Goal: Contribute content: Contribute content

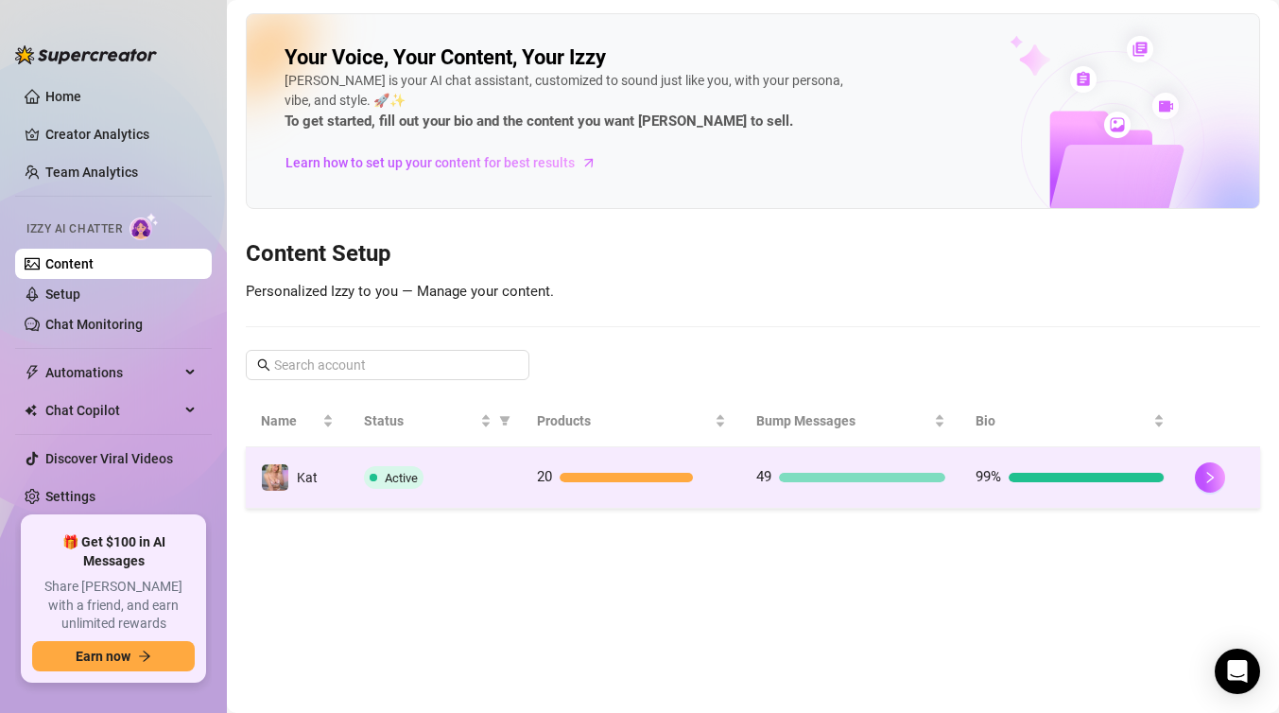
click at [465, 474] on div "Active" at bounding box center [435, 477] width 143 height 23
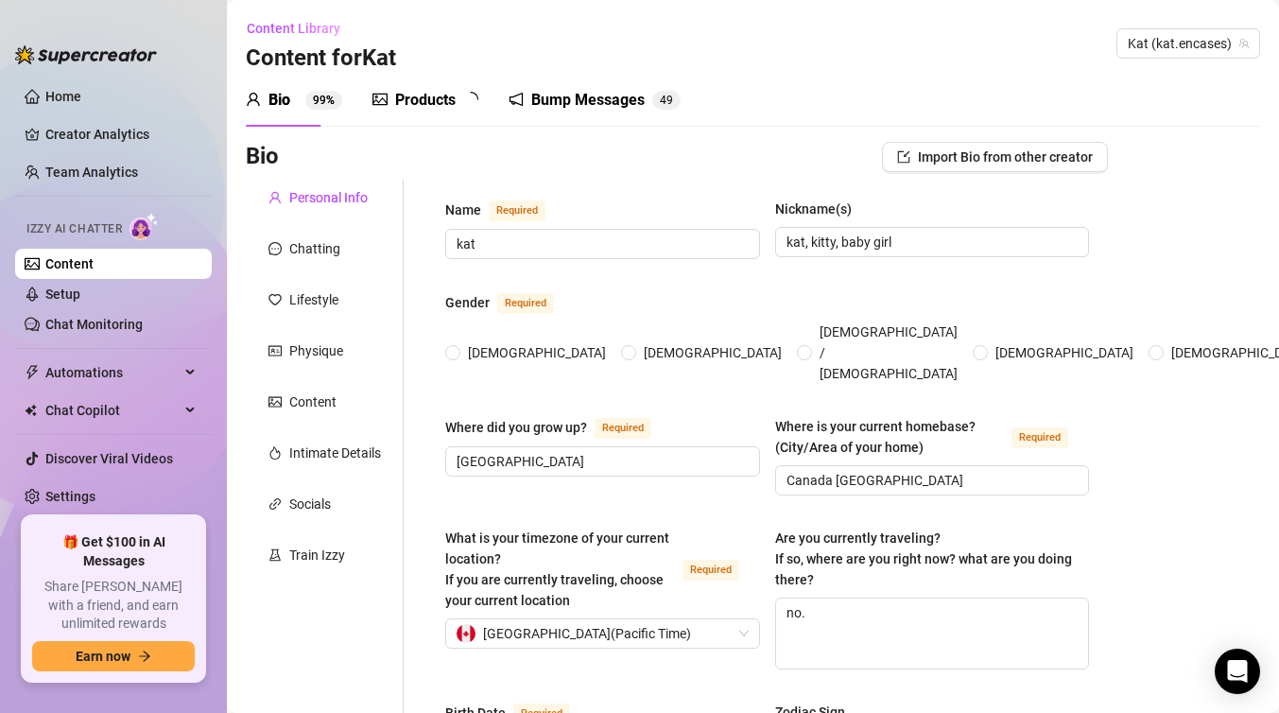
click at [412, 106] on div "Products" at bounding box center [425, 100] width 60 height 23
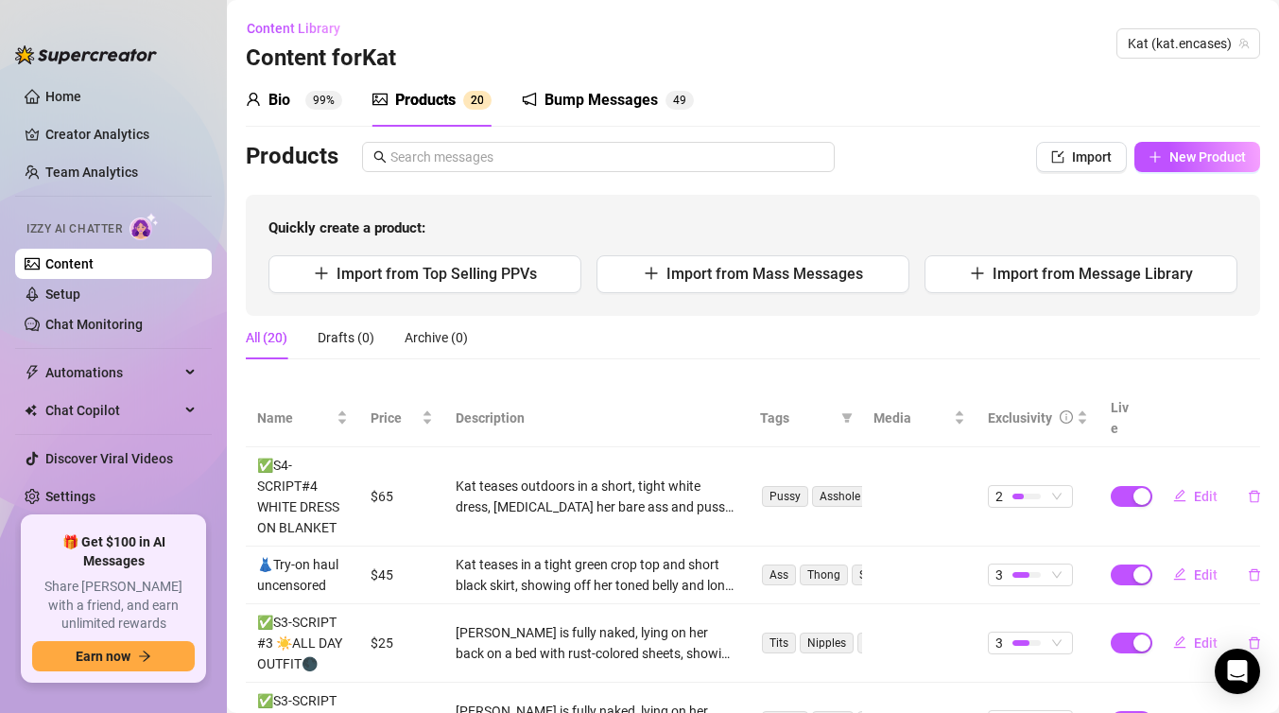
click at [624, 112] on div "Bump Messages 4 9" at bounding box center [608, 100] width 172 height 53
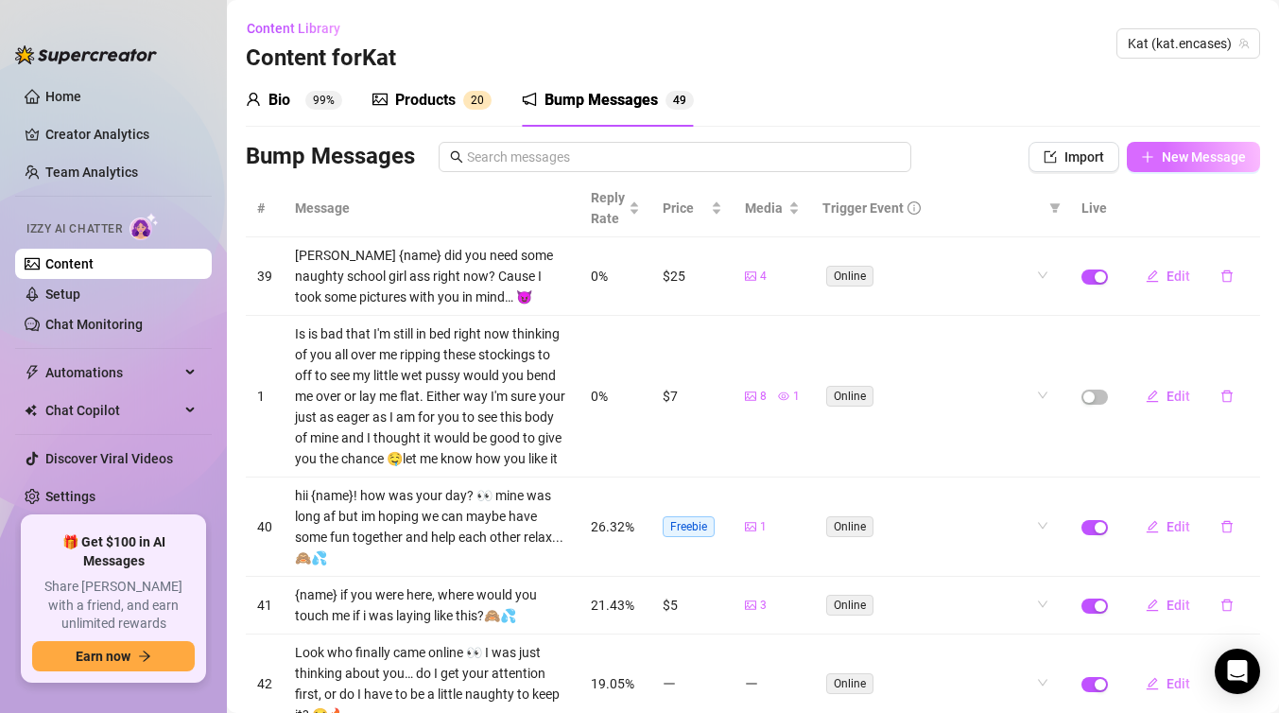
click at [1173, 155] on span "New Message" at bounding box center [1204, 156] width 84 height 15
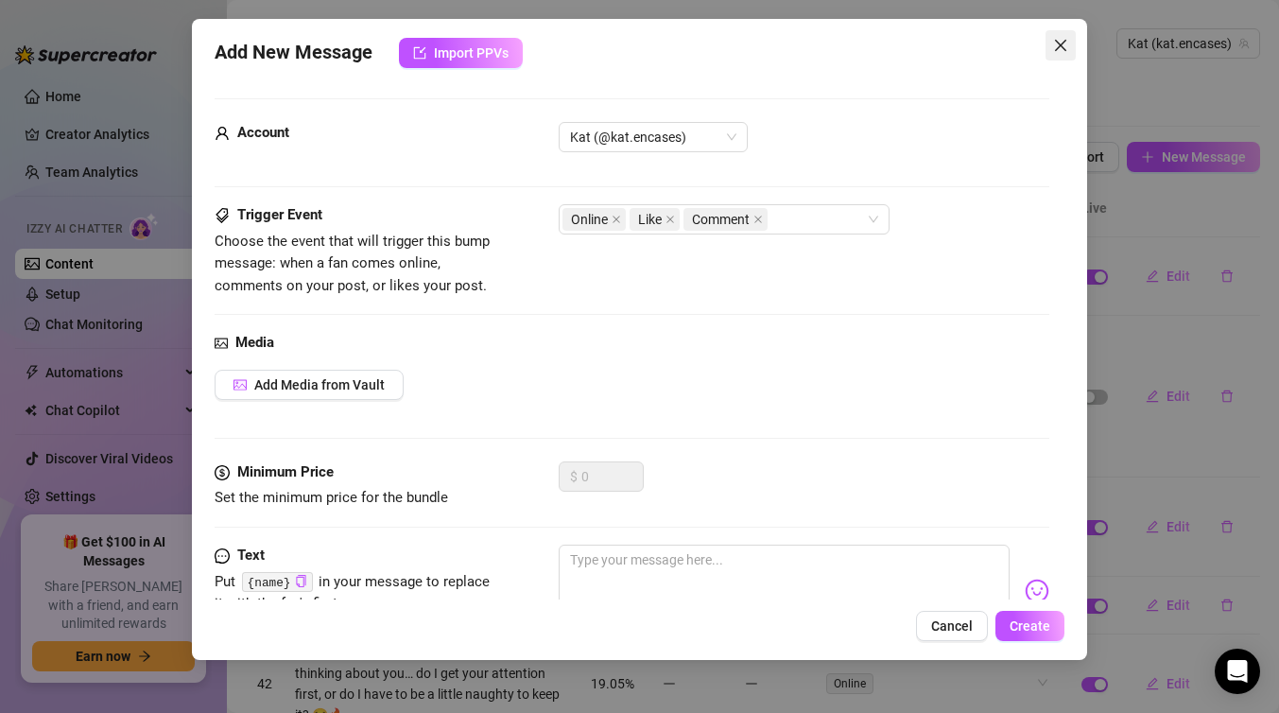
click at [1056, 48] on icon "close" at bounding box center [1060, 45] width 11 height 11
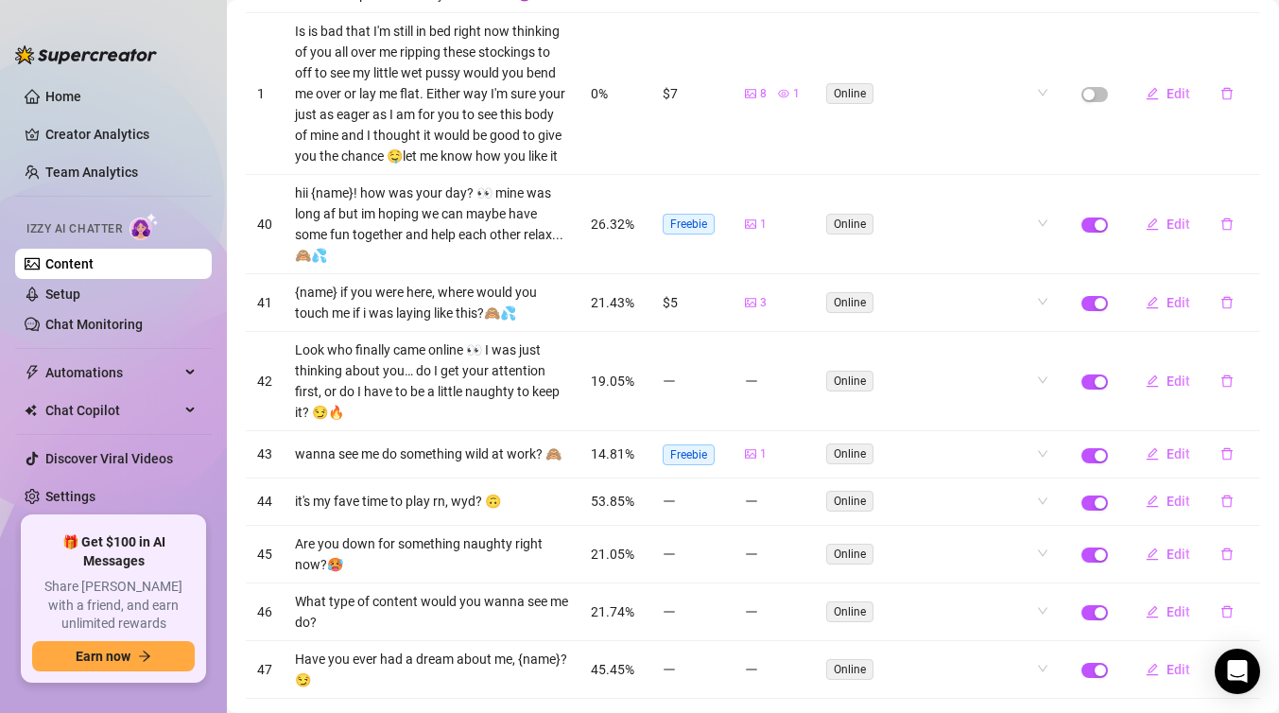
scroll to position [307, 0]
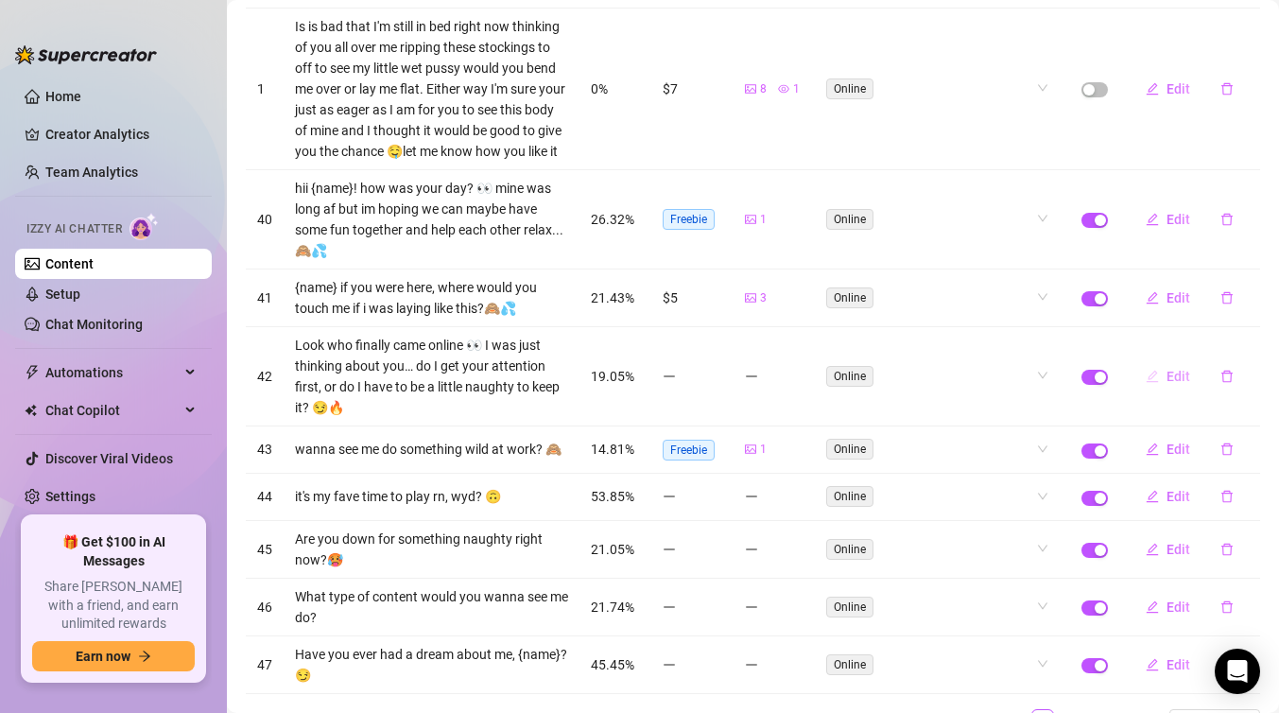
click at [1179, 373] on span "Edit" at bounding box center [1178, 376] width 24 height 15
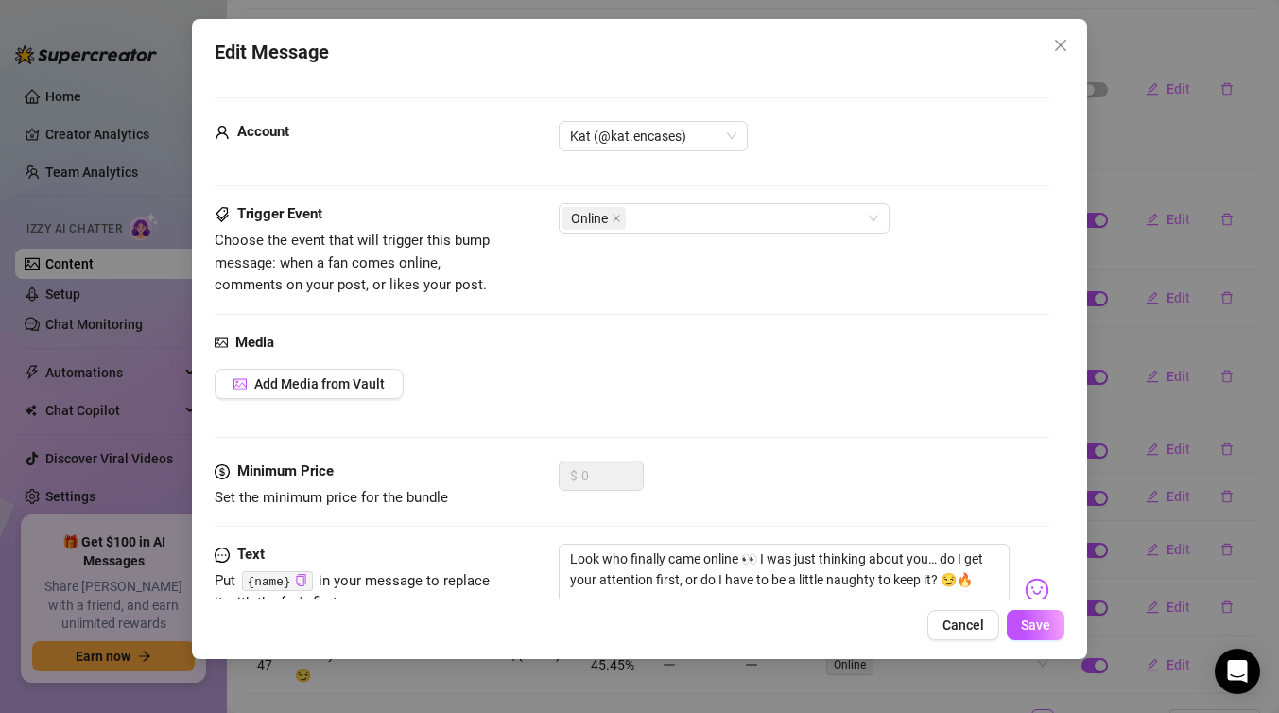
scroll to position [73, 0]
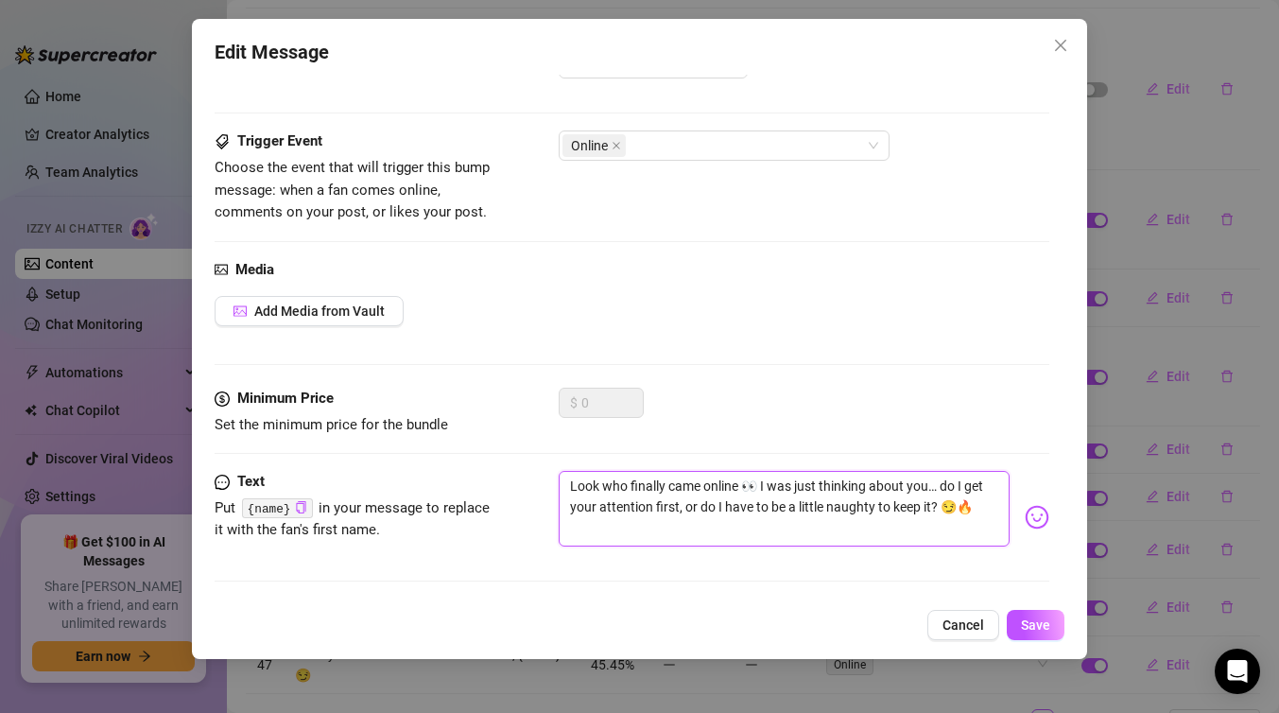
click at [815, 505] on textarea "Look who finally came online 👀 I was just thinking about you… do I get your att…" at bounding box center [784, 509] width 451 height 76
type textarea "Look who finally came online 👀 I was just thinking about you… do I get your att…"
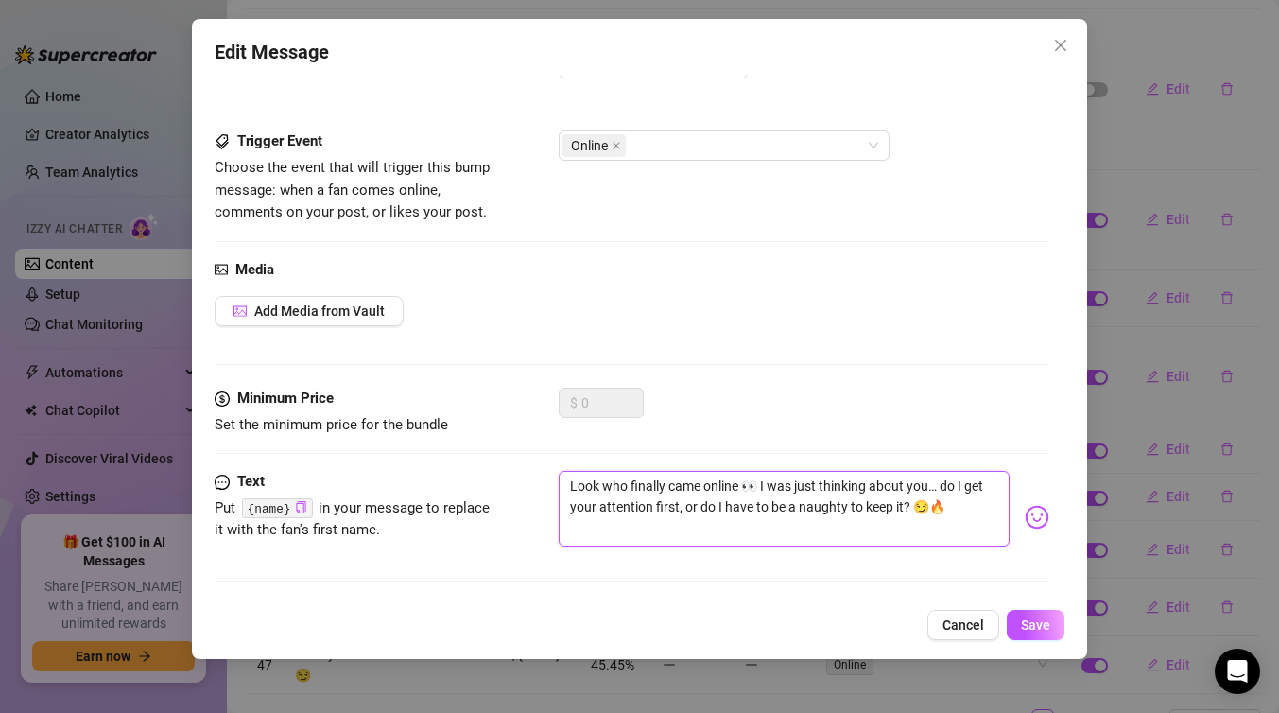
type textarea "Look who finally came online 👀 I was just thinking about you… do I get your att…"
click at [1049, 628] on span "Save" at bounding box center [1035, 624] width 29 height 15
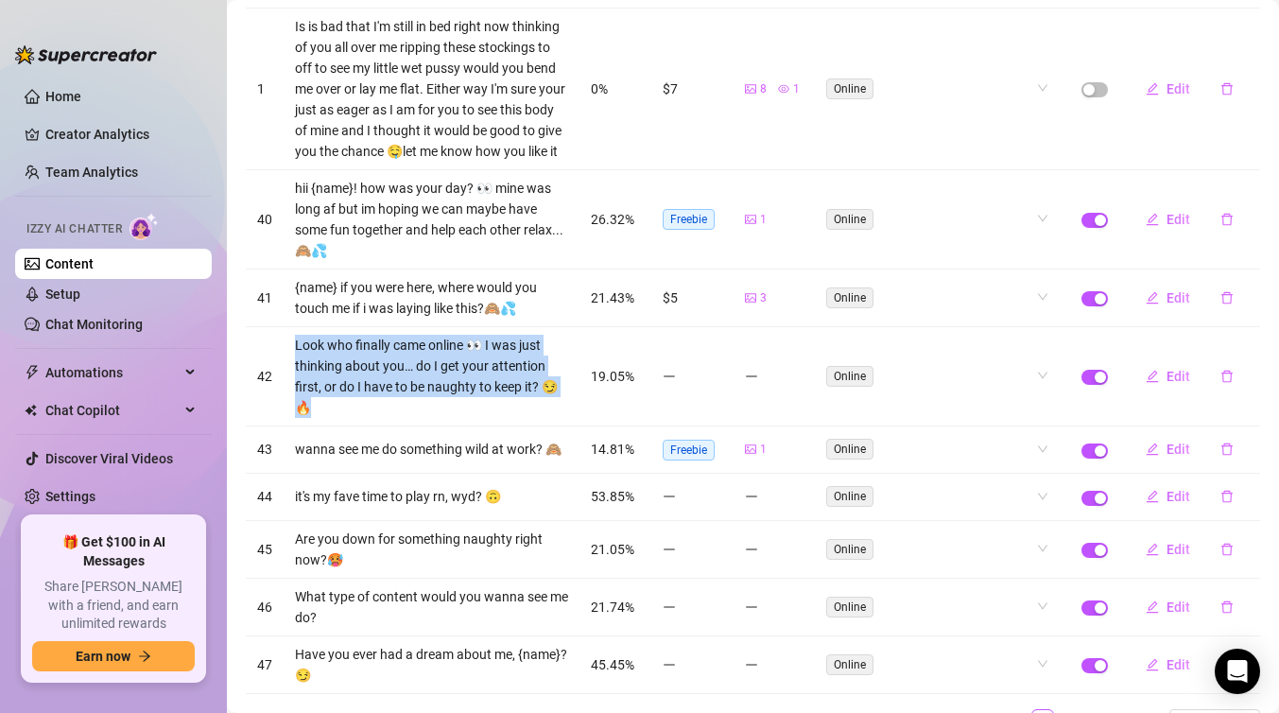
drag, startPoint x: 564, startPoint y: 388, endPoint x: 293, endPoint y: 341, distance: 275.4
click at [293, 341] on td "Look who finally came online 👀 I was just thinking about you… do I get your att…" at bounding box center [432, 376] width 296 height 99
copy td "Look who finally came online 👀 I was just thinking about you… do I get your att…"
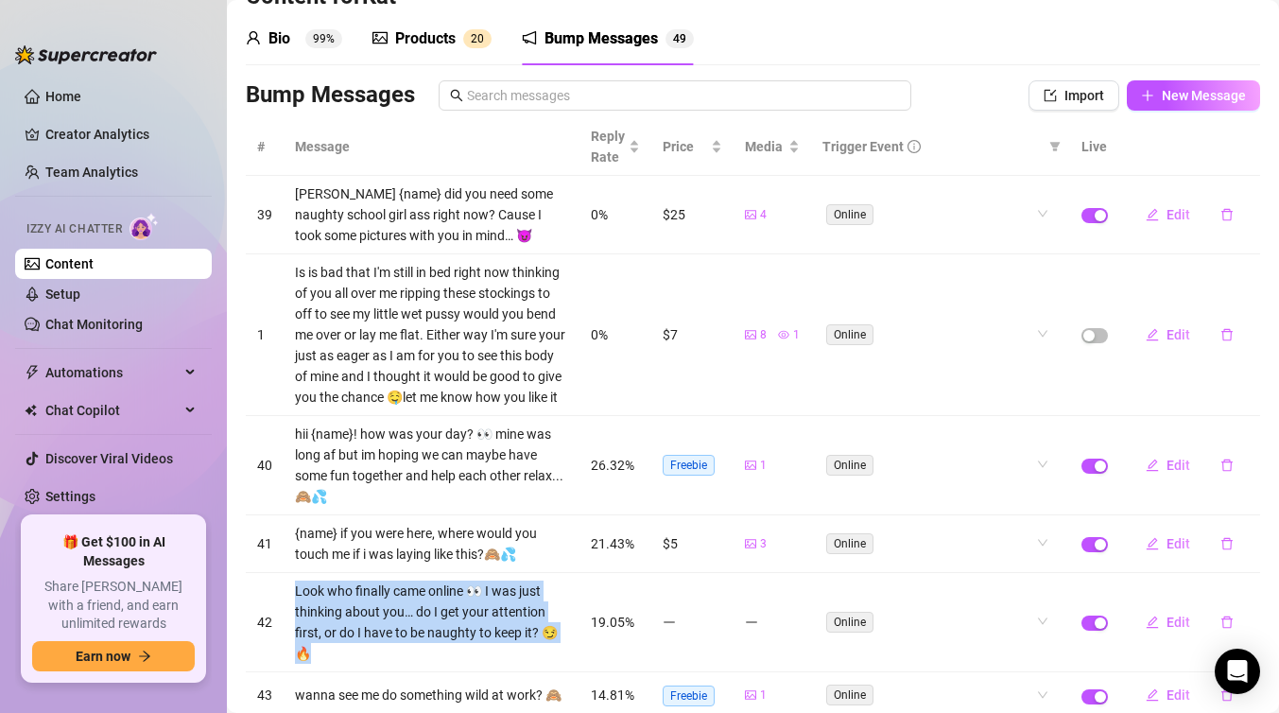
scroll to position [0, 0]
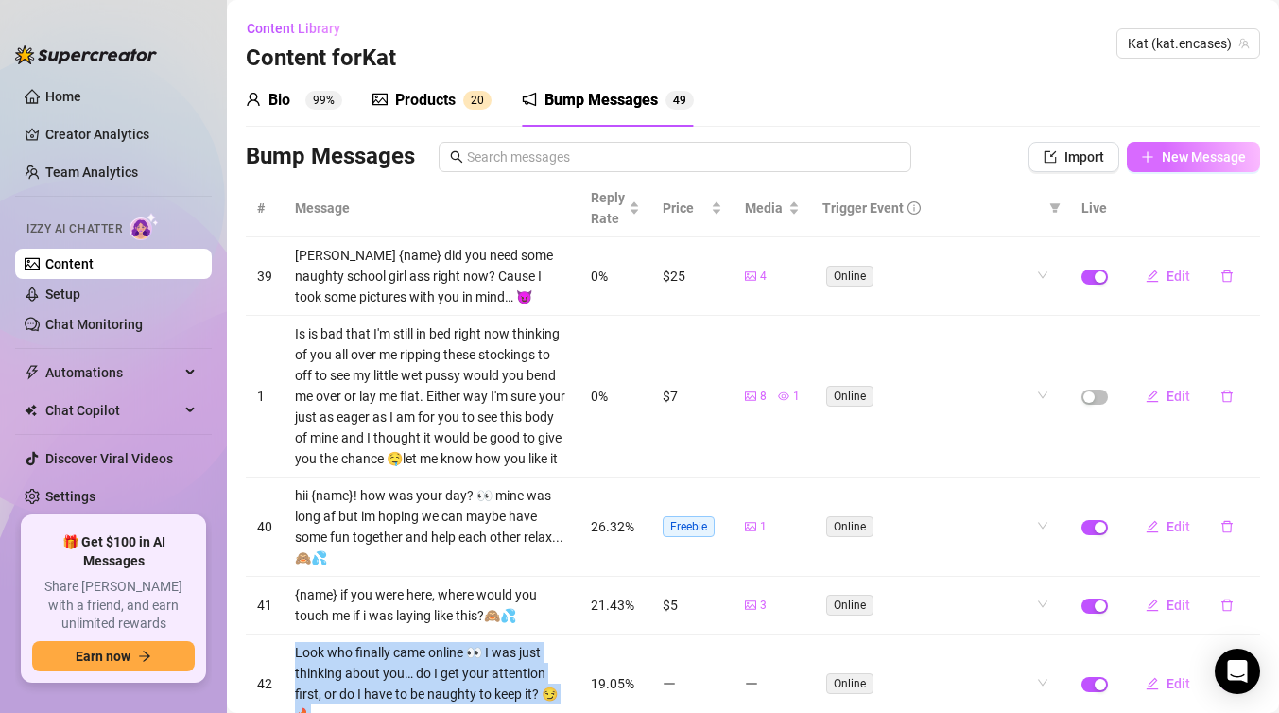
click at [1222, 157] on span "New Message" at bounding box center [1204, 156] width 84 height 15
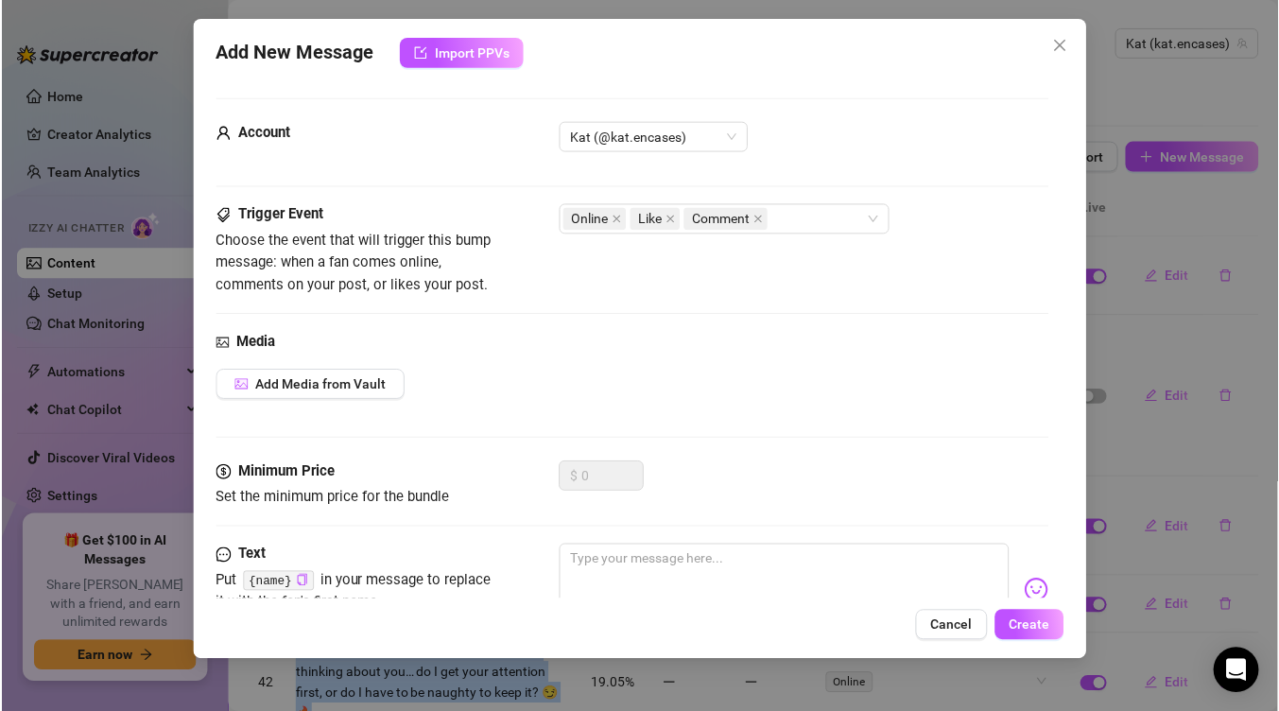
scroll to position [73, 0]
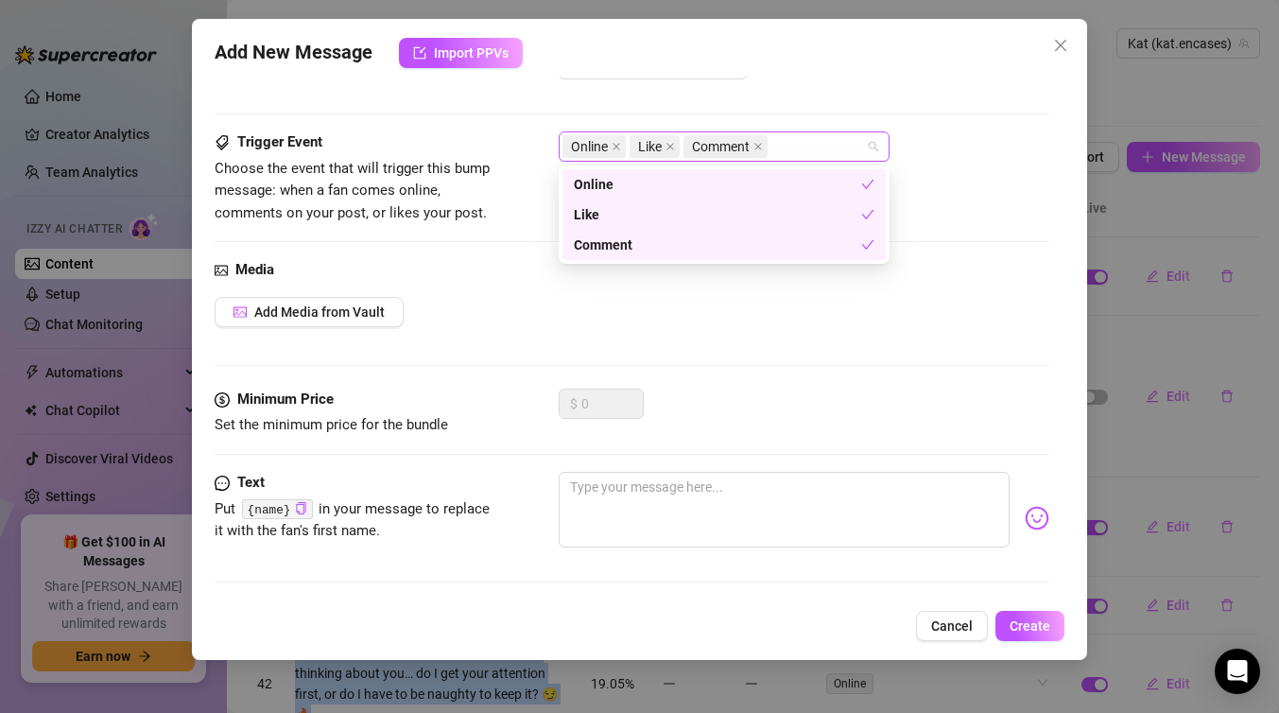
click at [827, 146] on div "Online Like Comment" at bounding box center [713, 146] width 303 height 26
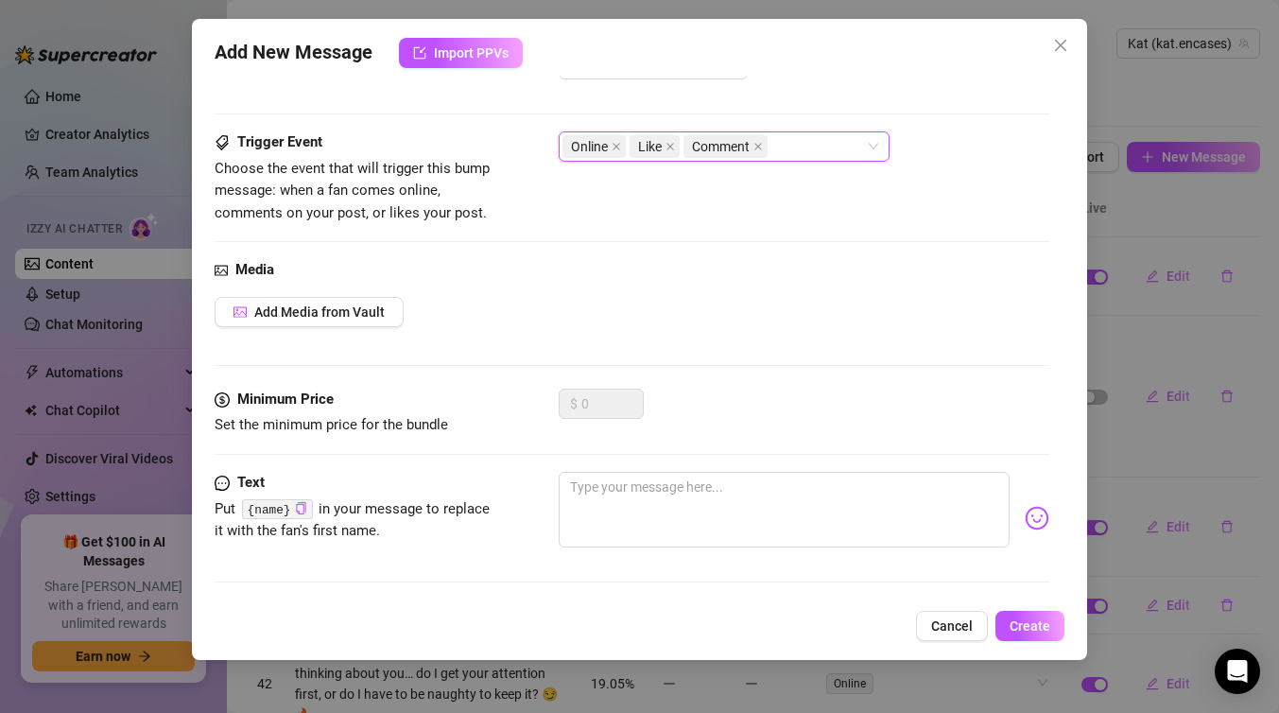
click at [886, 141] on div "Online Like Comment" at bounding box center [724, 146] width 331 height 30
click at [625, 508] on textarea at bounding box center [784, 510] width 451 height 76
paste textarea "Look who finally came online 👀 I was just thinking about you… do I get your att…"
type textarea "Look who finally came online 👀 I was just thinking about you… do I get your att…"
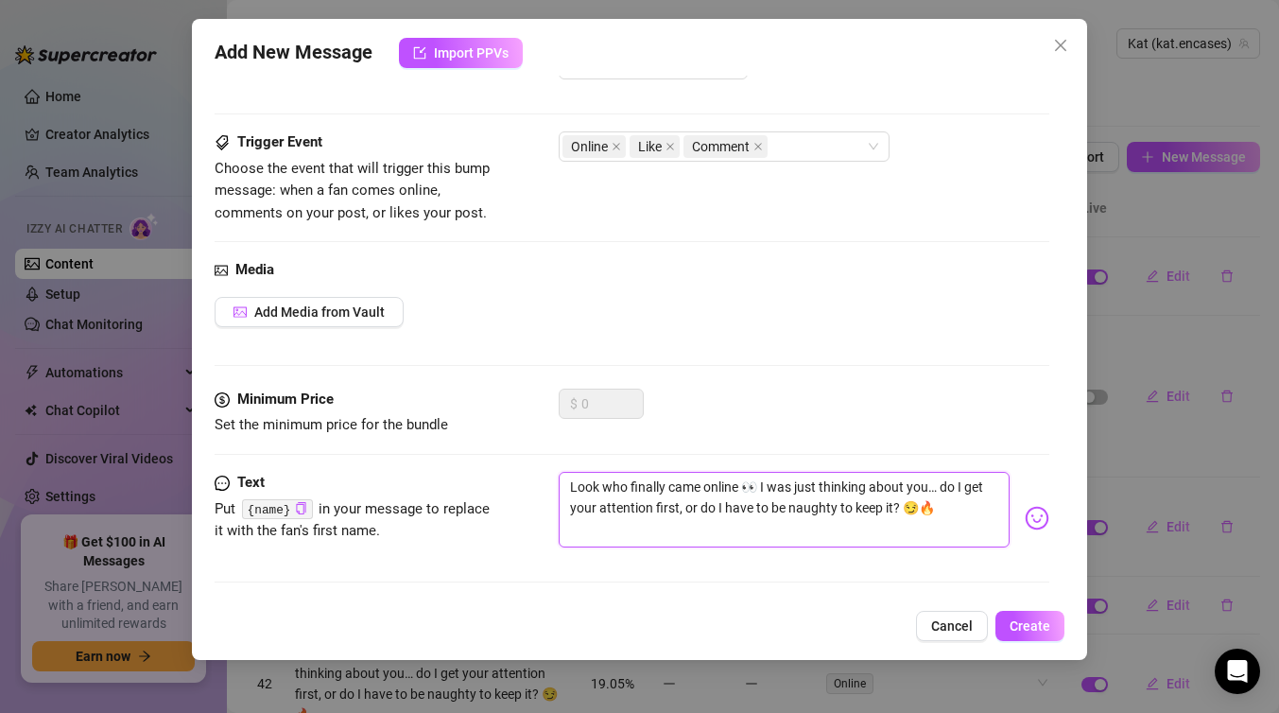
click at [786, 509] on textarea "Look who finally came online 👀 I was just thinking about you… do I get your att…" at bounding box center [784, 510] width 451 height 76
type textarea "Look who finally came online 👀 I was just thinking about you… do I get your att…"
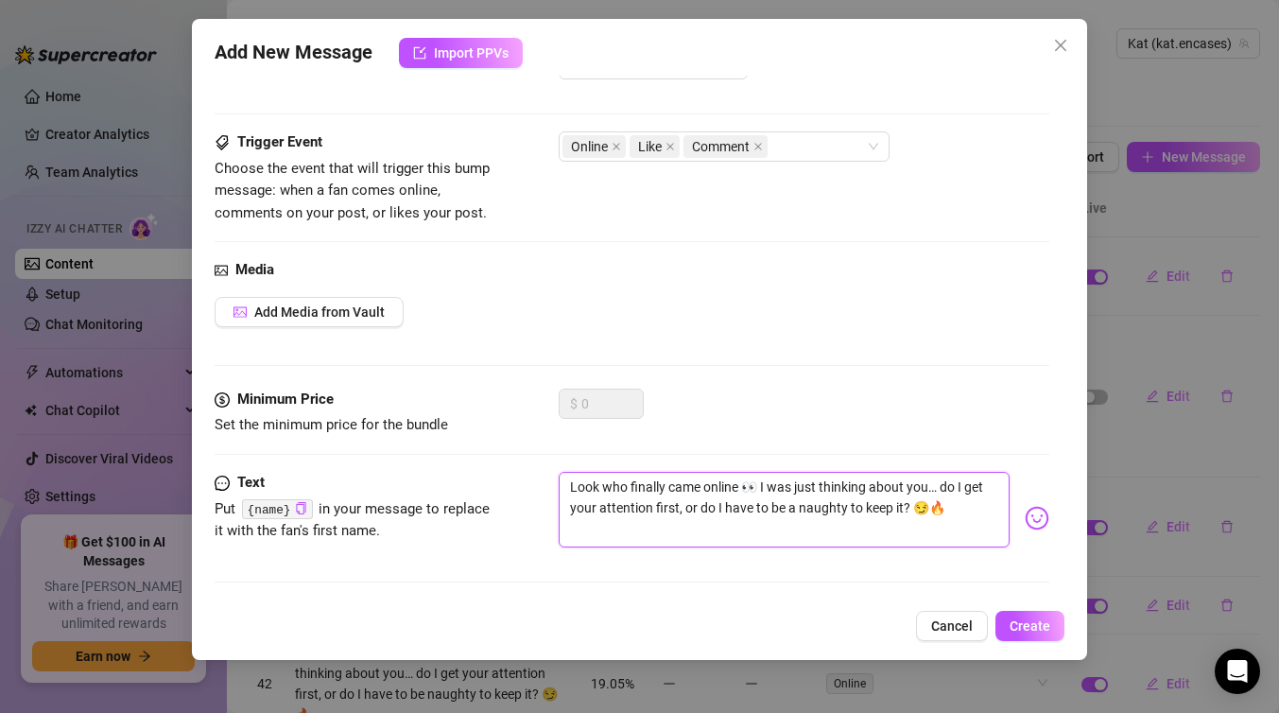
type textarea "Look who finally came online 👀 I was just thinking about you… do I get your att…"
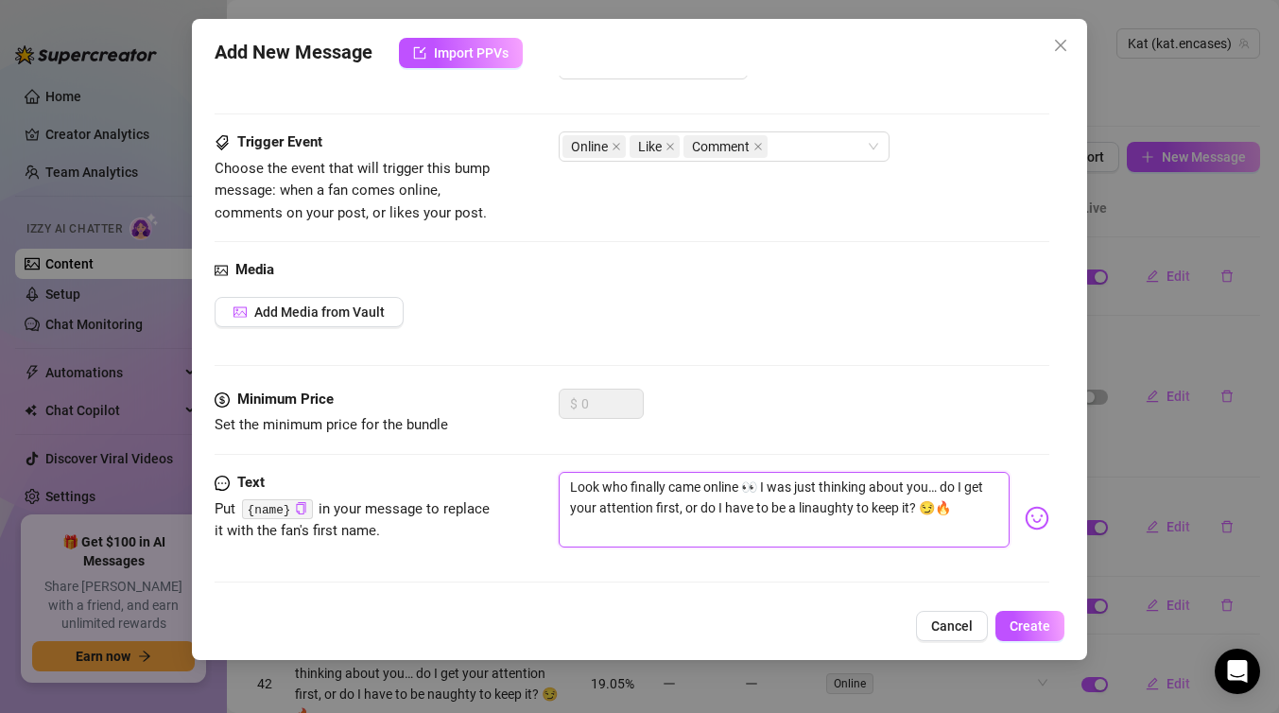
type textarea "Look who finally came online 👀 I was just thinking about you… do I get your att…"
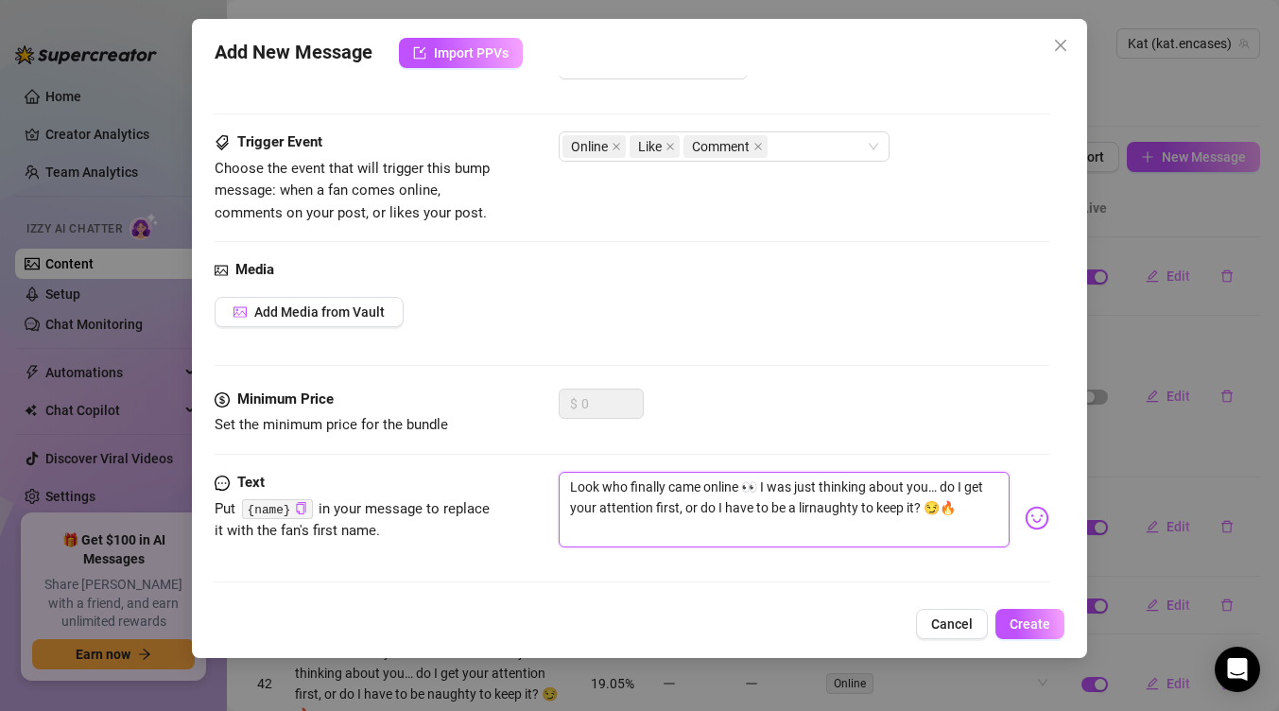
type textarea "Look who finally came online 👀 I was just thinking about you… do I get your att…"
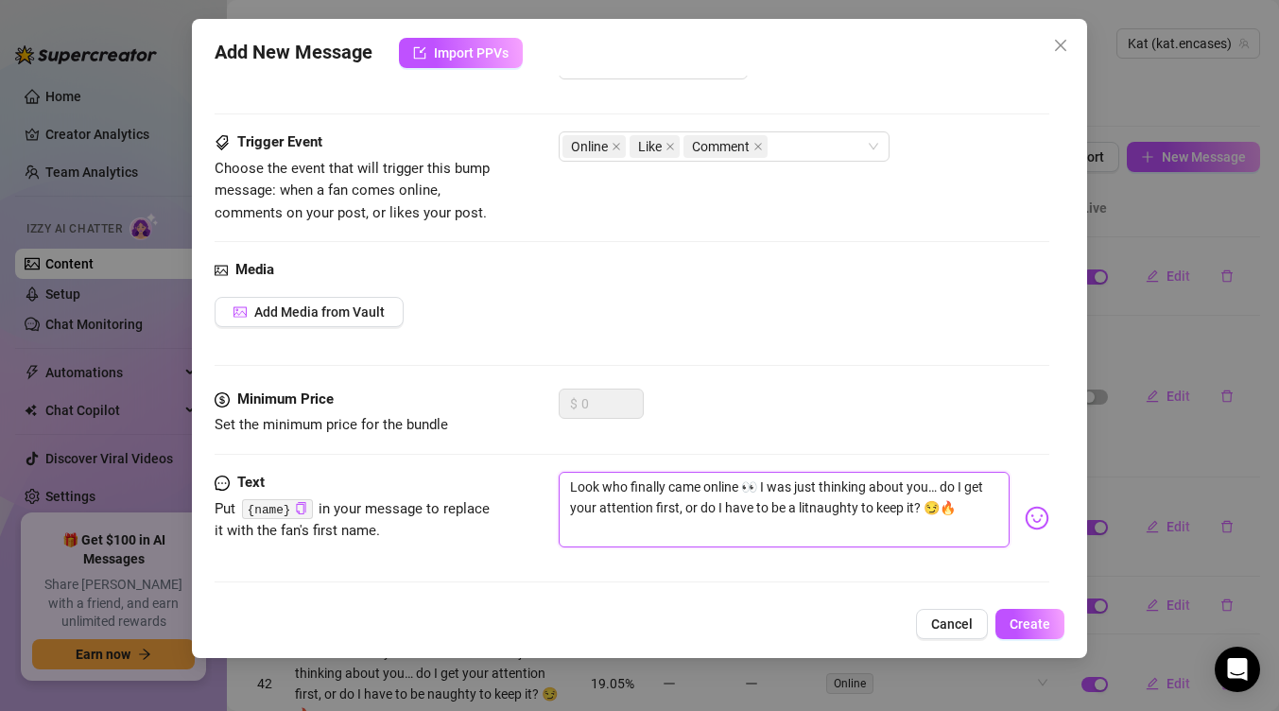
type textarea "Look who finally came online 👀 I was just thinking about you… do I get your att…"
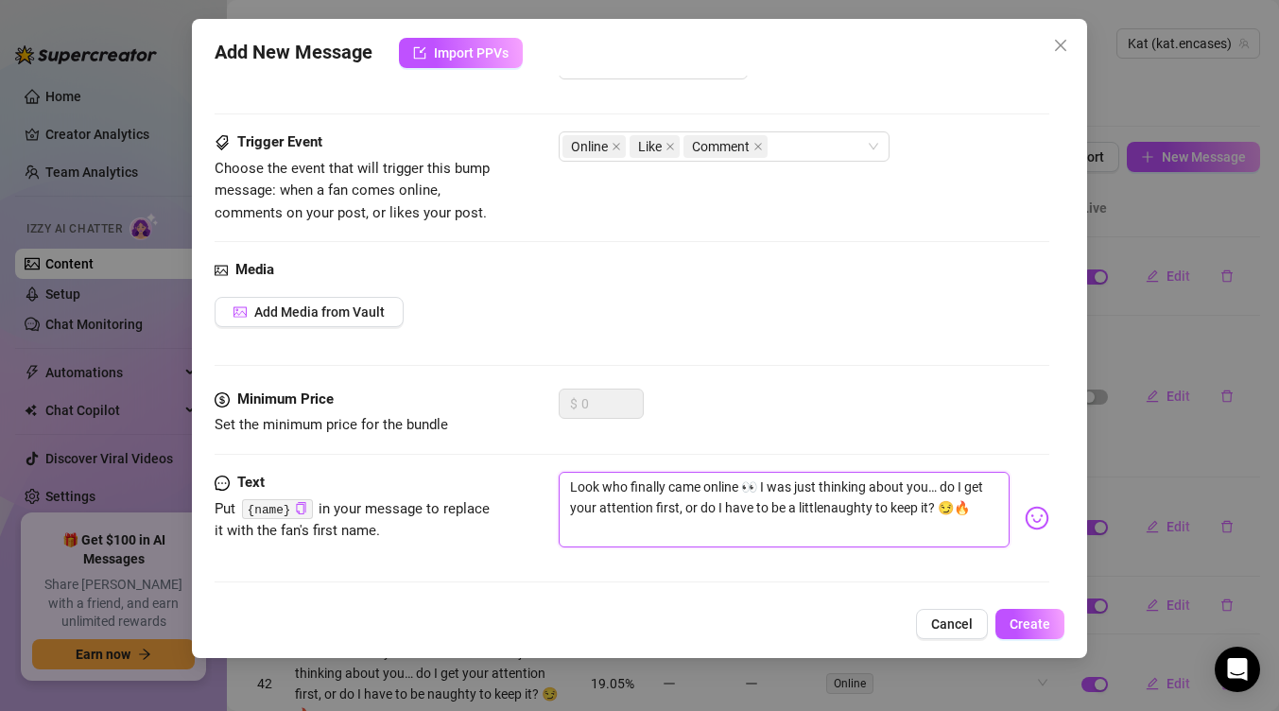
type textarea "Look who finally came online 👀 I was just thinking about you… do I get your att…"
click at [954, 513] on textarea "Look who finally came online 👀 I was just thinking about you… do I get your att…" at bounding box center [784, 510] width 451 height 76
type textarea "Look who finally came online 👀 I was just thinking about you… do I get your att…"
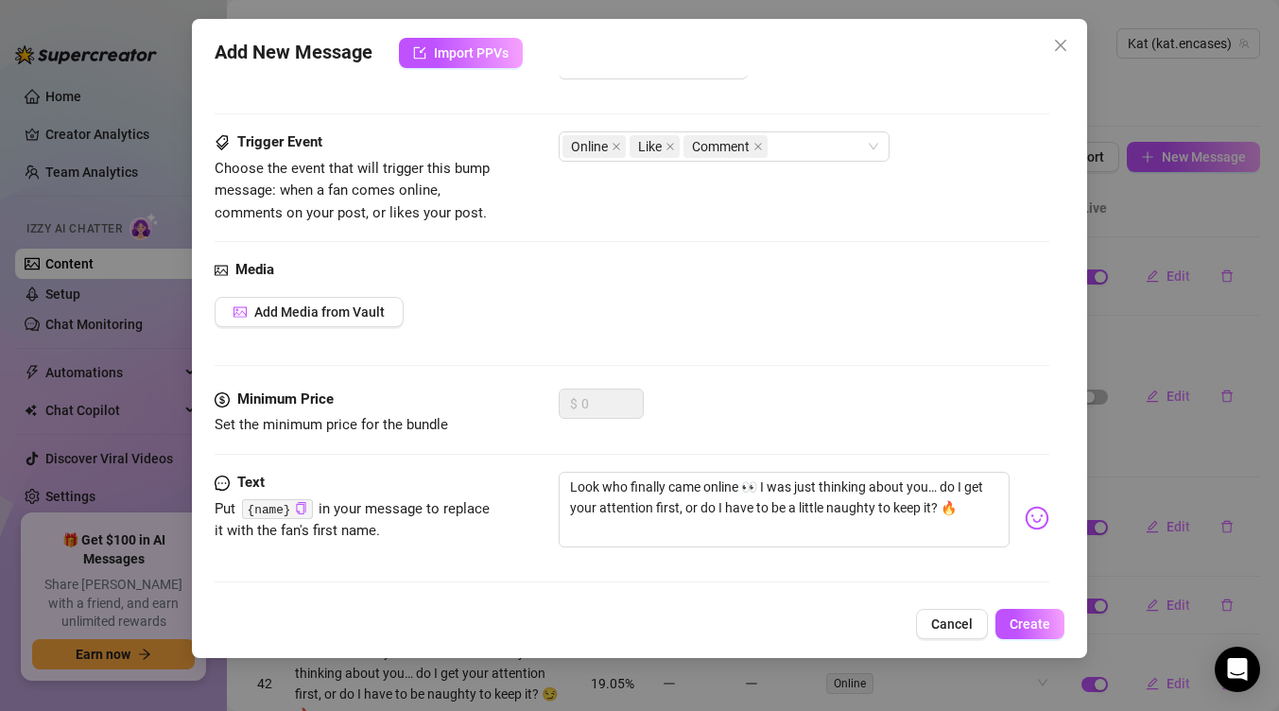
click at [1039, 522] on img at bounding box center [1037, 518] width 25 height 25
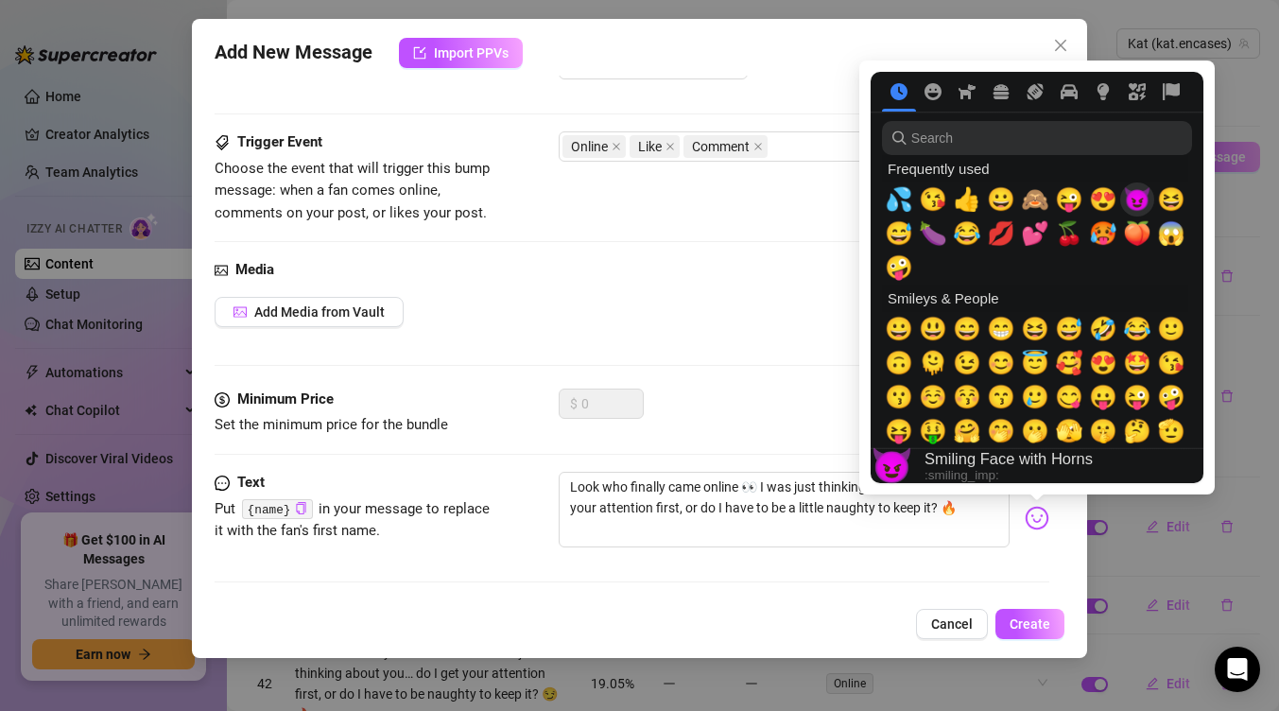
click at [1143, 204] on span "😈" at bounding box center [1137, 199] width 28 height 26
type textarea "Look who finally came online 👀 I was just thinking about you… do I get your att…"
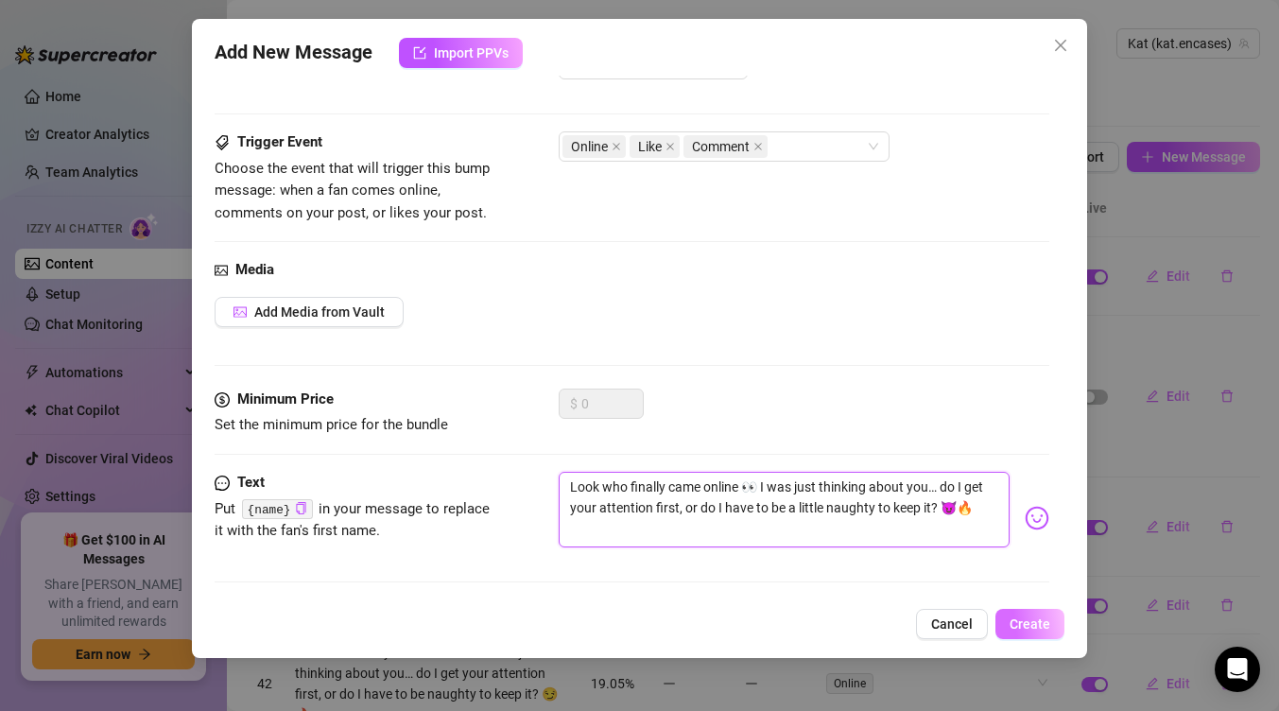
type textarea "Look who finally came online 👀 I was just thinking about you… do I get your att…"
click at [1034, 622] on span "Create" at bounding box center [1029, 623] width 41 height 15
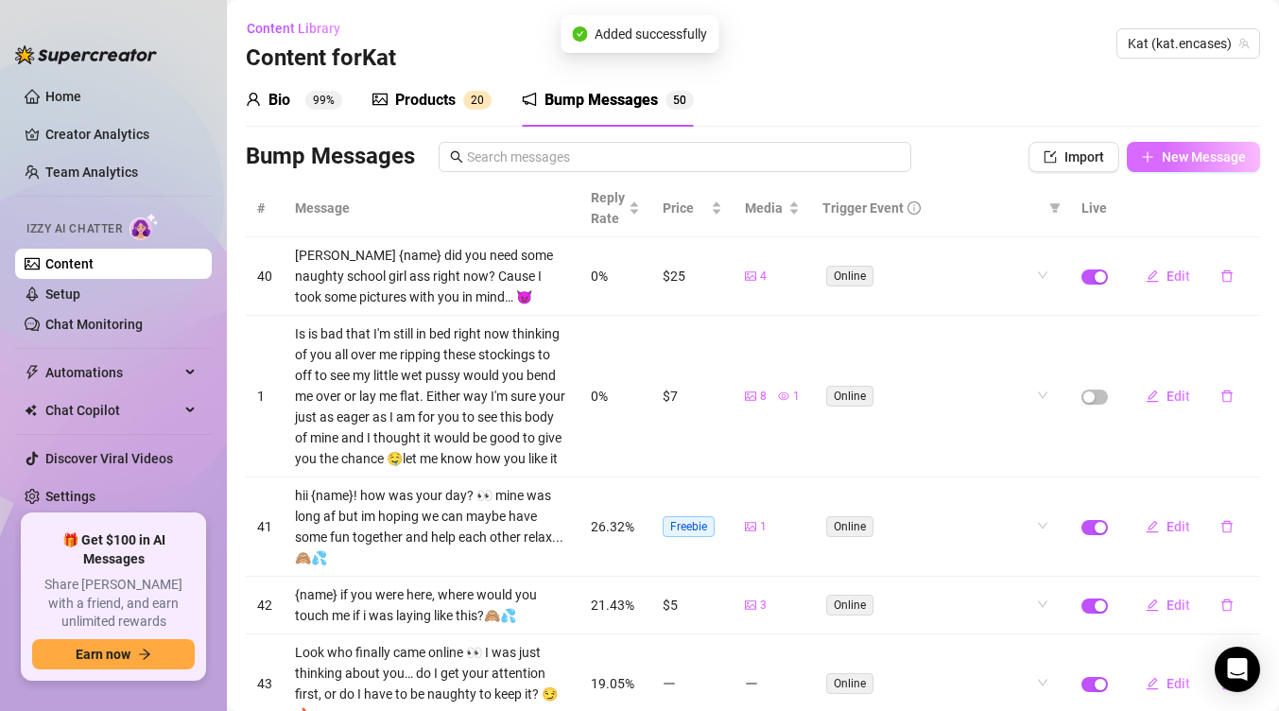
click at [1172, 156] on span "New Message" at bounding box center [1204, 156] width 84 height 15
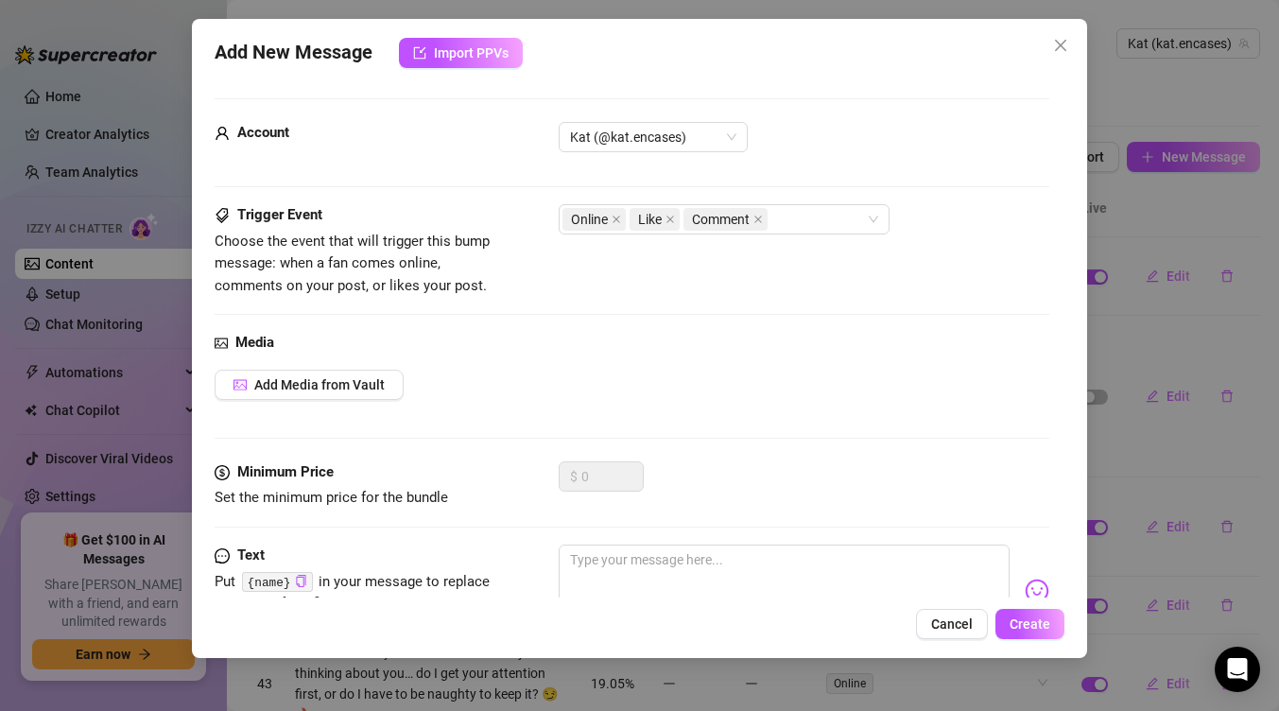
scroll to position [75, 0]
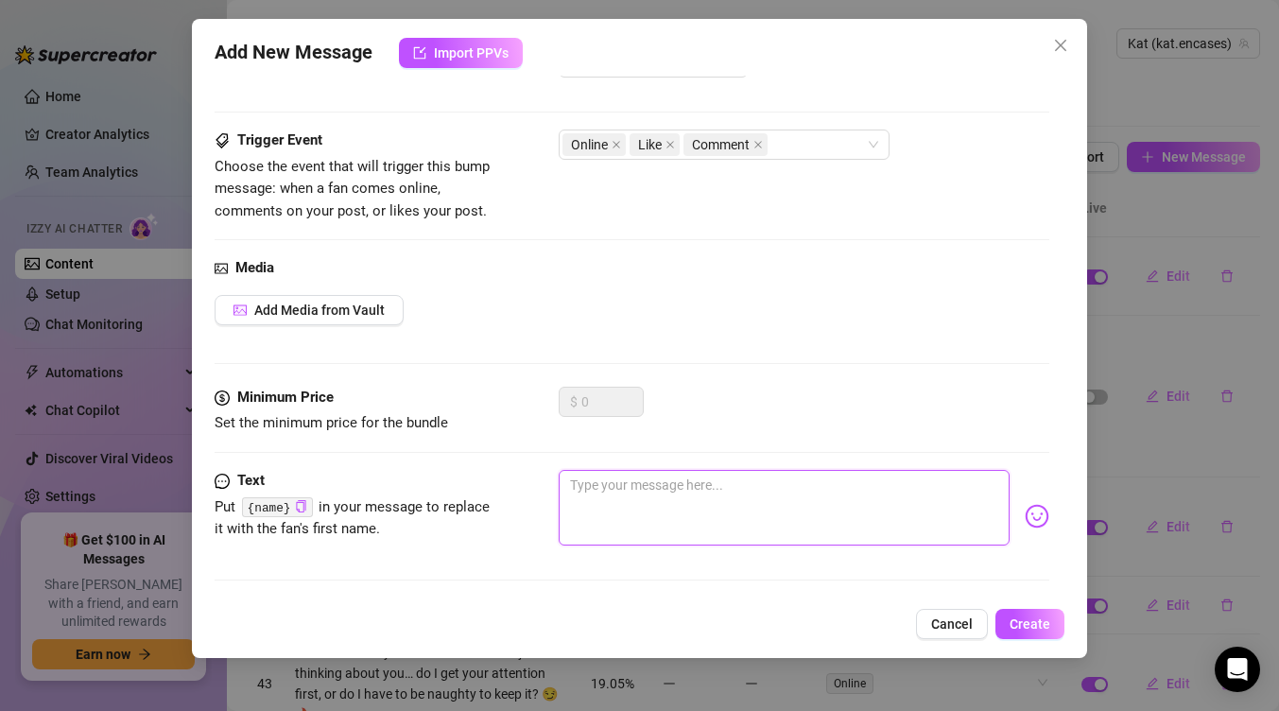
click at [695, 497] on textarea at bounding box center [784, 508] width 451 height 76
type textarea "h"
type textarea "he"
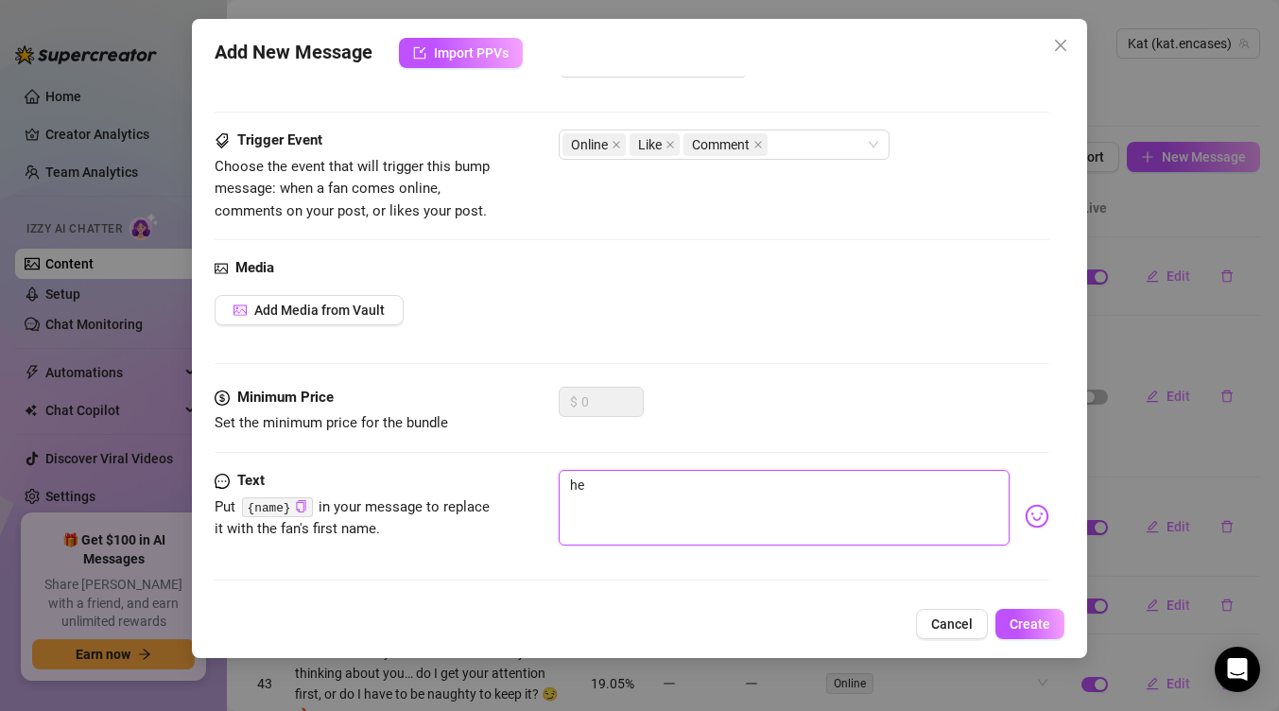
type textarea "hey"
type textarea "hey h"
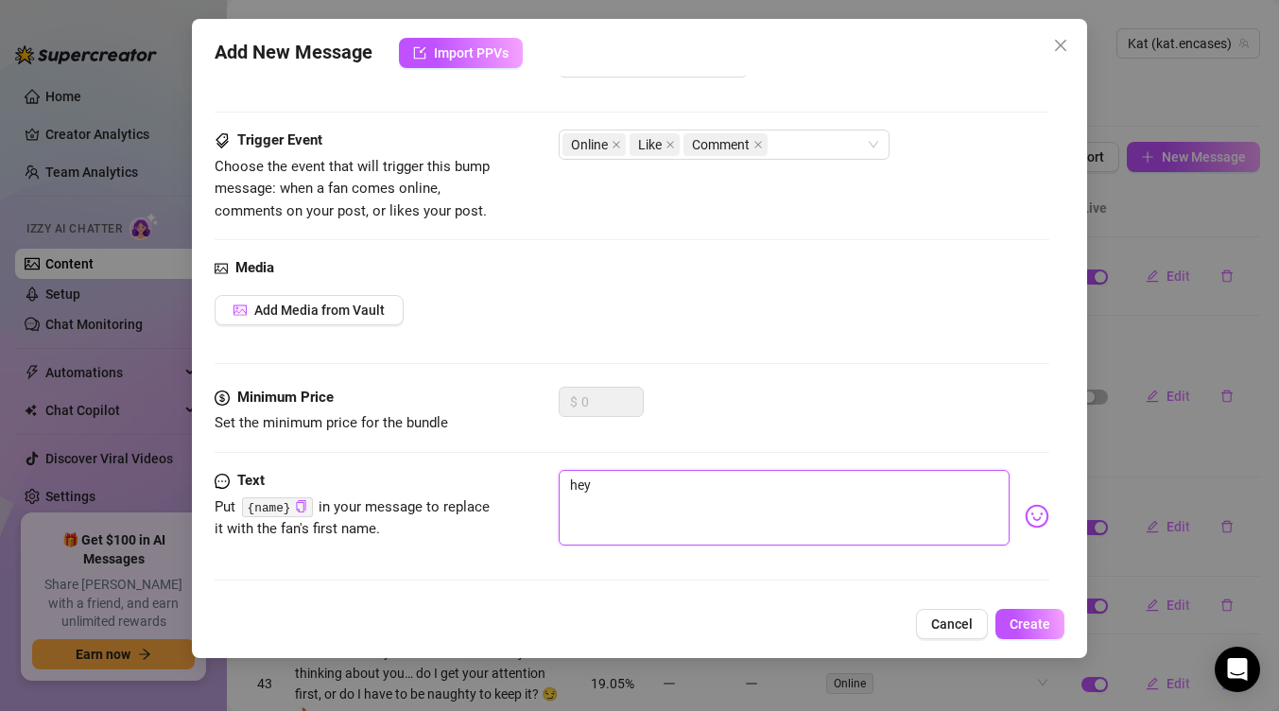
type textarea "hey h"
type textarea "hey ha"
type textarea "hey han"
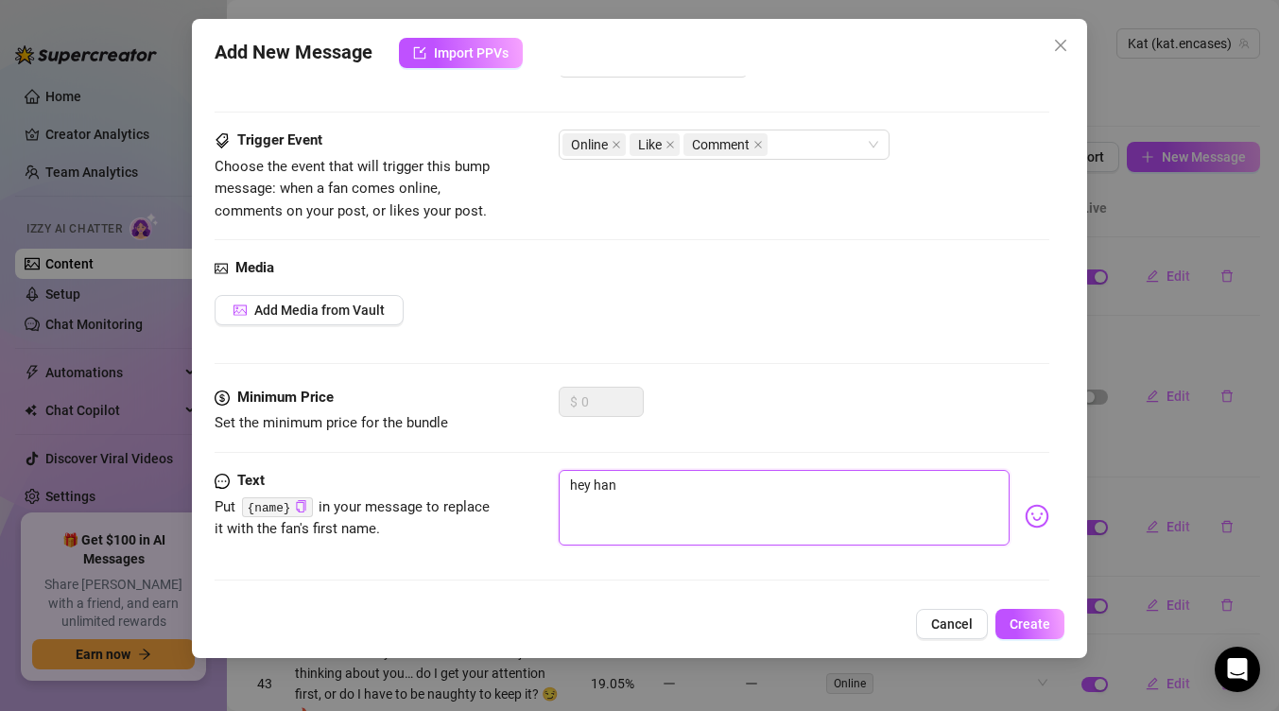
type textarea "hey [PERSON_NAME]"
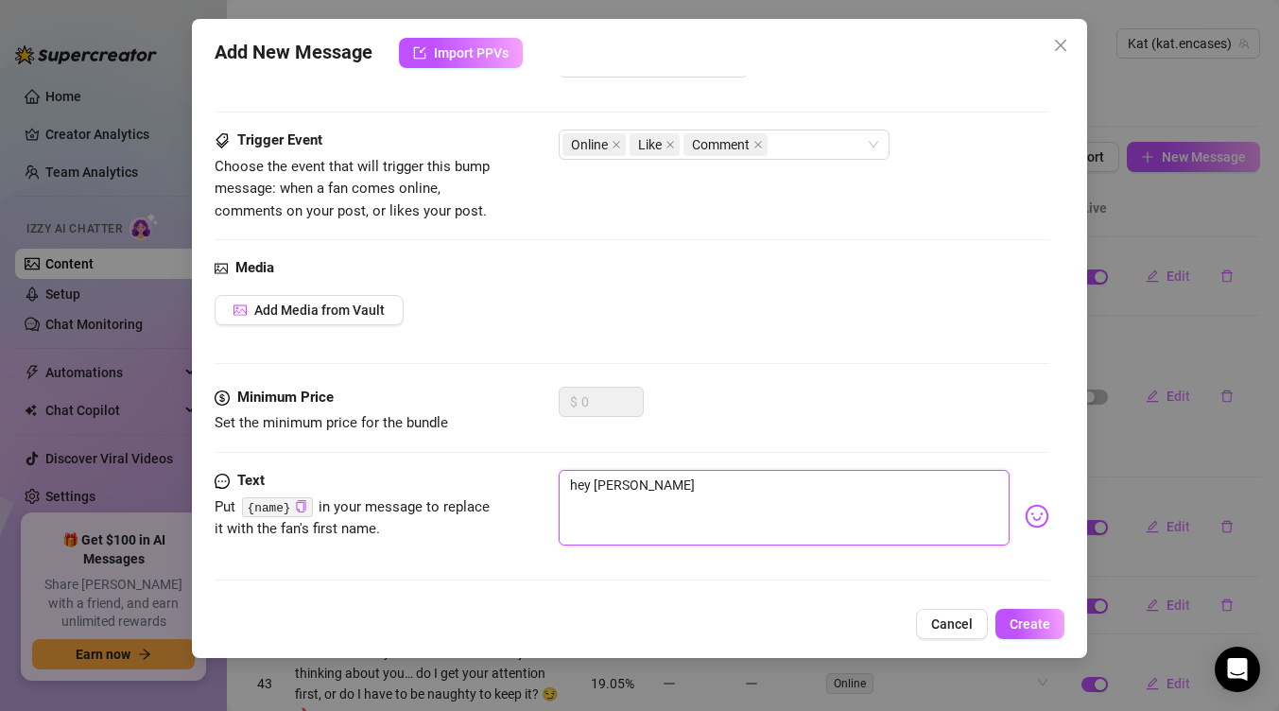
type textarea "hey [PERSON_NAME]"
type textarea "hey [PERSON_NAME],"
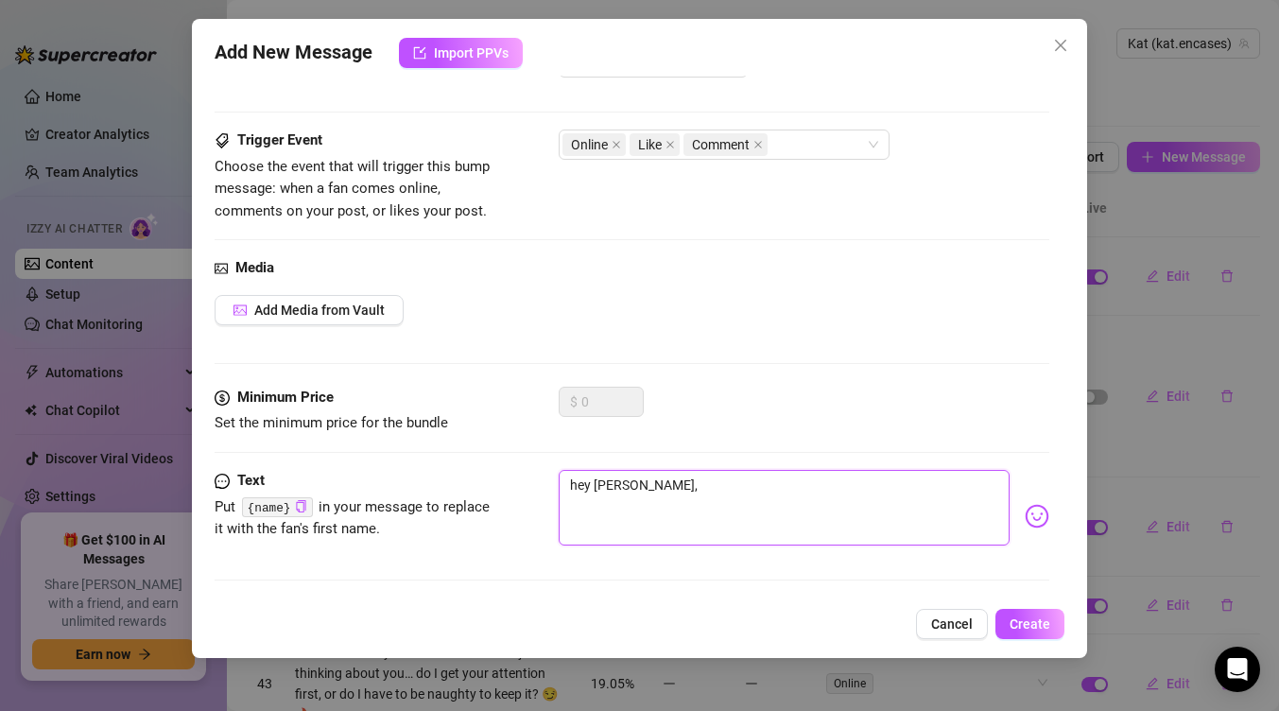
type textarea "hey [PERSON_NAME], h"
type textarea "hey [PERSON_NAME], ho"
type textarea "hey [PERSON_NAME], how"
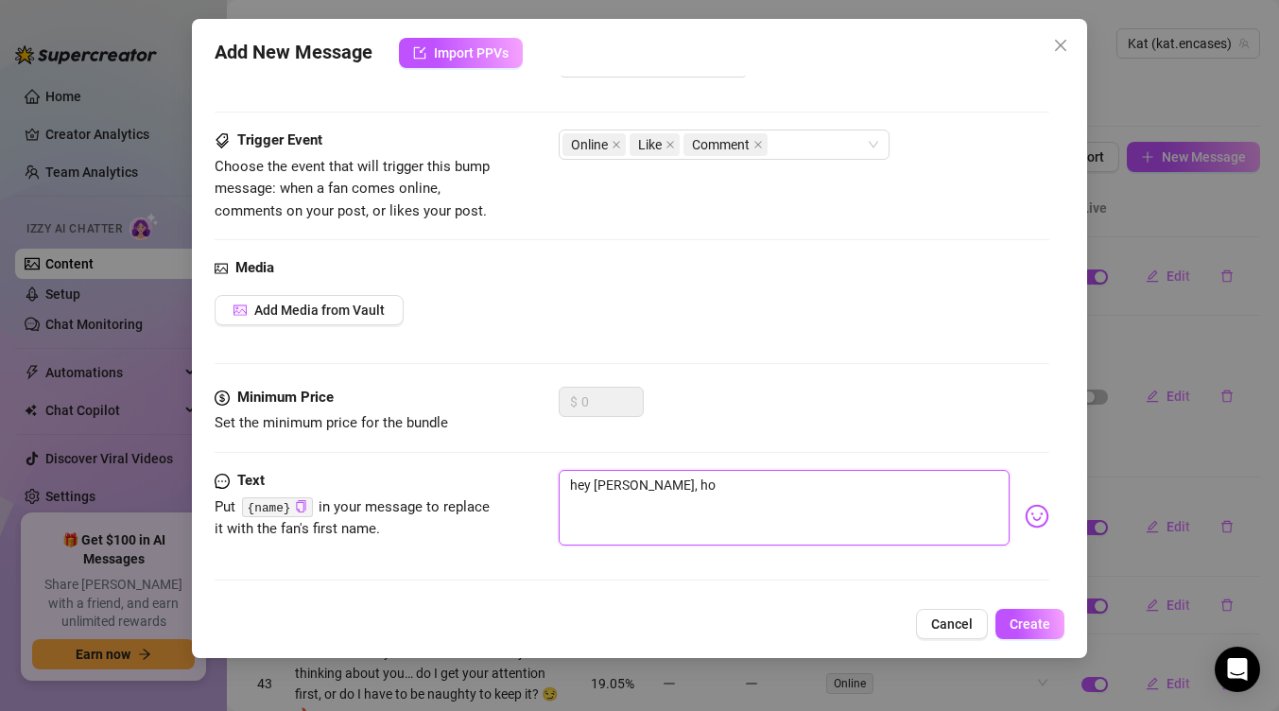
type textarea "hey [PERSON_NAME], how"
type textarea "hey [PERSON_NAME], hows"
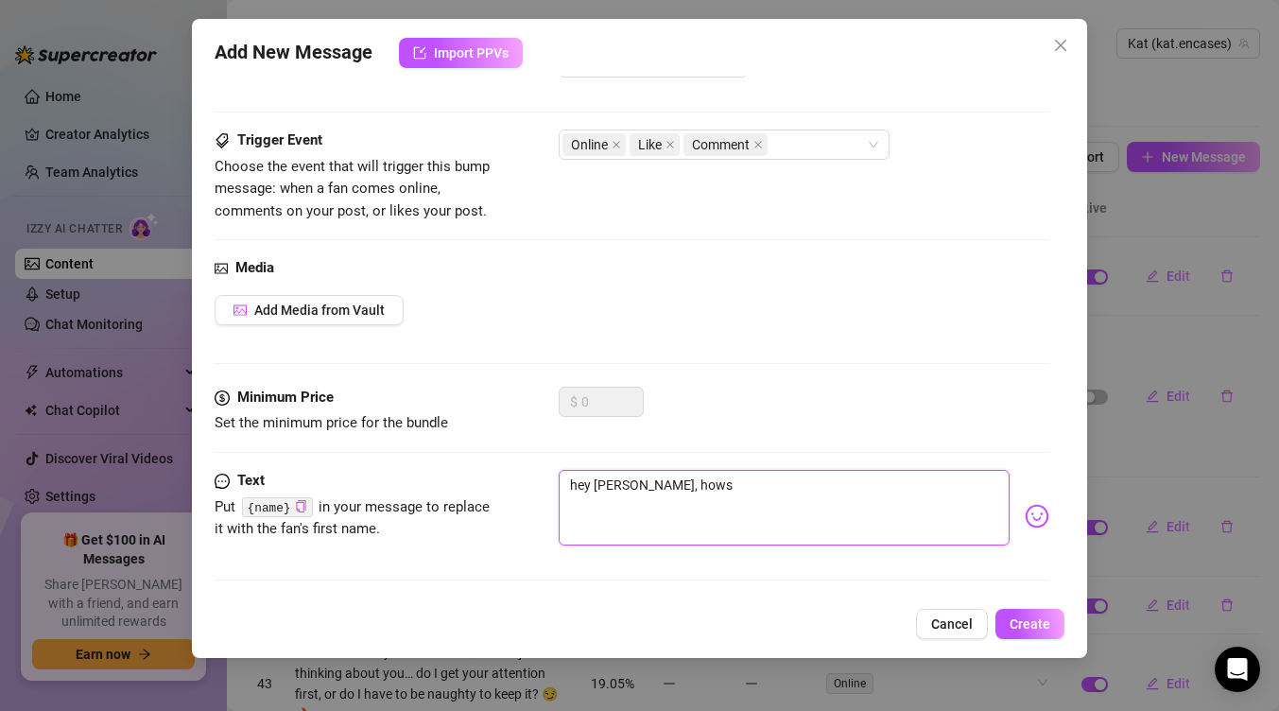
type textarea "hey [PERSON_NAME], hows y"
type textarea "hey [PERSON_NAME], hows yo"
type textarea "hey [PERSON_NAME], hows you"
type textarea "hey [PERSON_NAME], hows your"
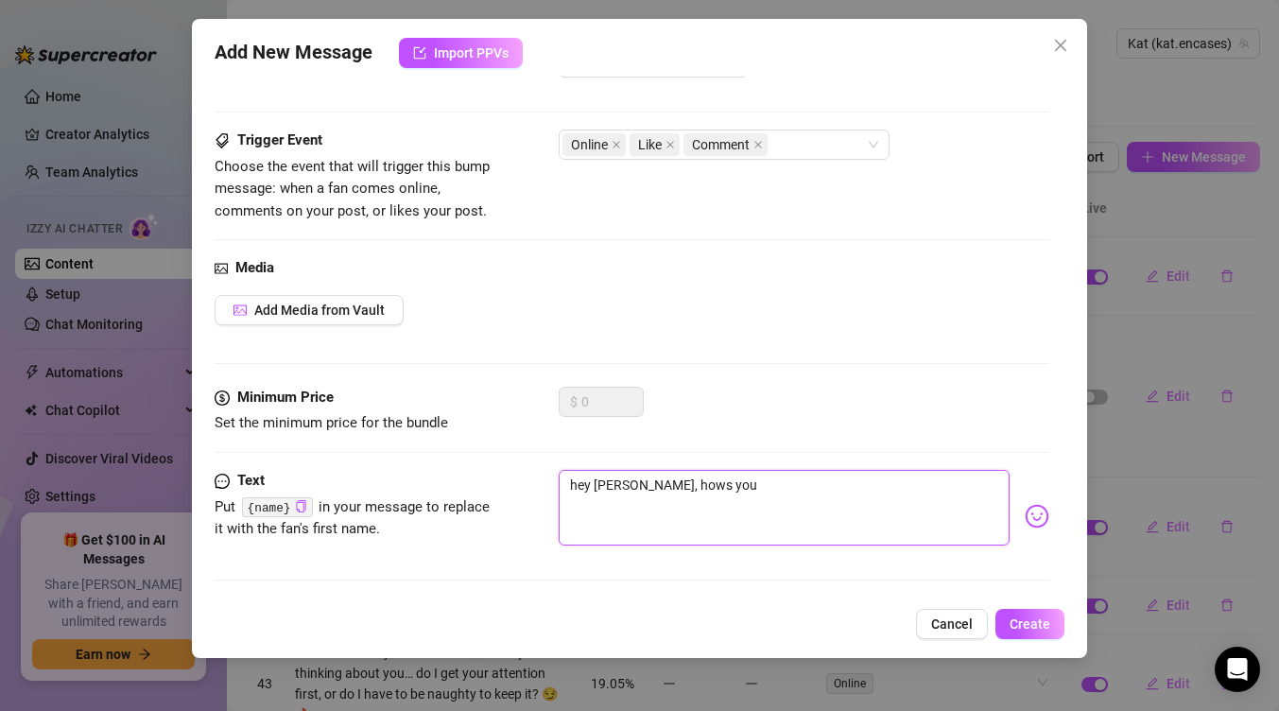
type textarea "hey [PERSON_NAME], hows your"
type textarea "hey [PERSON_NAME], hows your d"
type textarea "hey [PERSON_NAME], hows your da"
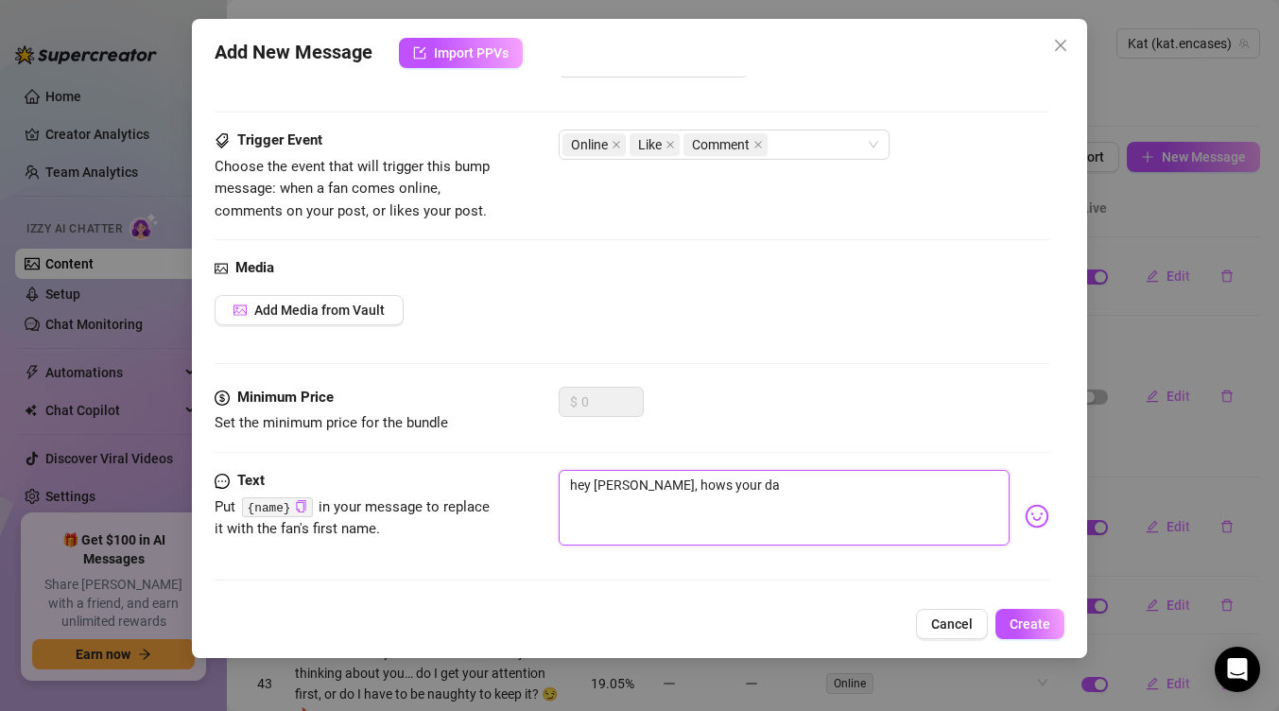
type textarea "hey [PERSON_NAME], hows your day"
type textarea "hey [PERSON_NAME], hows your day g"
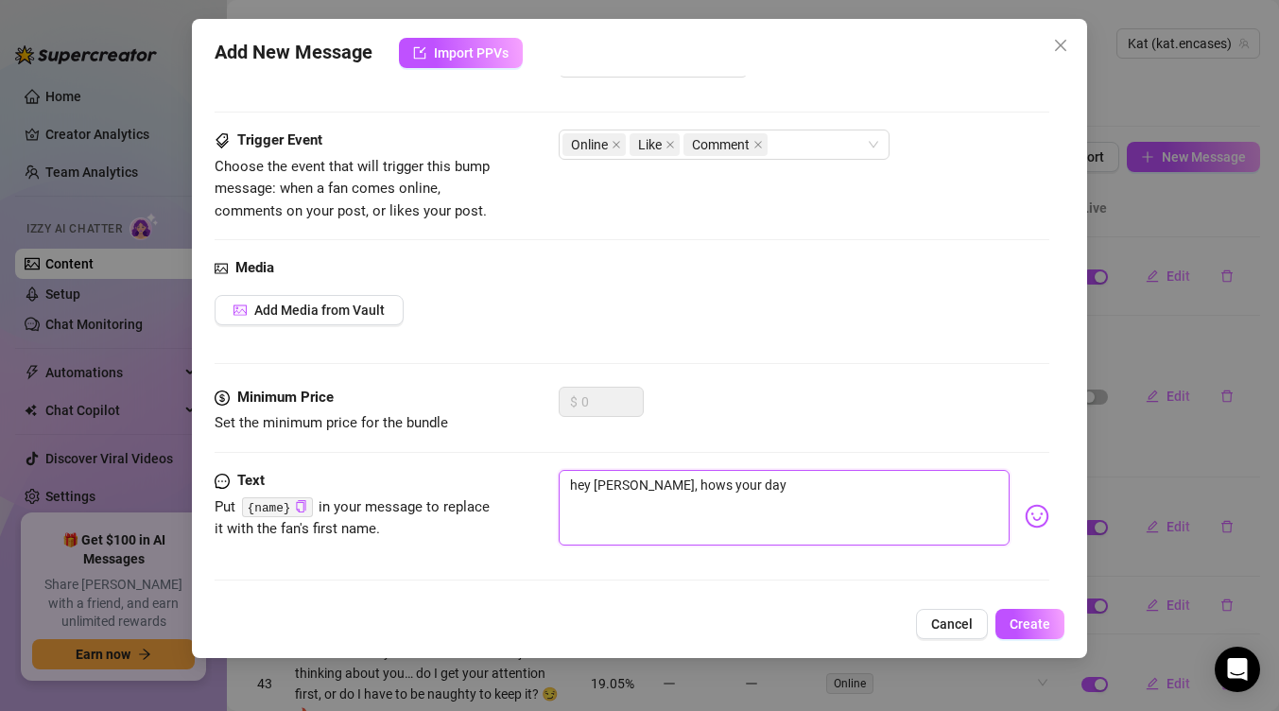
type textarea "hey [PERSON_NAME], hows your day g"
type textarea "hey [PERSON_NAME], hows your day go"
type textarea "hey [PERSON_NAME], hows your day goi"
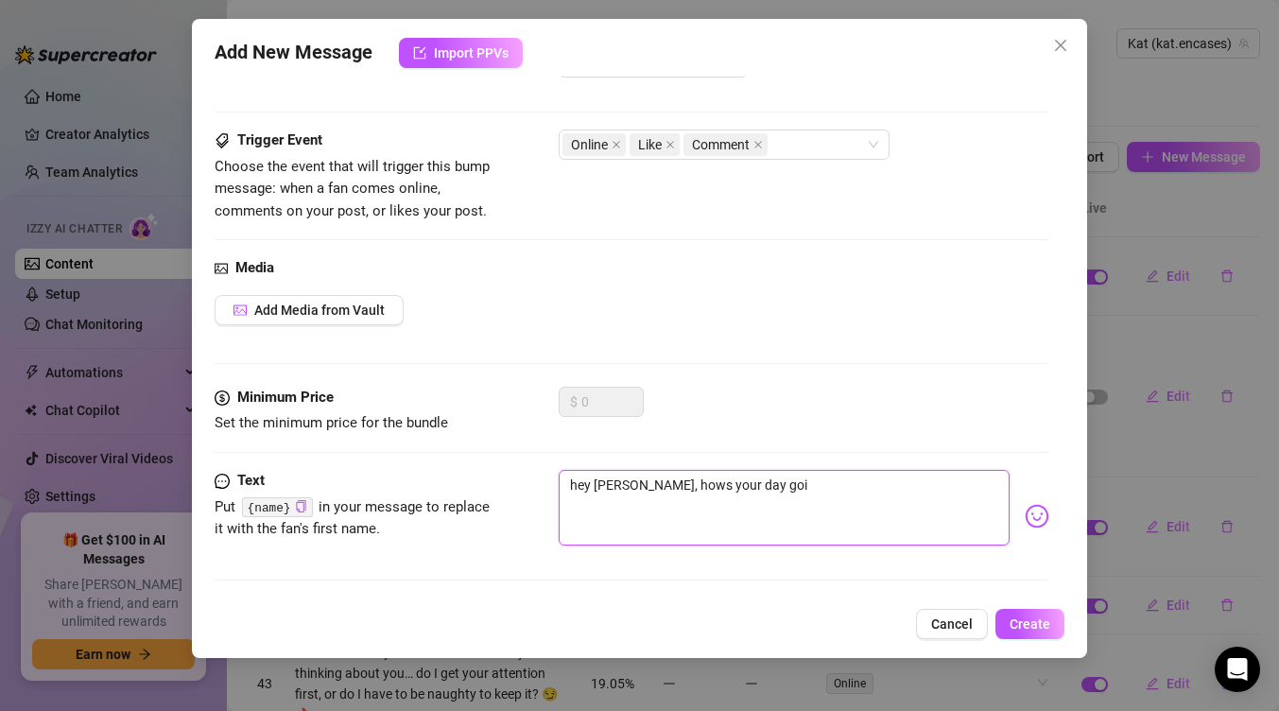
type textarea "hey [PERSON_NAME], hows your day goin"
type textarea "hey [PERSON_NAME], hows your day going"
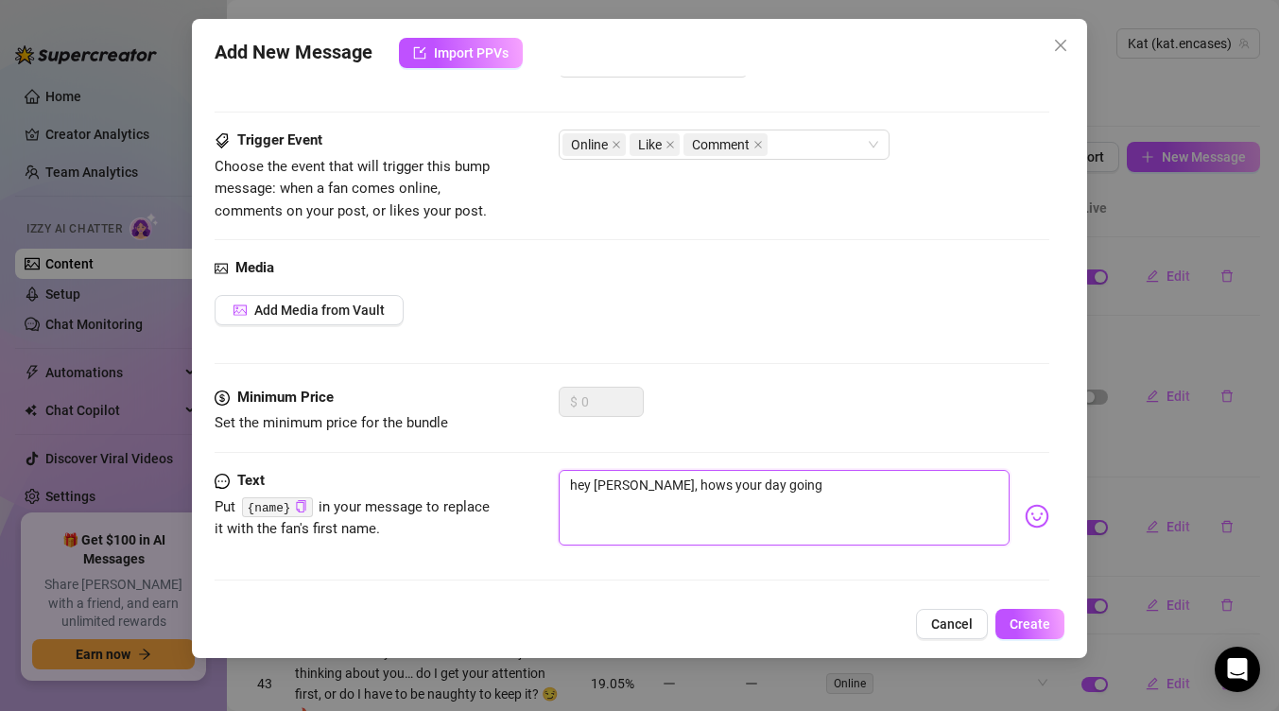
type textarea "hey [PERSON_NAME], hows your day going"
type textarea "hey [PERSON_NAME], hows your day going s"
type textarea "hey [PERSON_NAME], hows your day going so"
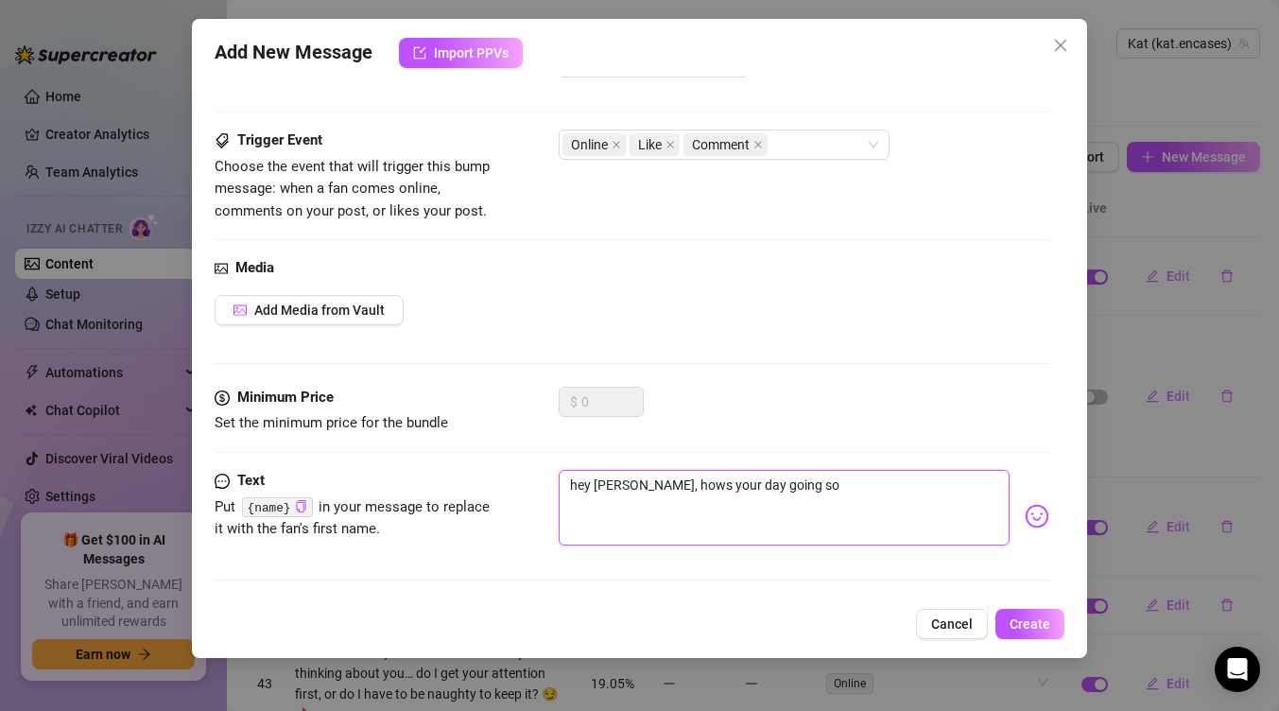
type textarea "hey [PERSON_NAME], hows your day going so f"
type textarea "hey [PERSON_NAME], hows your day going so fa"
type textarea "hey [PERSON_NAME], hows your day going so far"
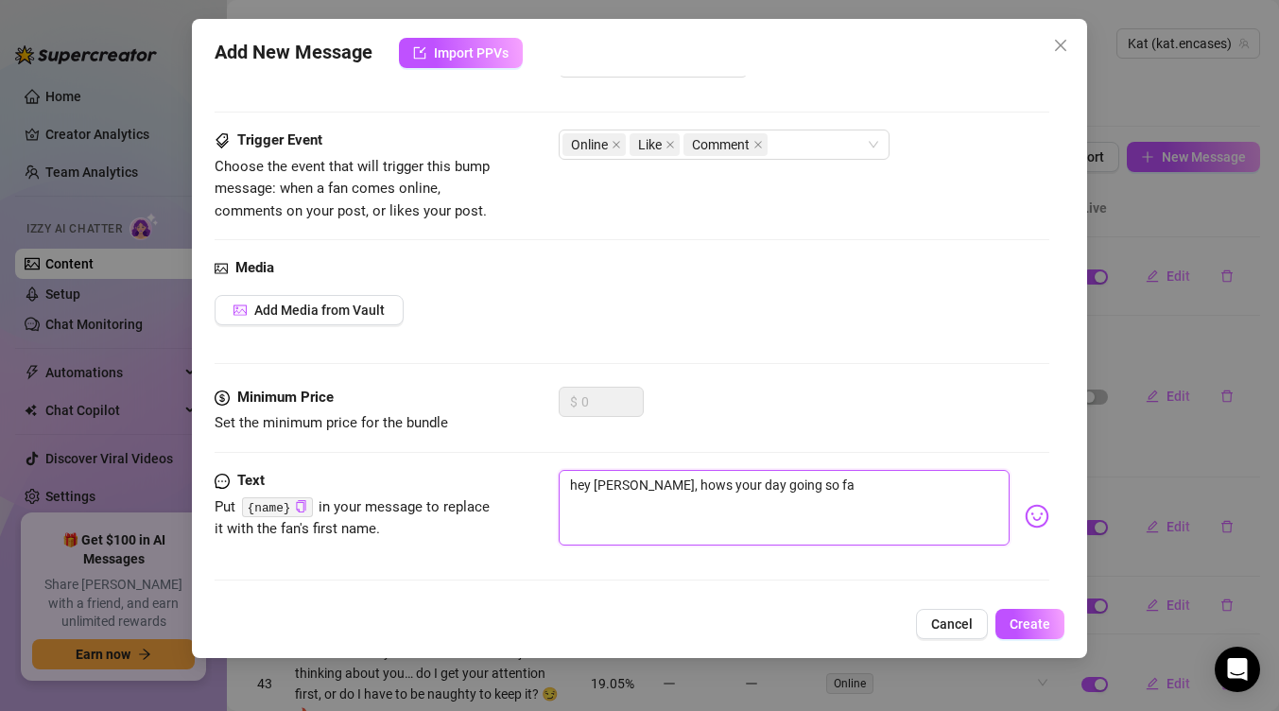
type textarea "hey [PERSON_NAME], hows your day going so far"
type textarea "hey [PERSON_NAME], hows your day going so far?"
click at [624, 484] on textarea "hey [PERSON_NAME], hows your day going so far?" at bounding box center [784, 508] width 451 height 76
type textarea "hey handsome, hows your day going so far?"
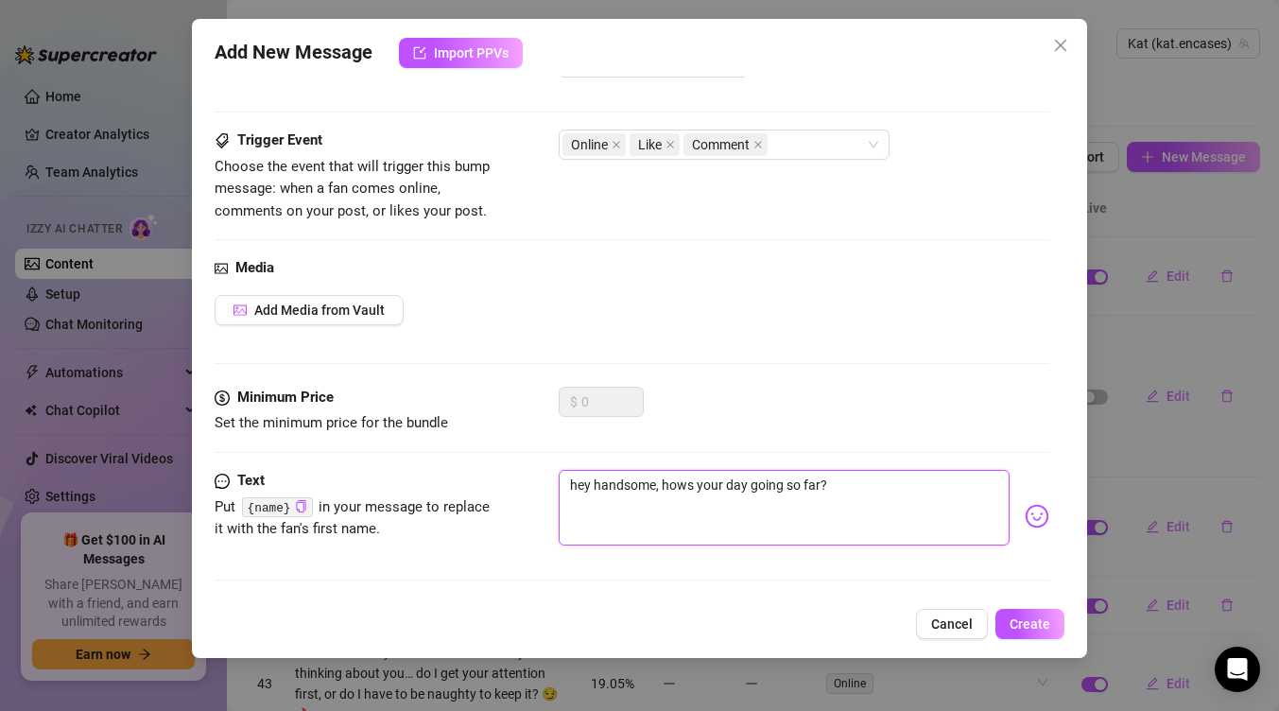
click at [904, 489] on textarea "hey handsome, hows your day going so far?" at bounding box center [784, 508] width 451 height 76
type textarea "hey handsome, hows your day going so far?"
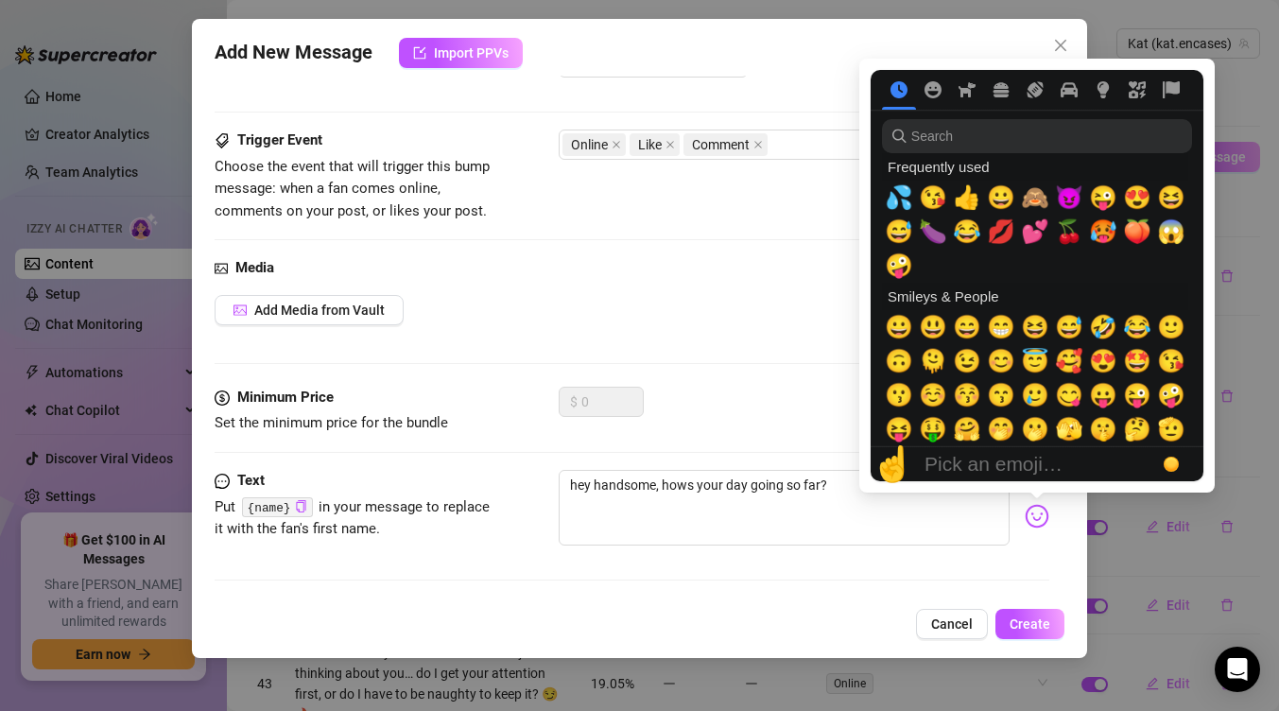
click at [1044, 524] on img at bounding box center [1037, 516] width 25 height 25
click at [998, 230] on span "💋" at bounding box center [1001, 231] width 28 height 26
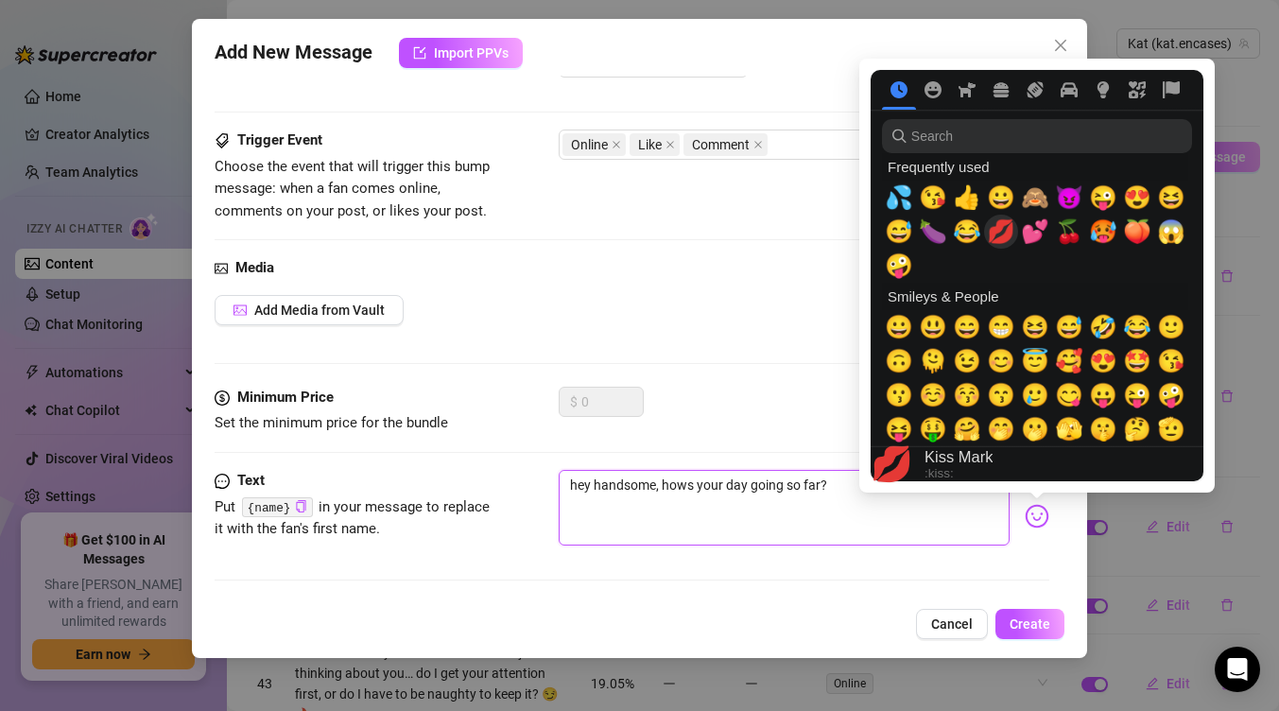
type textarea "hey handsome, hows your day going so far?💋"
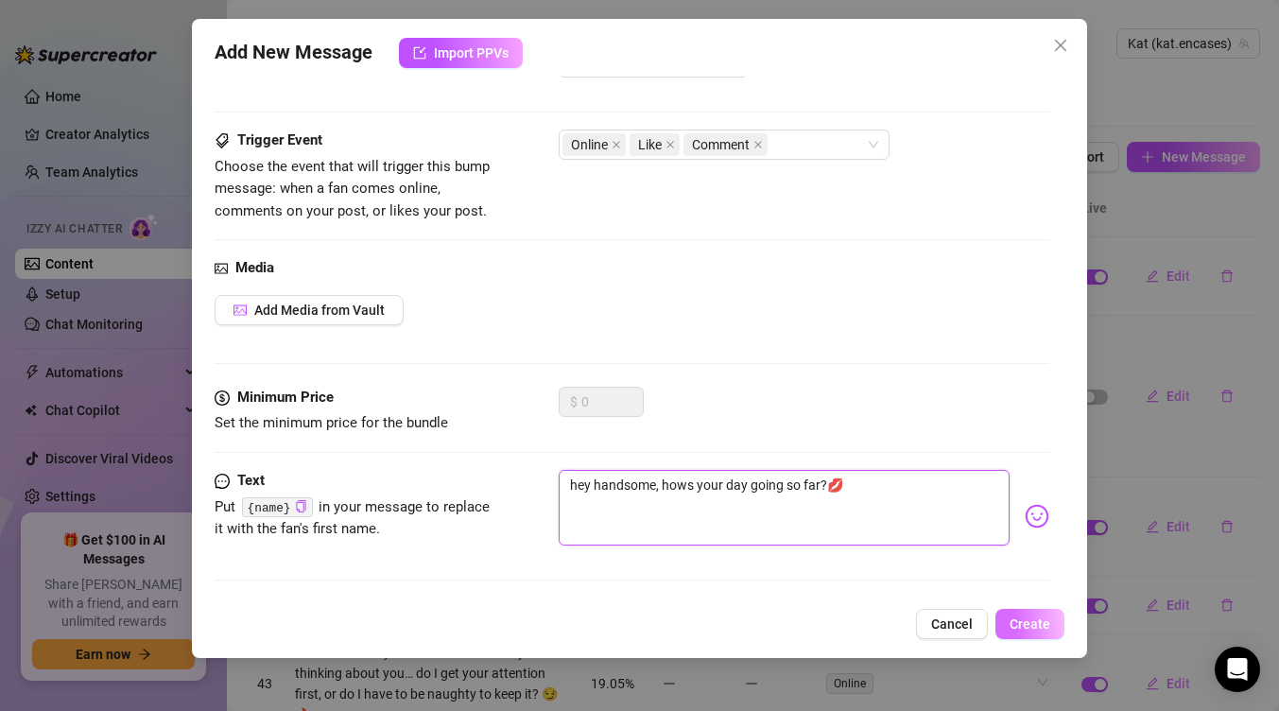
type textarea "hey handsome, hows your day going so far?💋"
click at [1056, 613] on button "Create" at bounding box center [1029, 624] width 69 height 30
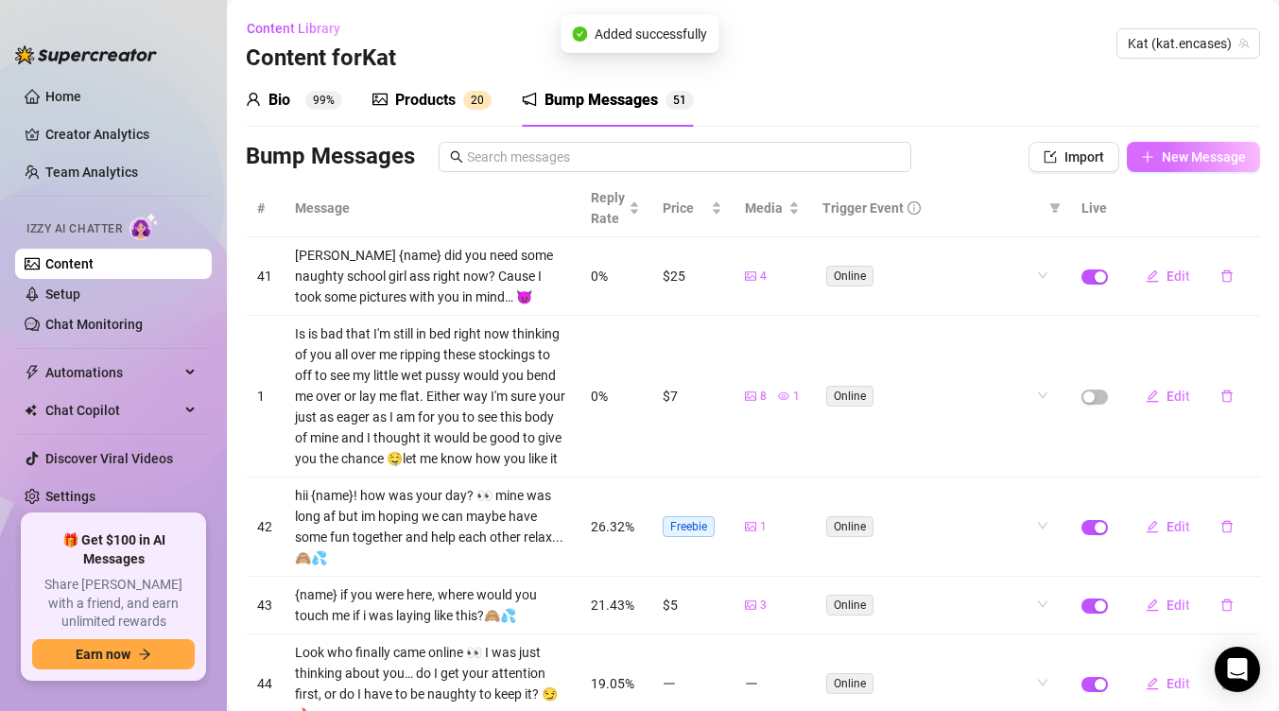
click at [1216, 154] on span "New Message" at bounding box center [1204, 156] width 84 height 15
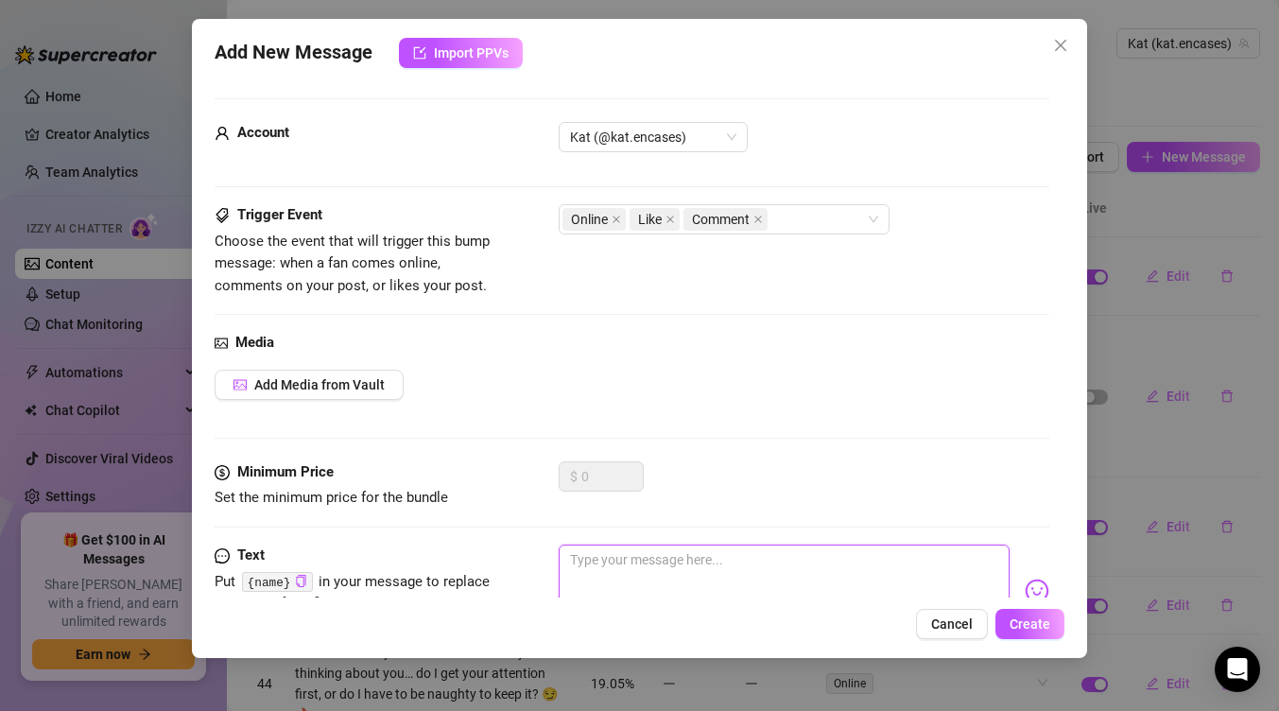
click at [909, 556] on textarea at bounding box center [784, 582] width 451 height 76
type textarea "j"
type textarea "ju"
type textarea "jus"
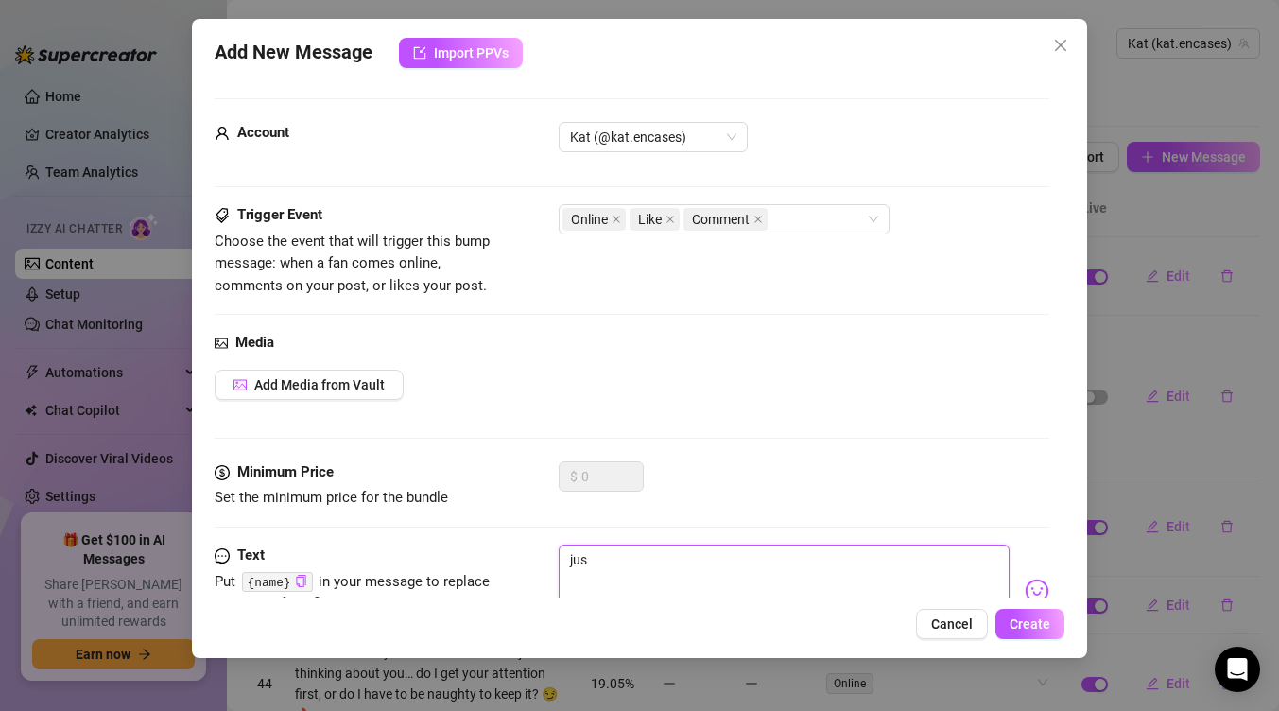
type textarea "just"
type textarea "just a"
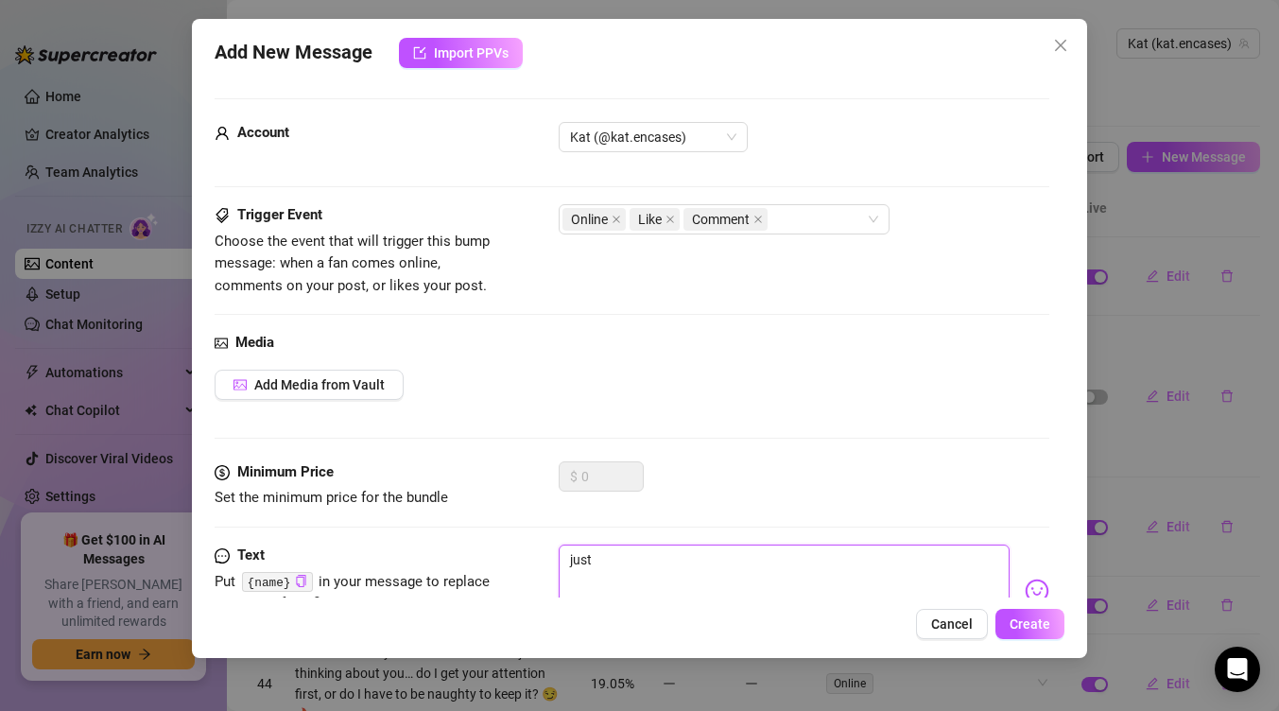
type textarea "just a"
type textarea "just at"
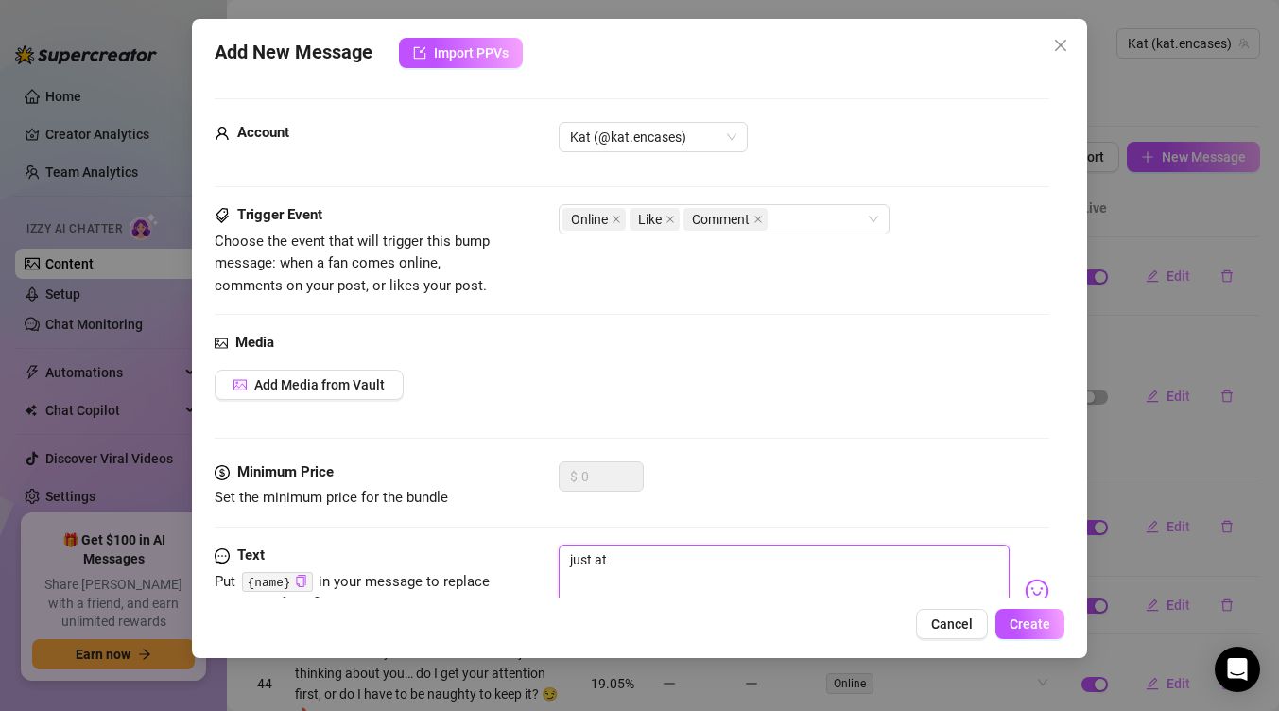
type textarea "just at w"
type textarea "just at wo"
type textarea "just at wor"
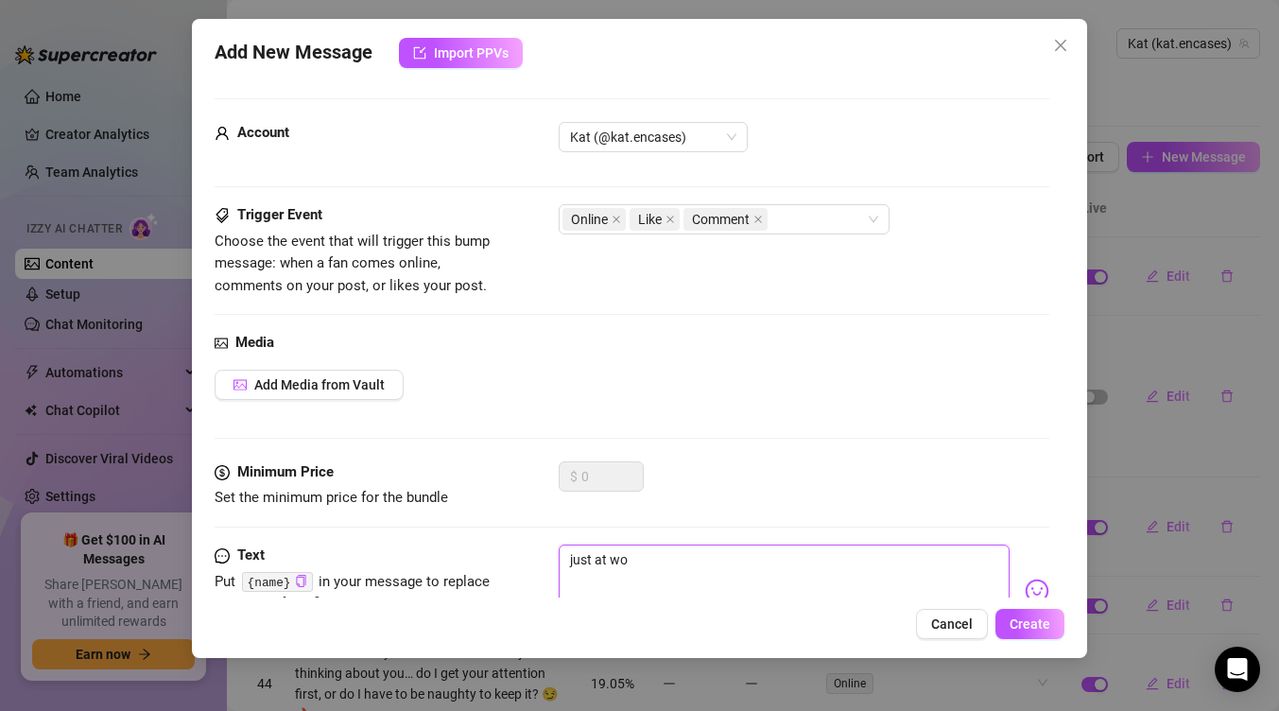
type textarea "just at wor"
type textarea "just at work"
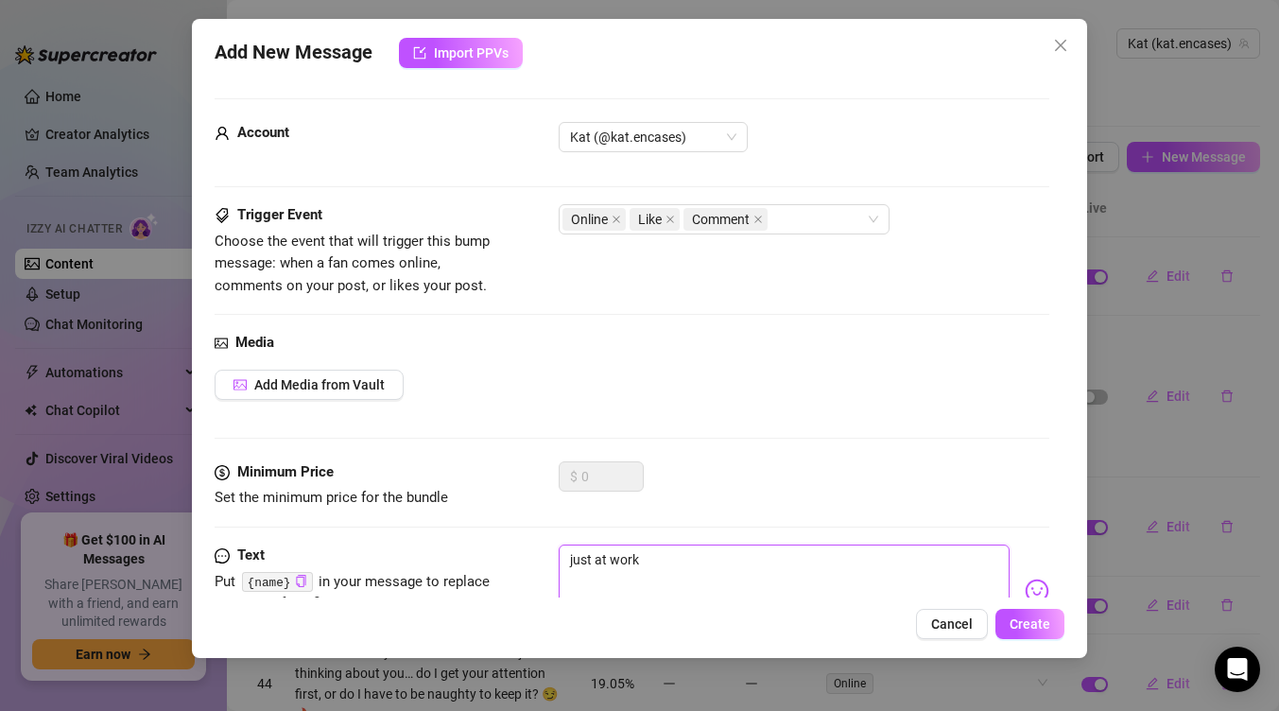
type textarea "just at work"
type textarea "just at work,"
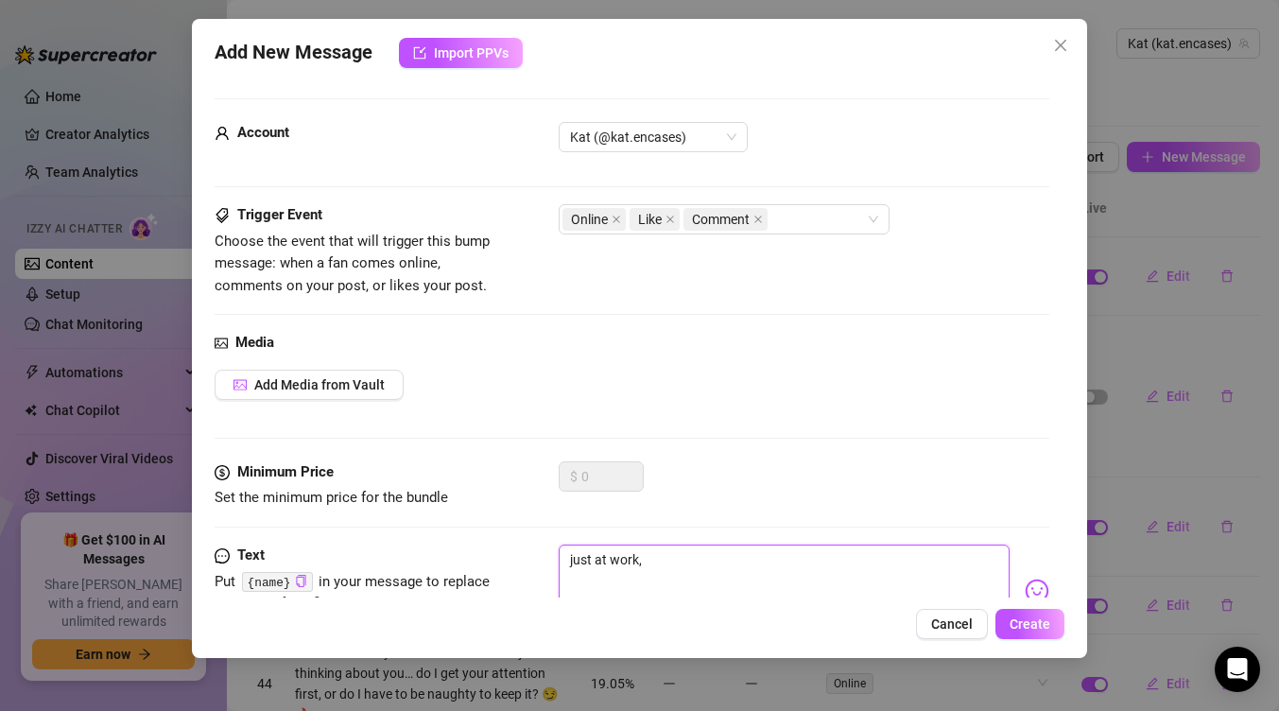
type textarea "just at work,"
type textarea "just at work, y"
type textarea "just at work, yo"
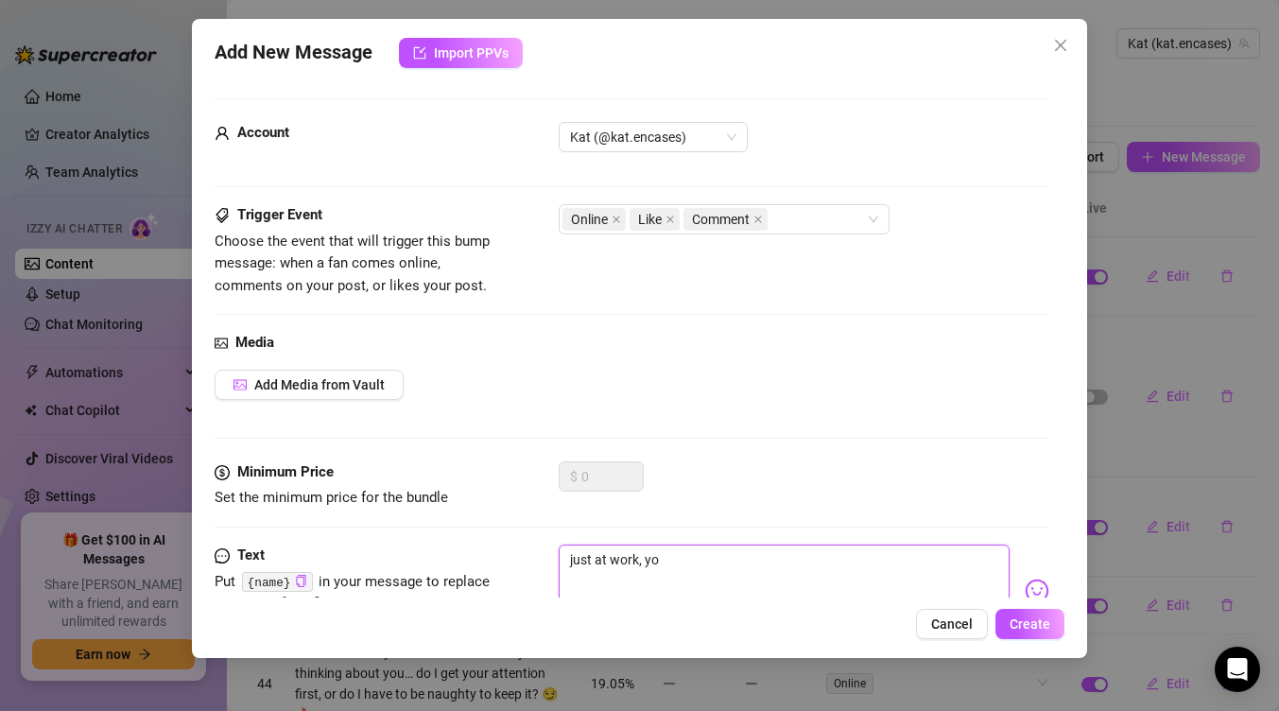
type textarea "just at work, you"
type textarea "just at work, you l"
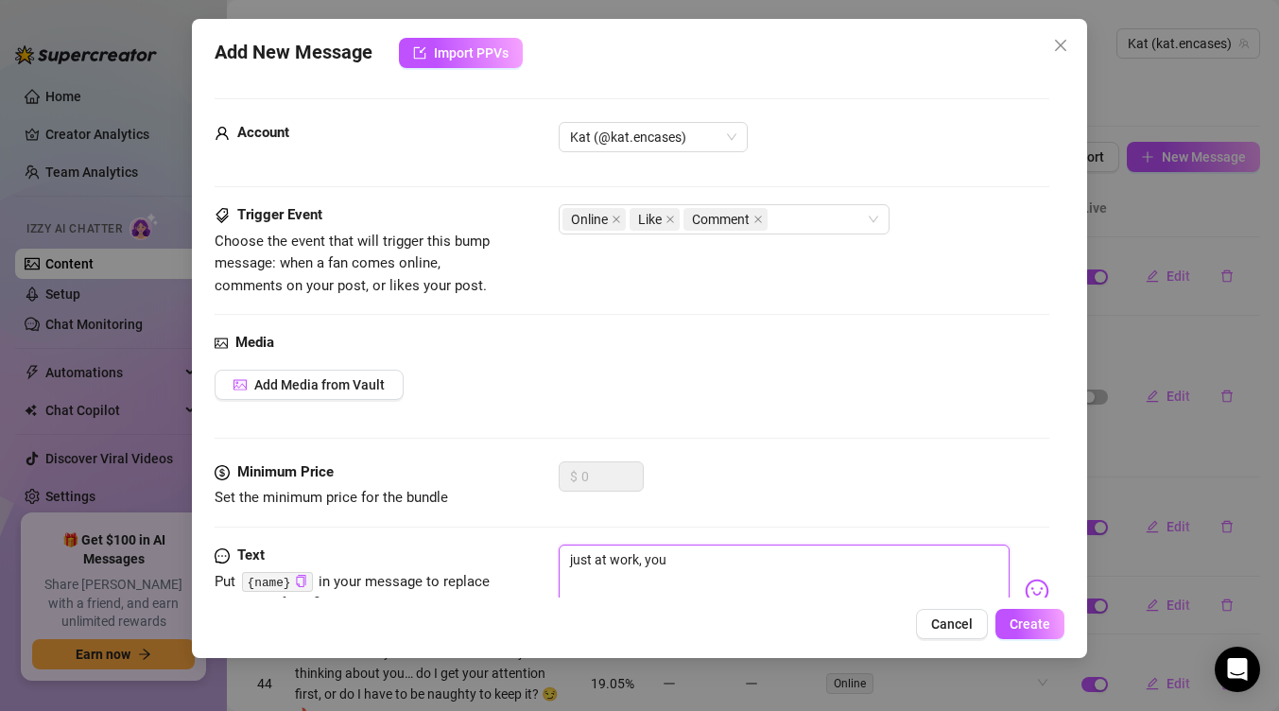
type textarea "just at work, you l"
type textarea "just at work, you [PERSON_NAME]"
type textarea "just at work, you lik"
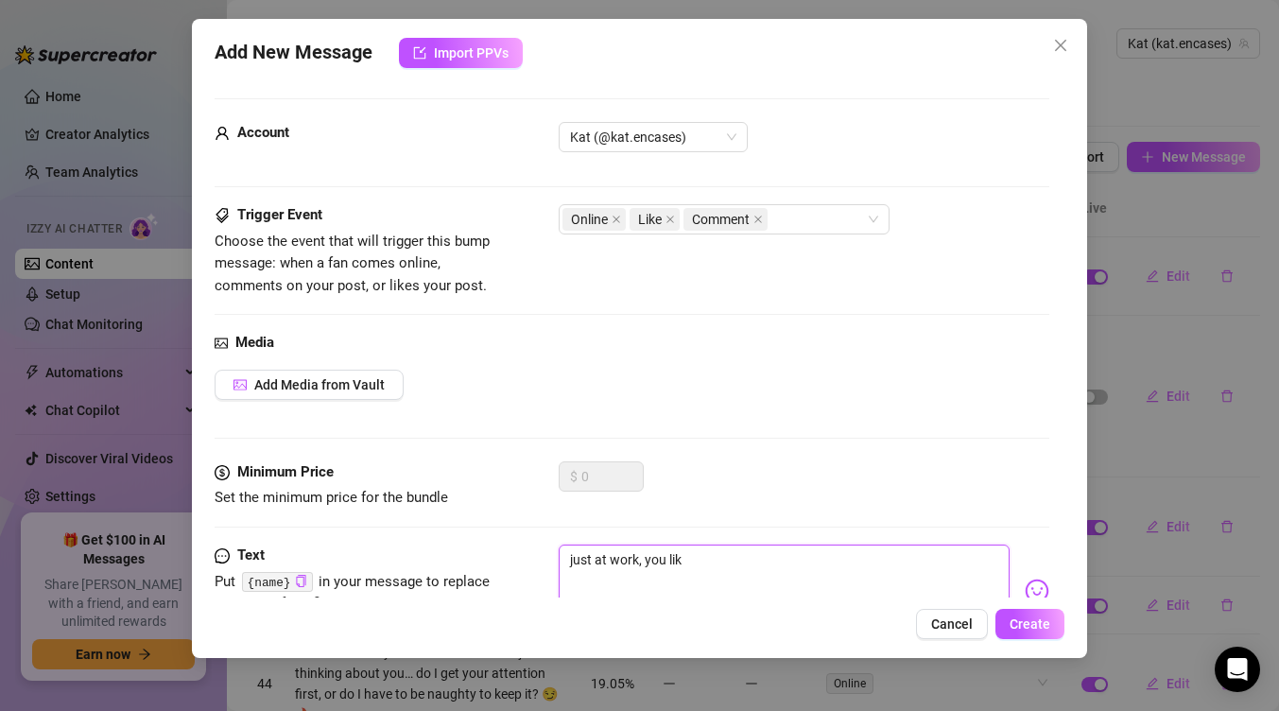
type textarea "just at work, you like"
type textarea "just at work, you like m"
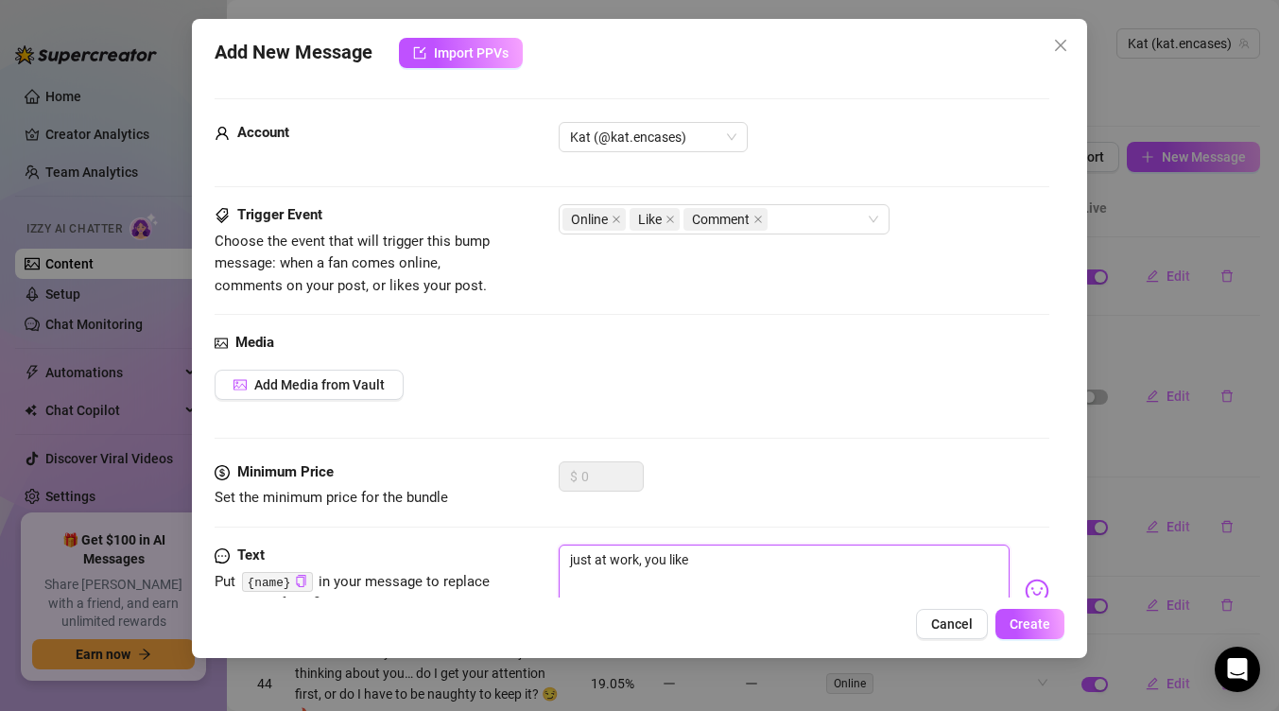
type textarea "just at work, you like m"
type textarea "just at work, you like my"
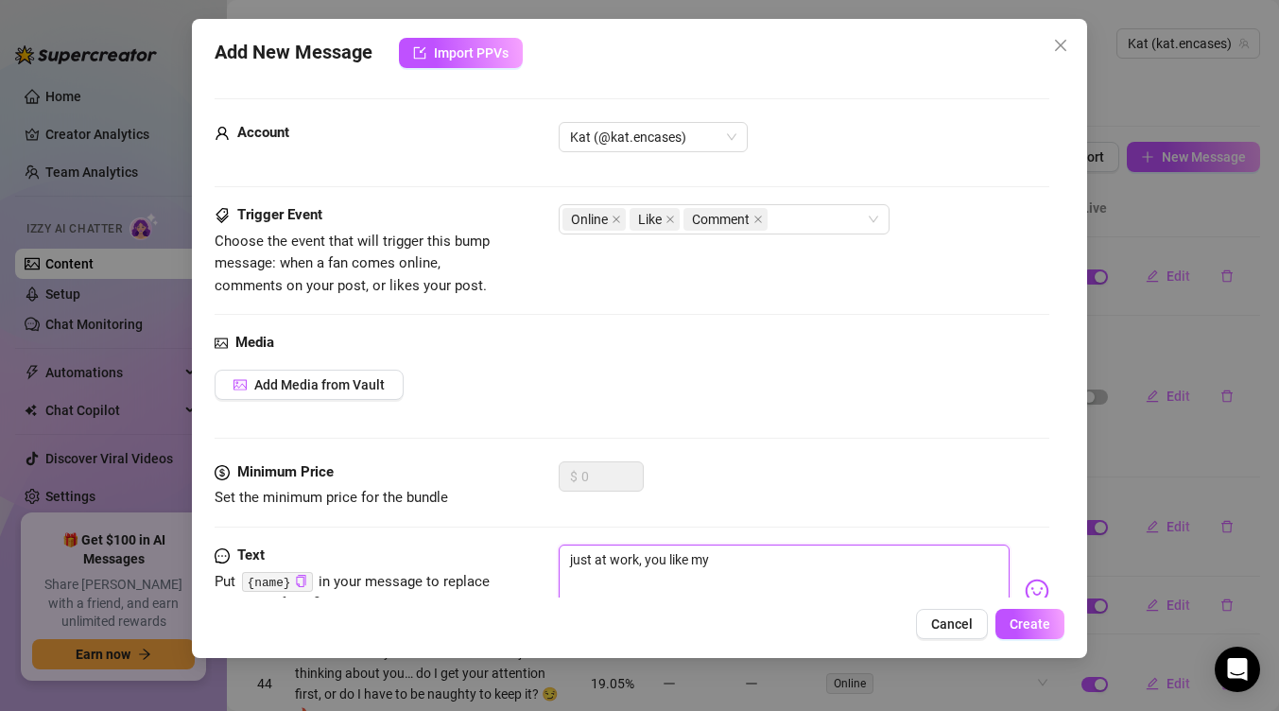
type textarea "just at work, you like my o"
type textarea "just at work, you like my oo"
type textarea "just at work, you like my o"
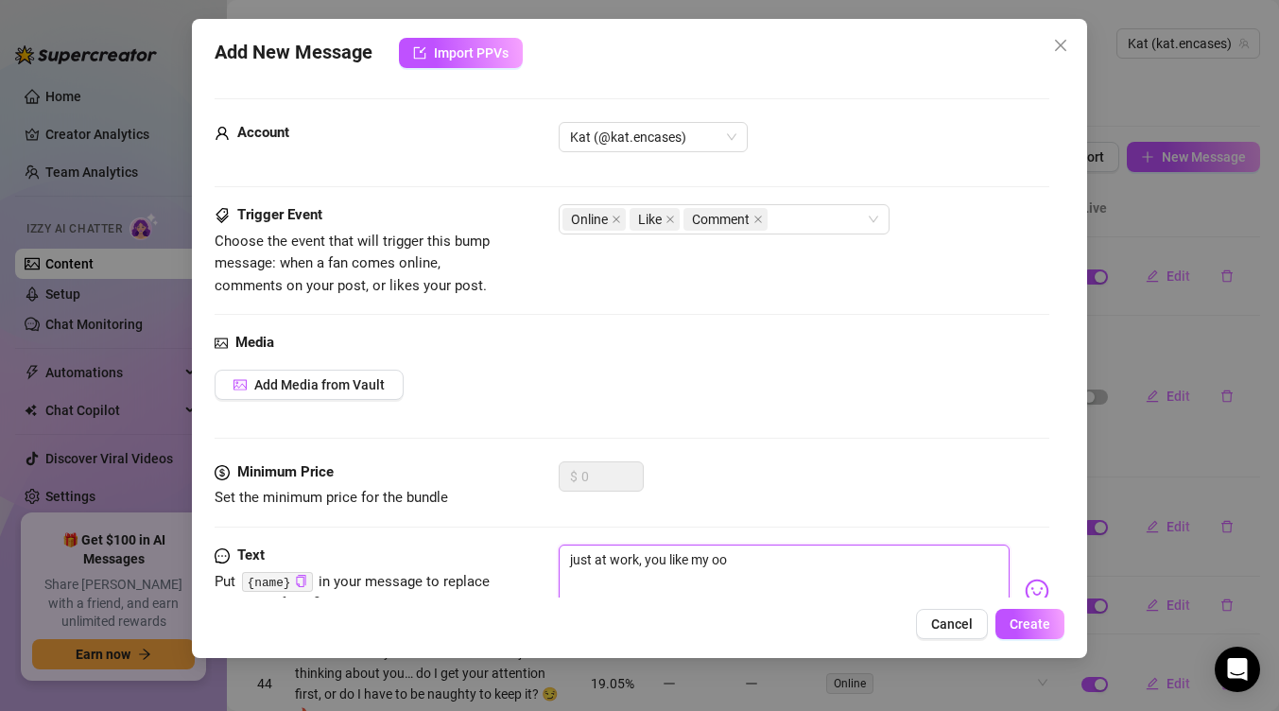
type textarea "just at work, you like my o"
type textarea "just at work, you like my ot"
type textarea "just at work, you like my otf"
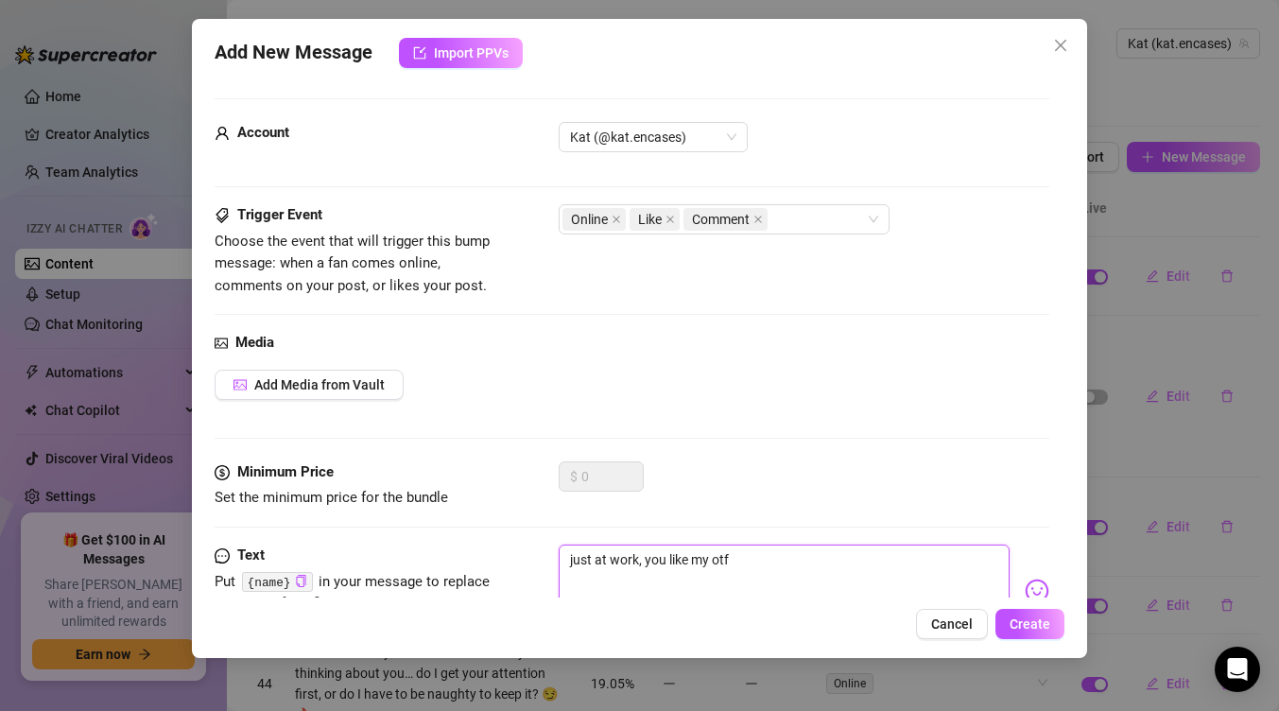
type textarea "just at work, you like my otfi"
type textarea "just at work, you like my otfit"
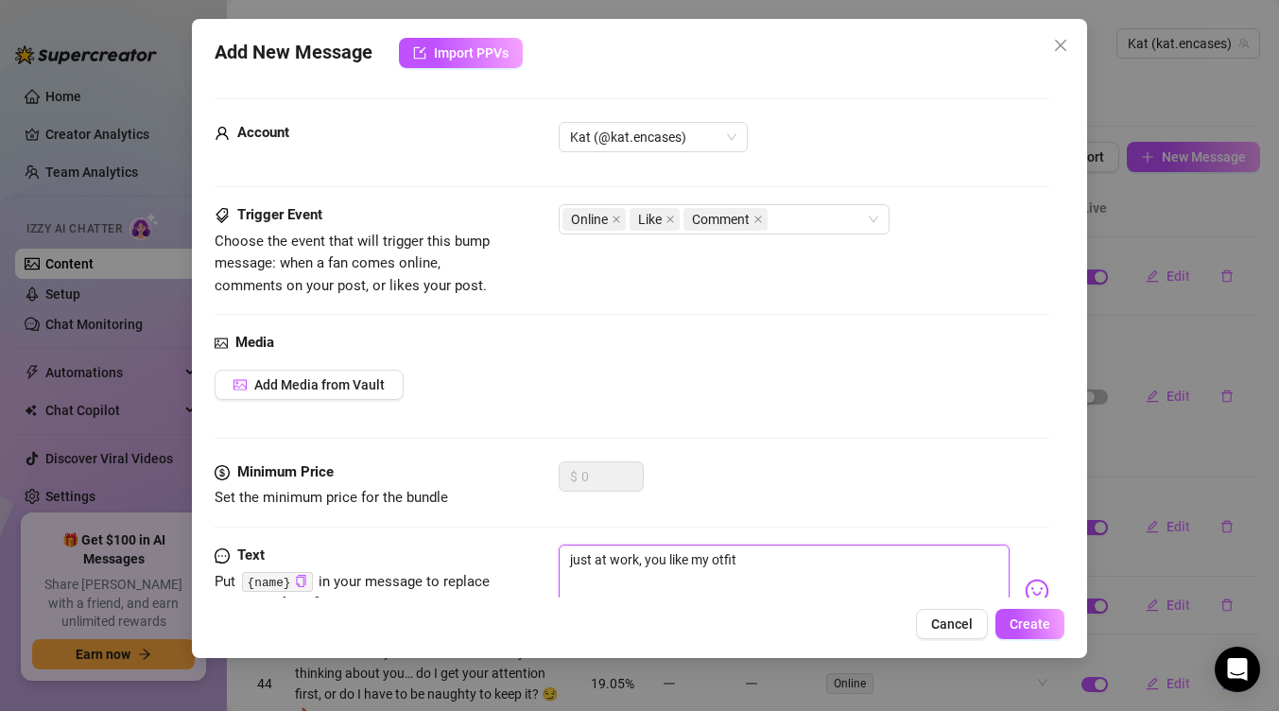
type textarea "just at work, you like my otfit"
type textarea "just at work, you like my otfit t"
type textarea "just at work, you like my otfit to"
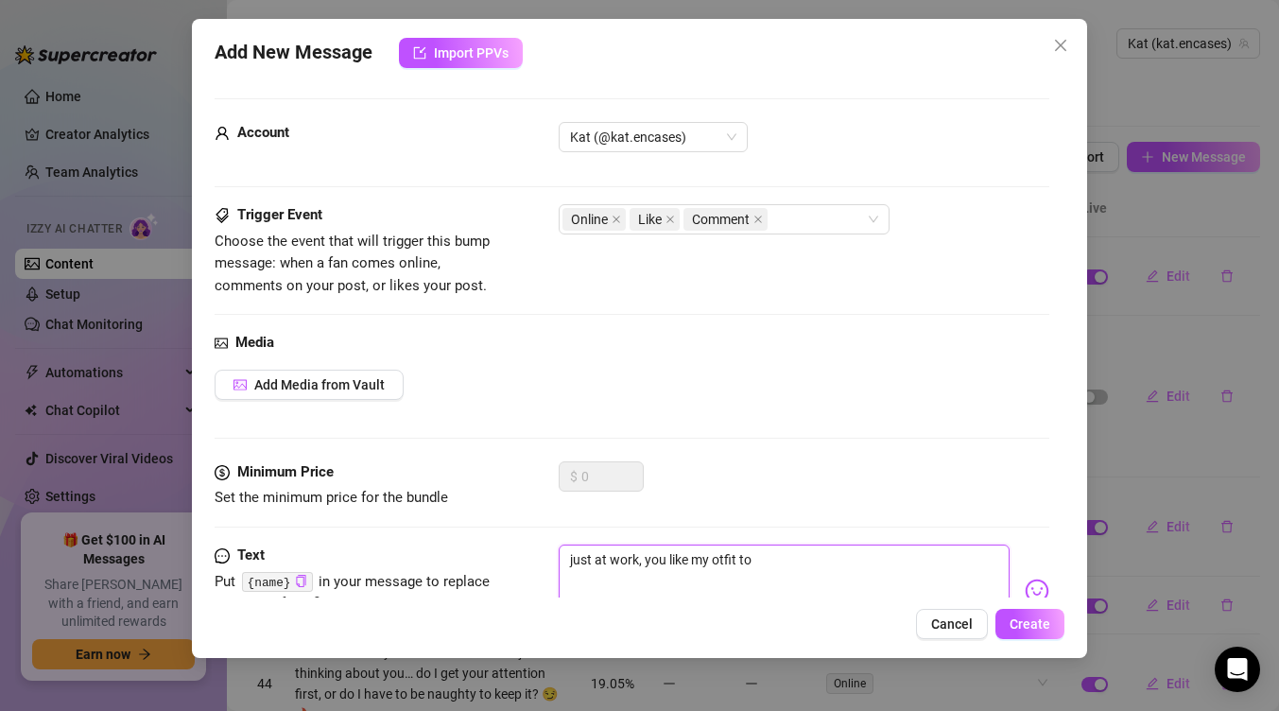
type textarea "just at work, you like my otfit [PERSON_NAME]"
type textarea "just at work, you like my otfit toda"
type textarea "just at work, you like my otfit [DATE]"
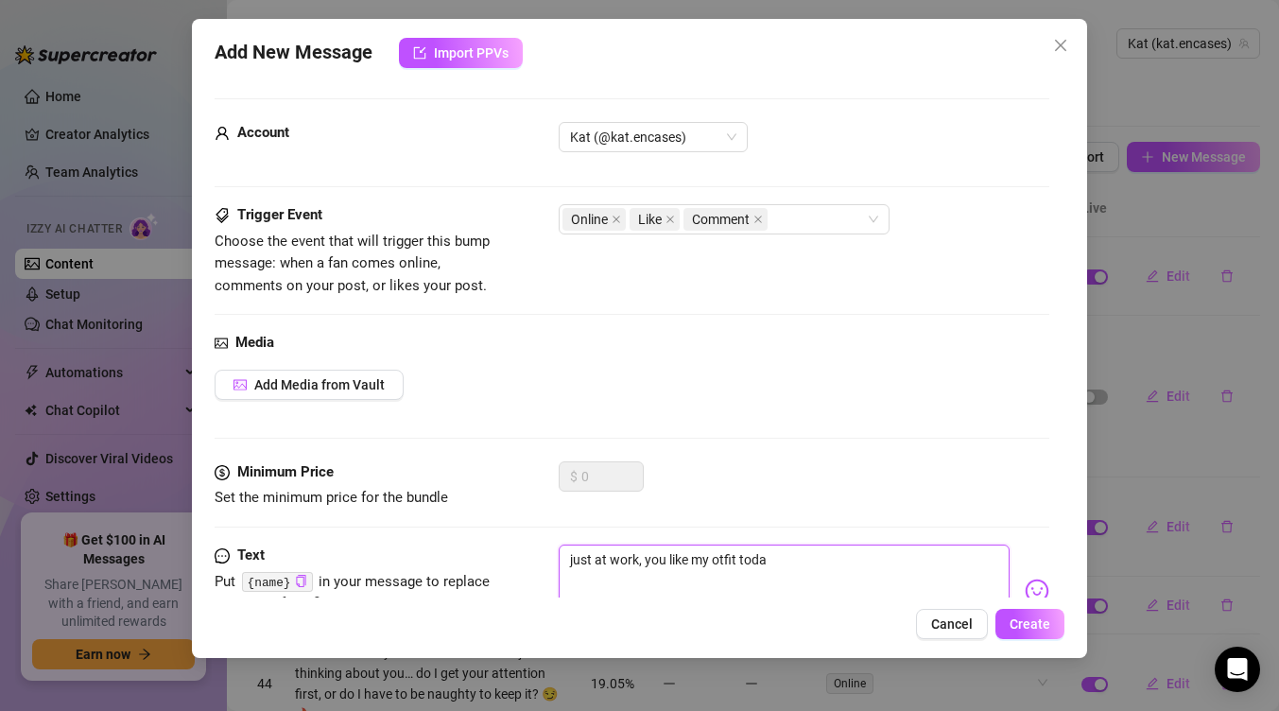
type textarea "just at work, you like my otfit [DATE]"
type textarea "just at work, you like my otfit [DATE]?"
click at [716, 558] on textarea "just at work, you like my otfit [DATE]?" at bounding box center [784, 582] width 451 height 76
type textarea "just at work, you like my outfit [DATE]?"
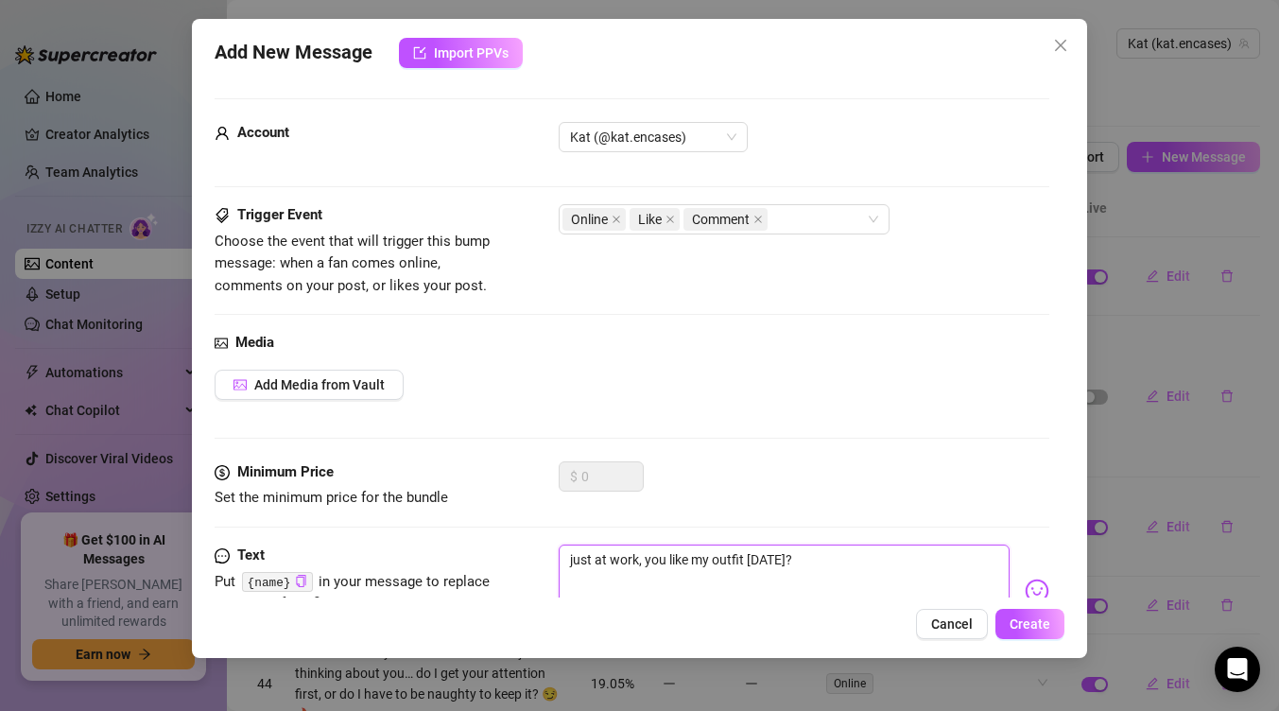
click at [838, 569] on textarea "just at work, you like my outfit [DATE]?" at bounding box center [784, 582] width 451 height 76
type textarea "just at work, you like my outfit [DATE]?"
click at [363, 400] on div "Media Add Media from Vault" at bounding box center [632, 396] width 835 height 129
click at [356, 382] on span "Add Media from Vault" at bounding box center [319, 384] width 130 height 15
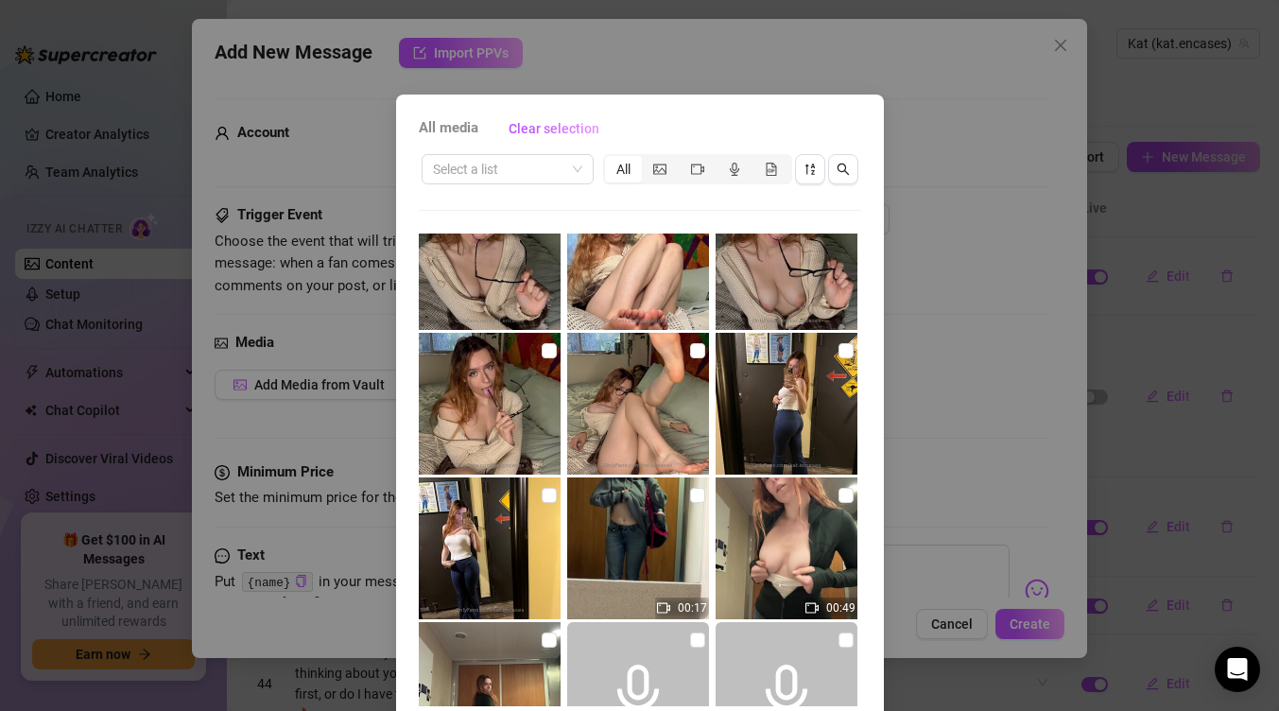
scroll to position [483, 0]
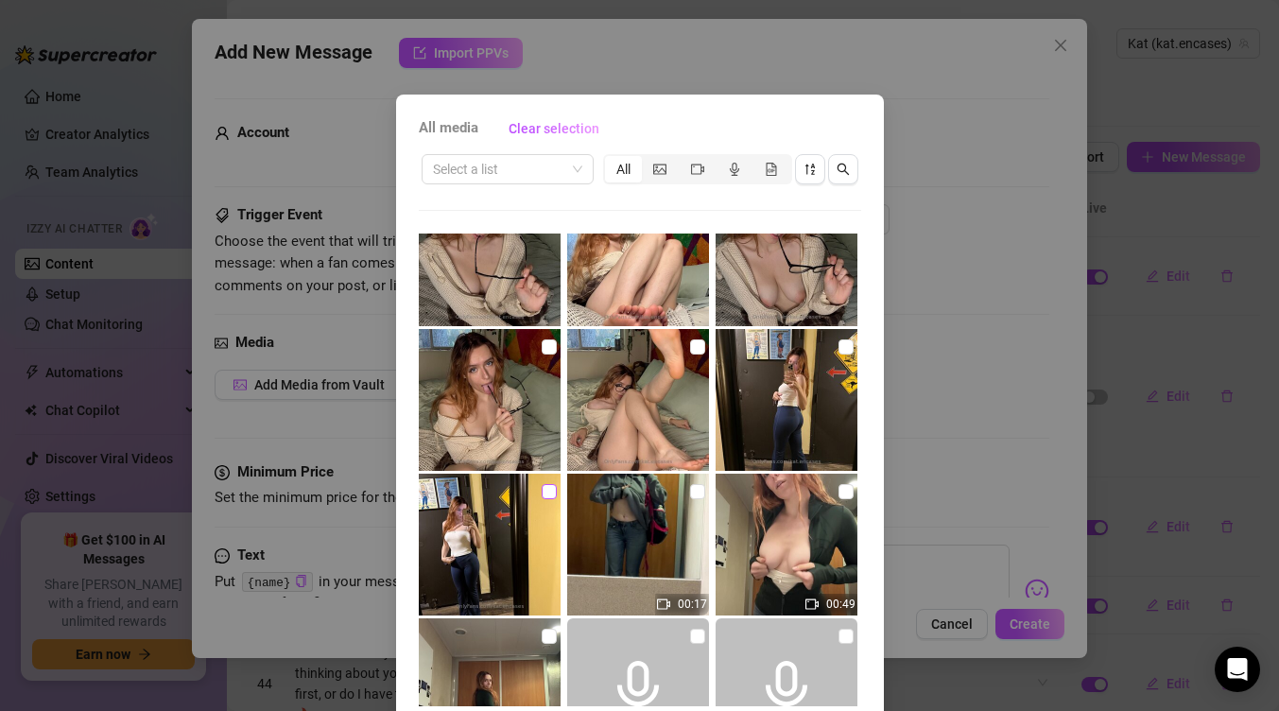
click at [545, 493] on input "checkbox" at bounding box center [549, 491] width 15 height 15
checkbox input "true"
click at [845, 346] on input "checkbox" at bounding box center [845, 346] width 15 height 15
checkbox input "true"
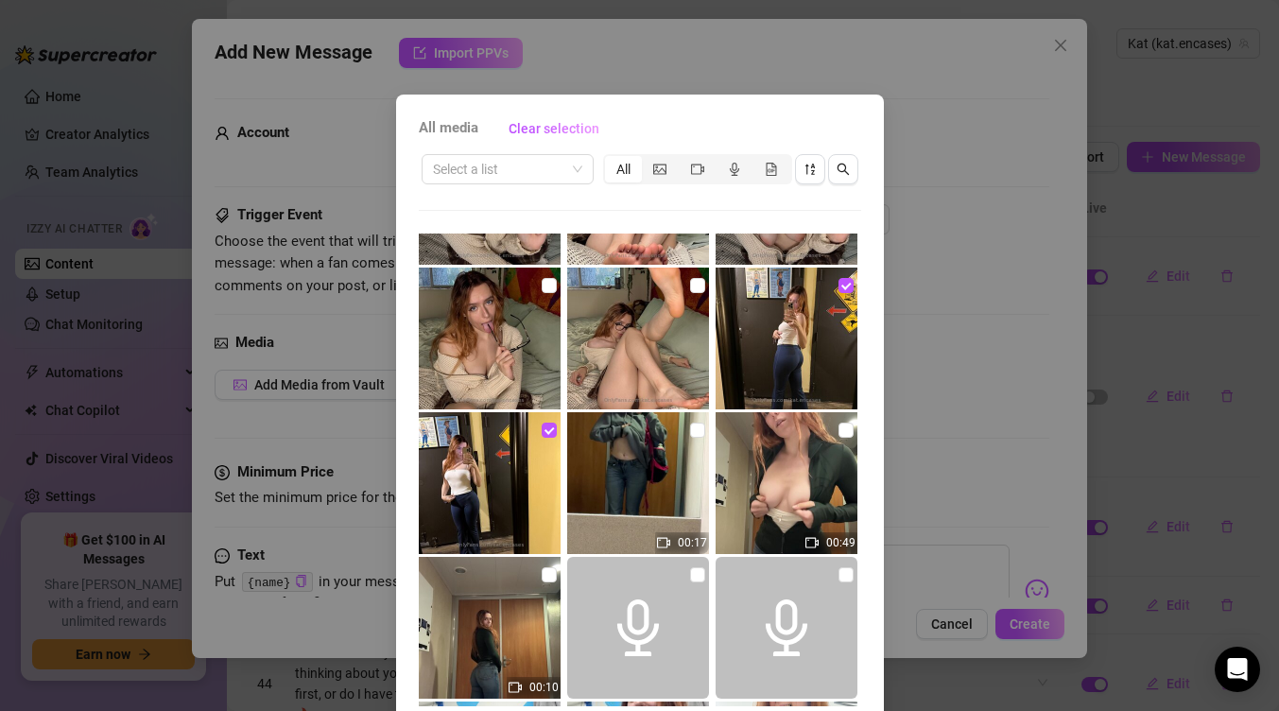
scroll to position [78, 0]
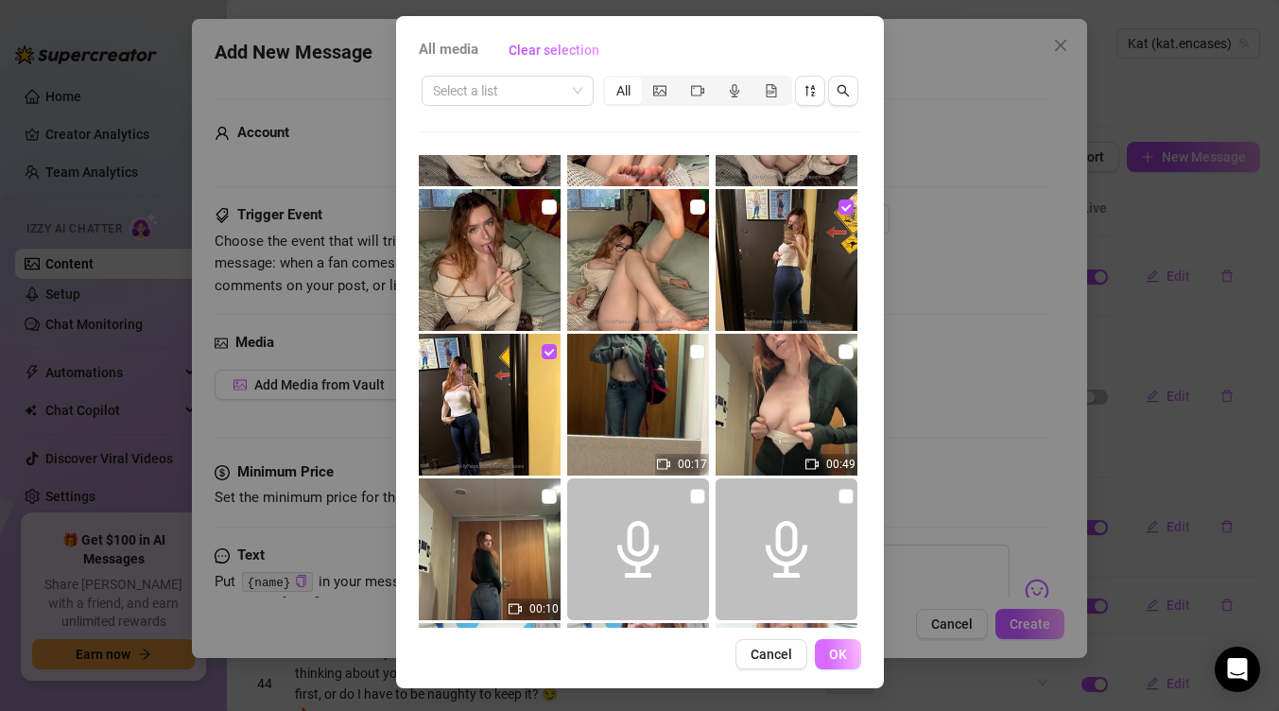
click at [833, 662] on button "OK" at bounding box center [838, 654] width 46 height 30
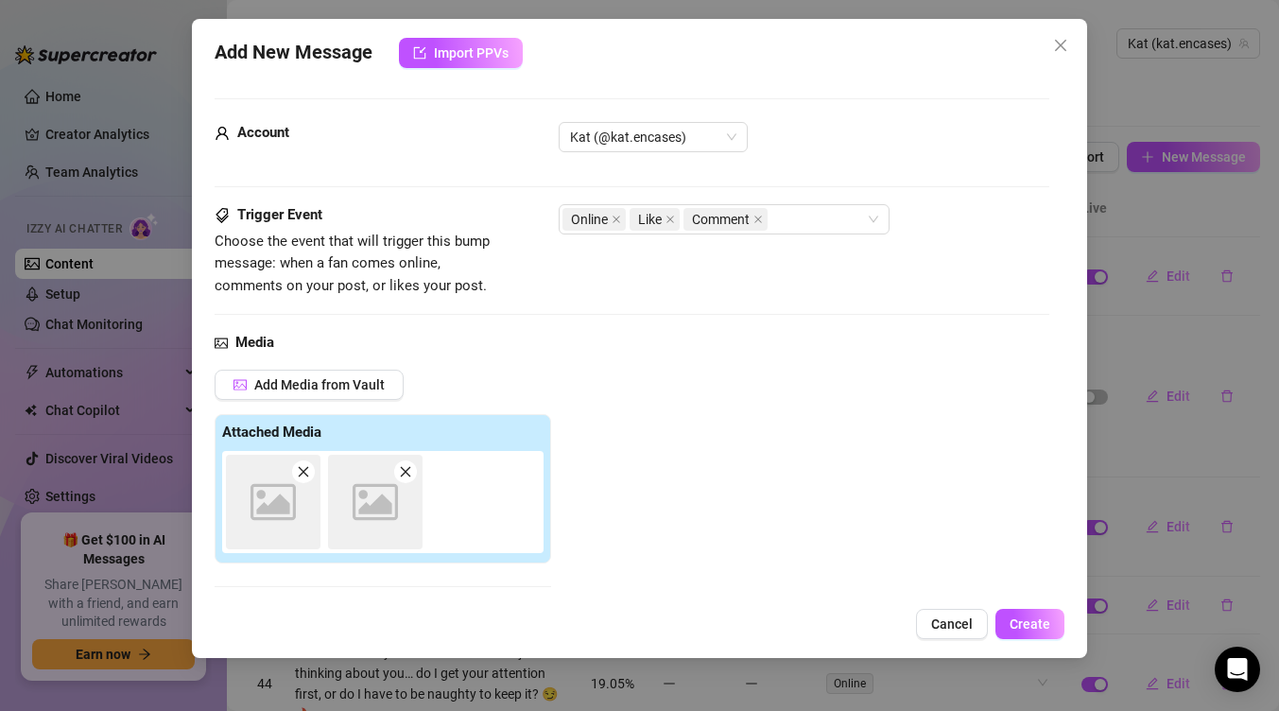
scroll to position [303, 0]
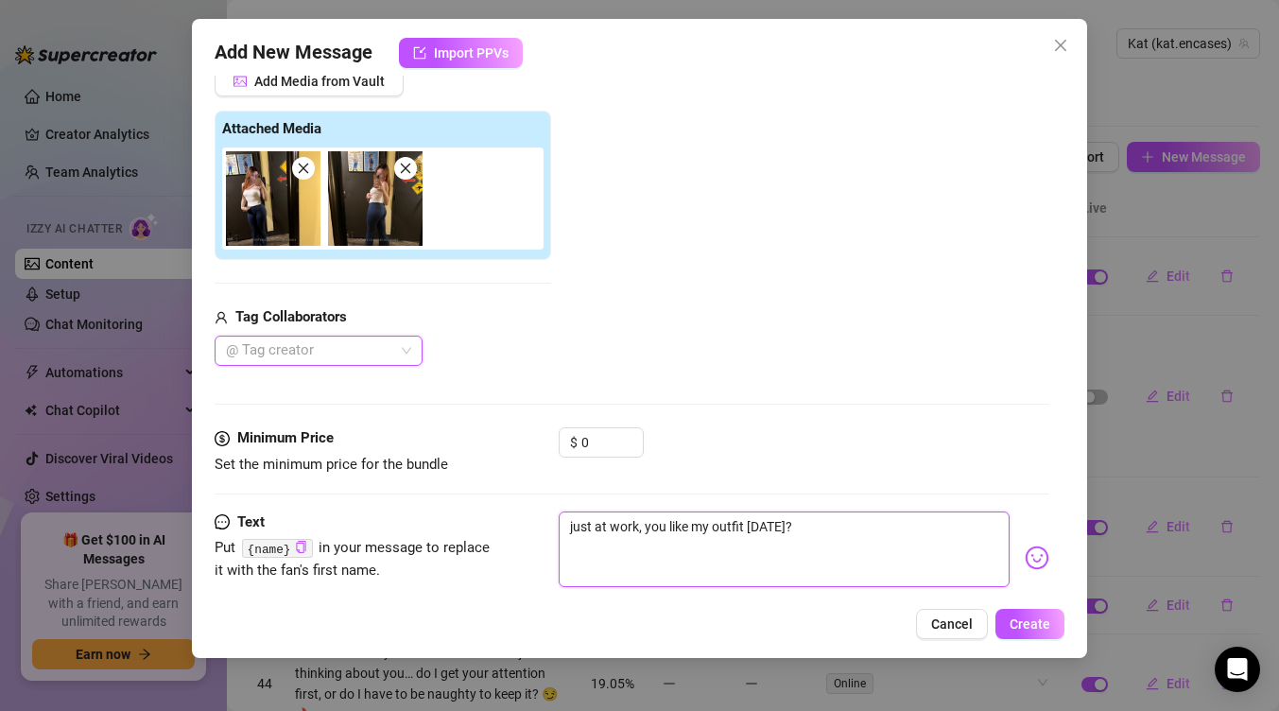
click at [635, 525] on textarea "just at work, you like my outfit [DATE]?" at bounding box center [784, 549] width 451 height 76
type textarea "just at wor, you like my outfit [DATE]?"
type textarea "just at wo, you like my outfit [DATE]?"
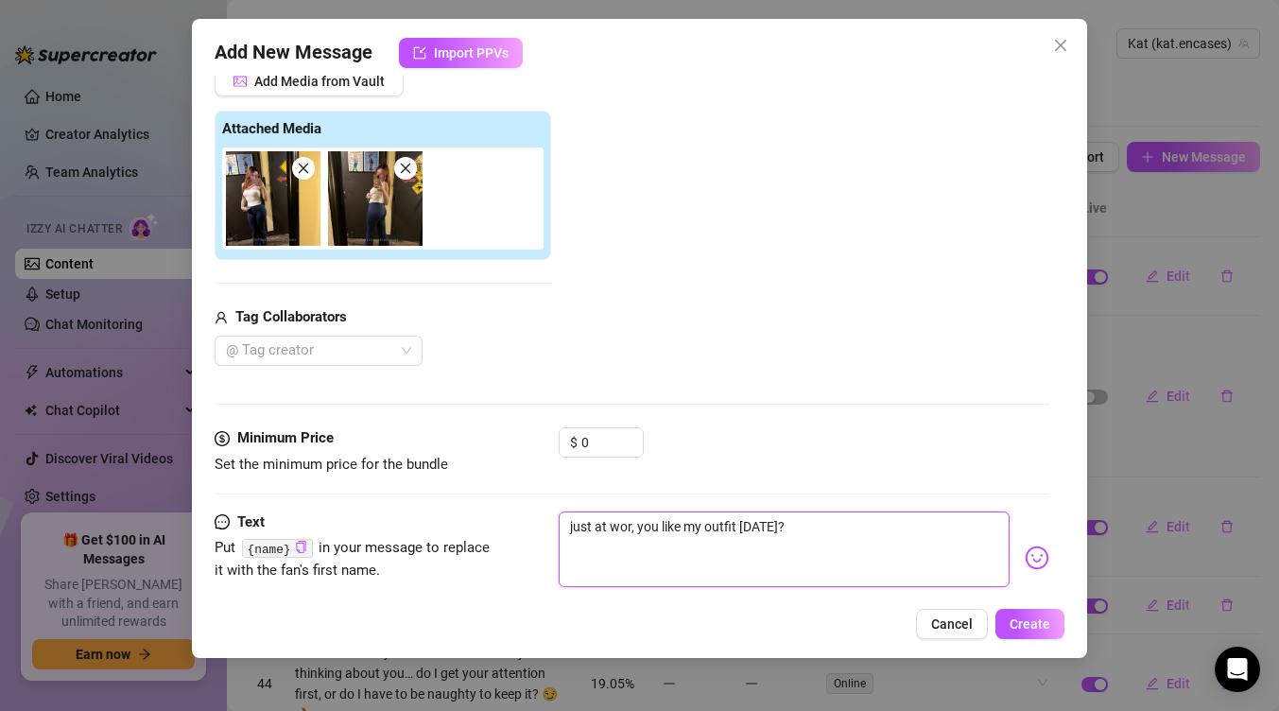
type textarea "just at wo, you like my outfit [DATE]?"
click at [782, 521] on textarea "just out for lunch, you like my outfit [DATE]?" at bounding box center [784, 549] width 451 height 76
click at [565, 526] on textarea "just out for lunch, you like my outfit for [DATE]?" at bounding box center [784, 549] width 451 height 76
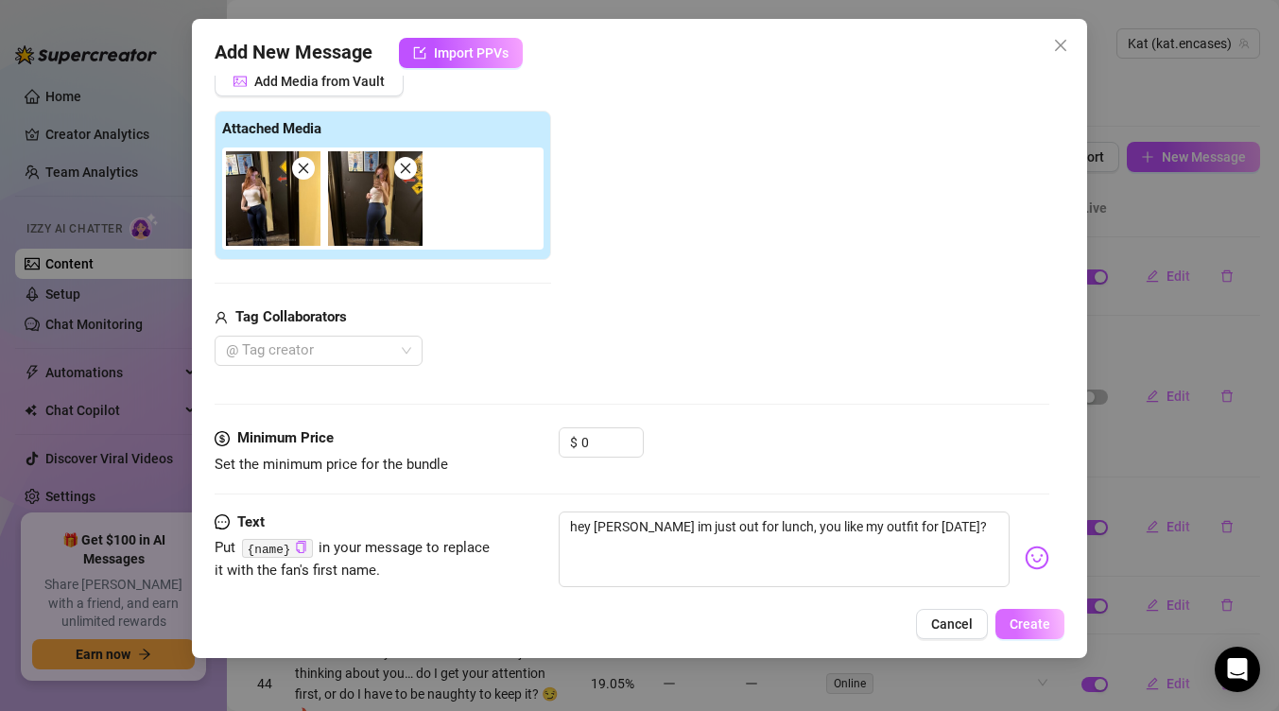
click at [1019, 627] on span "Create" at bounding box center [1029, 623] width 41 height 15
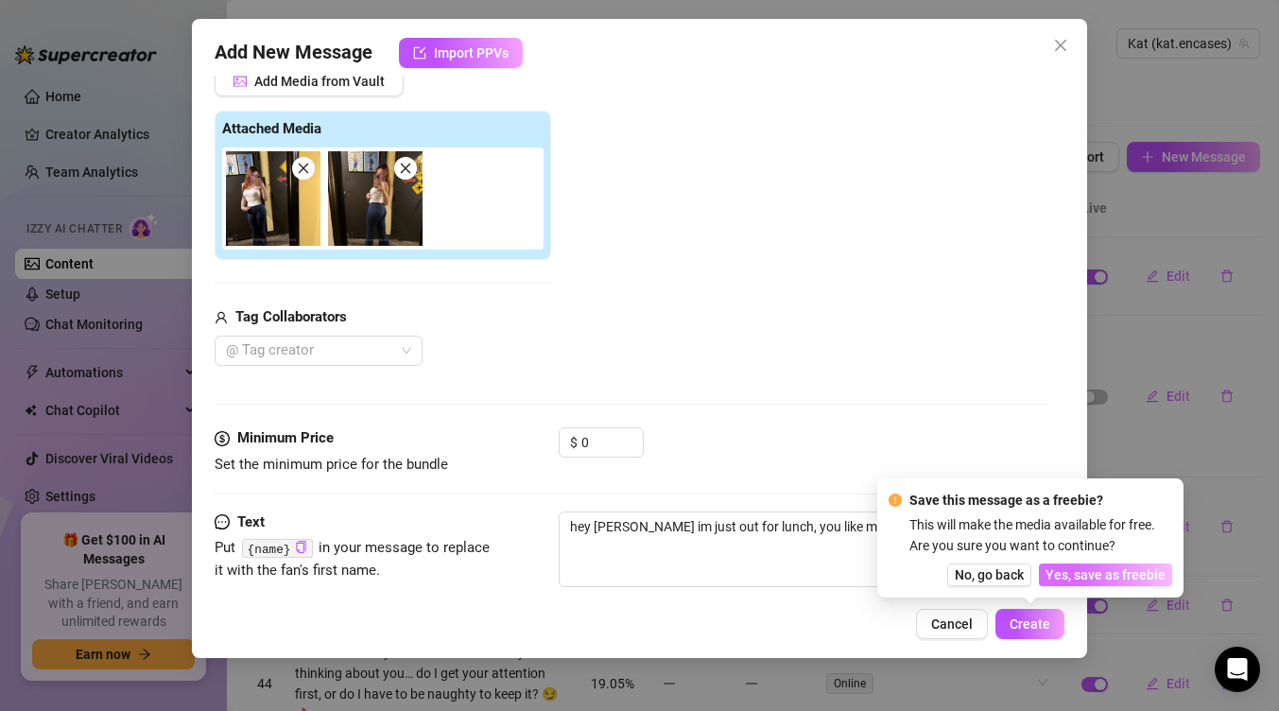
click at [1137, 582] on button "Yes, save as freebie" at bounding box center [1105, 574] width 133 height 23
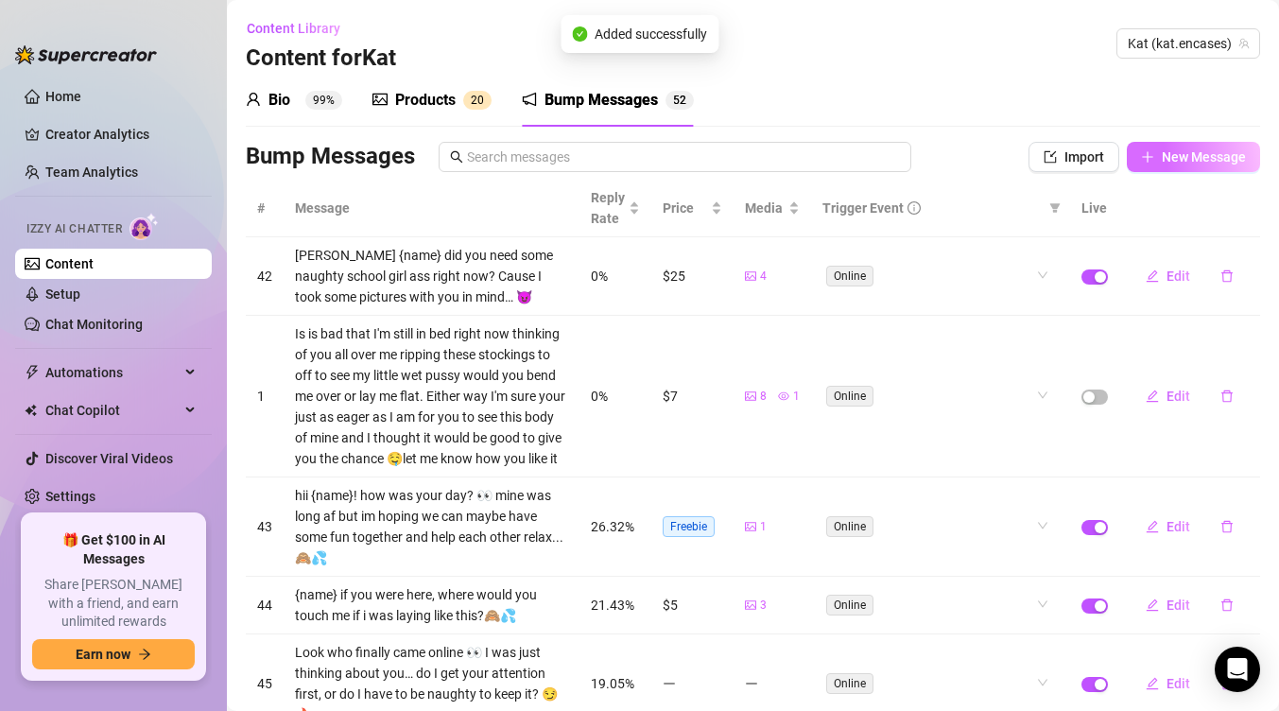
click at [1174, 157] on span "New Message" at bounding box center [1204, 156] width 84 height 15
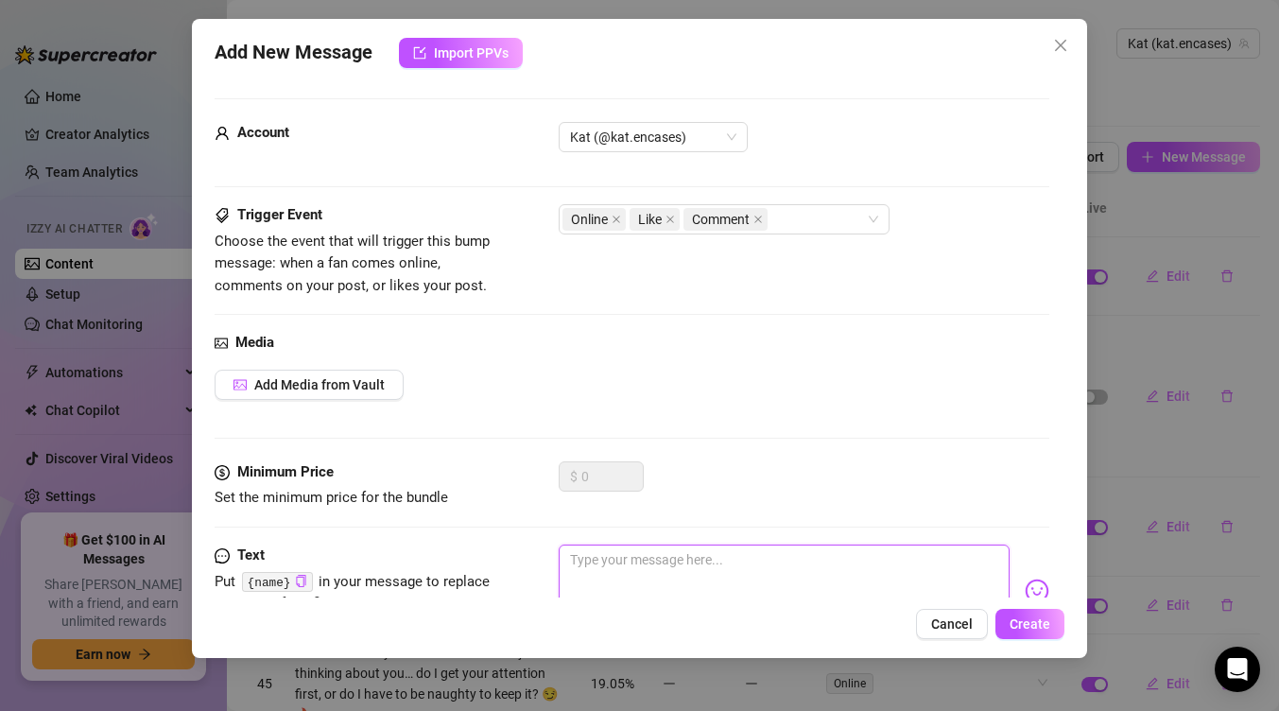
click at [650, 549] on textarea at bounding box center [784, 582] width 451 height 76
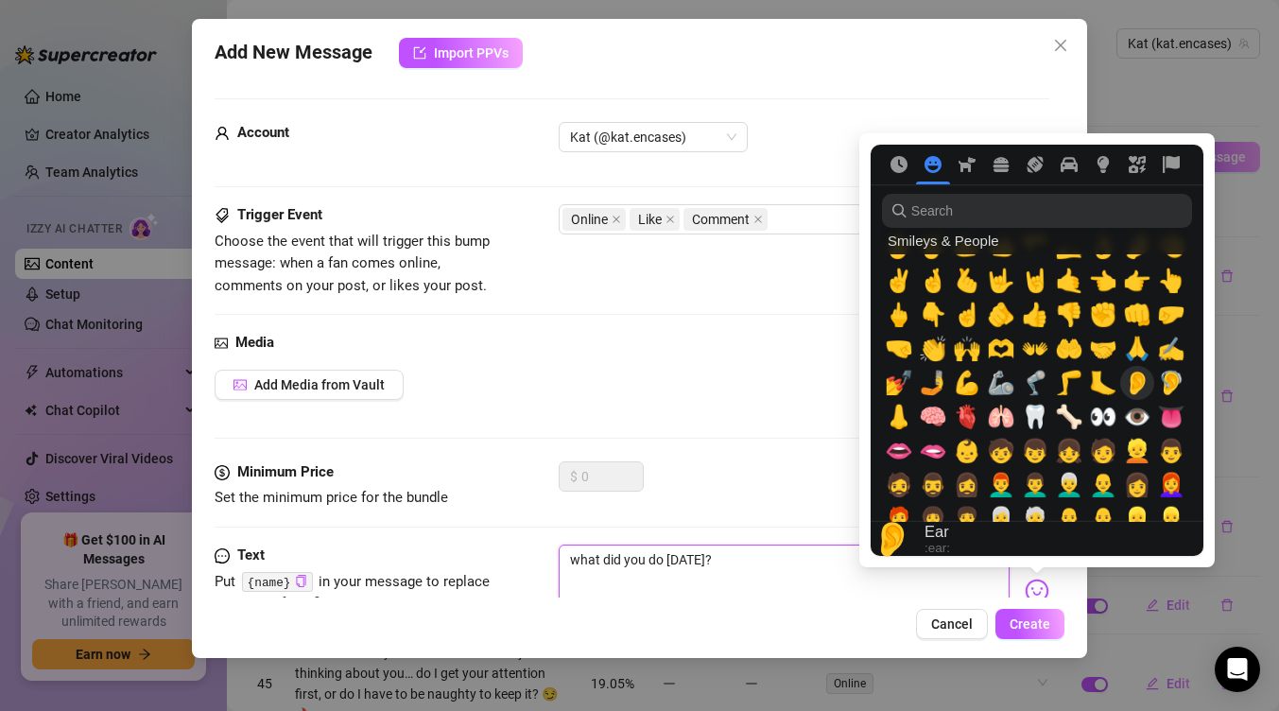
scroll to position [639, 0]
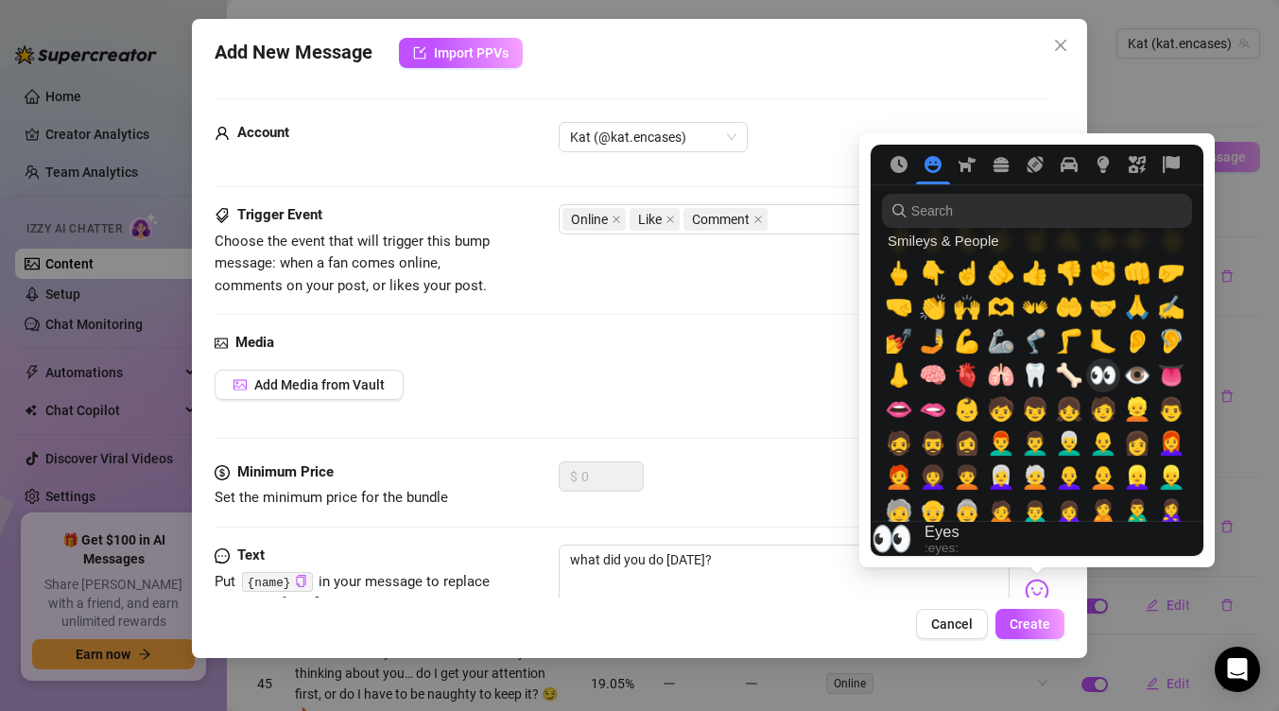
click at [1104, 379] on span "👀" at bounding box center [1103, 375] width 28 height 26
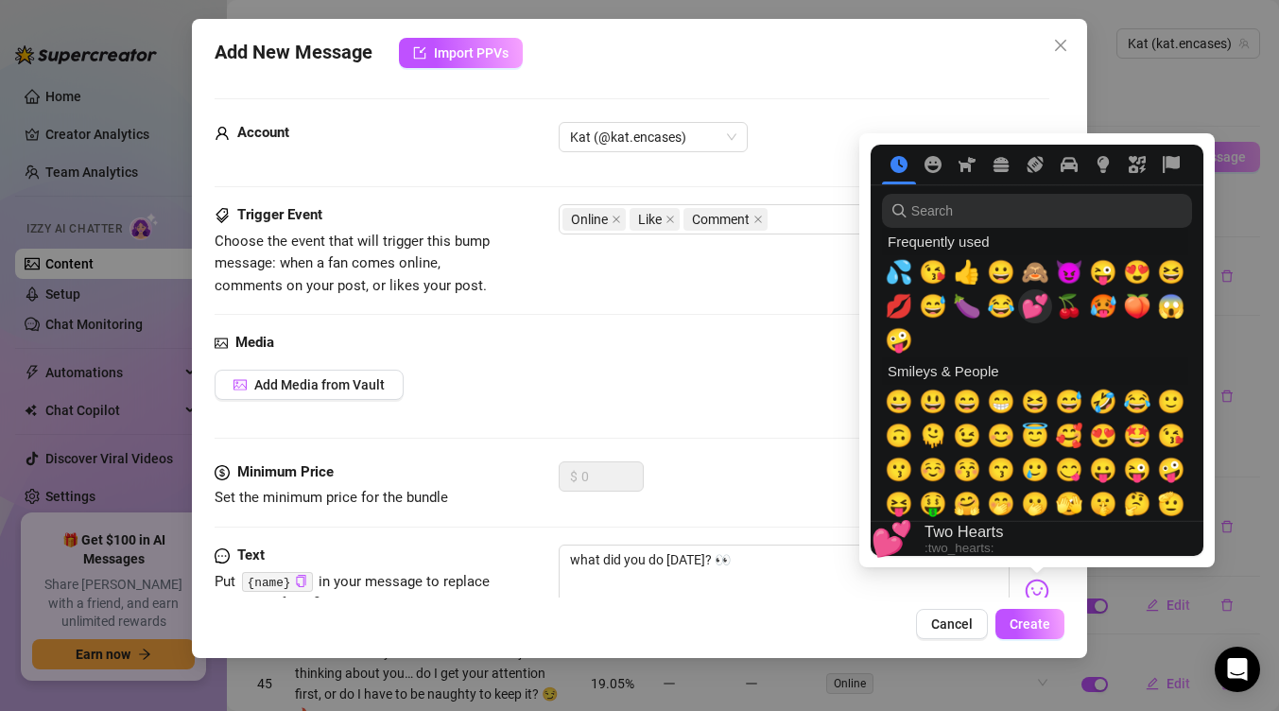
click at [1029, 304] on span "💕" at bounding box center [1035, 306] width 28 height 26
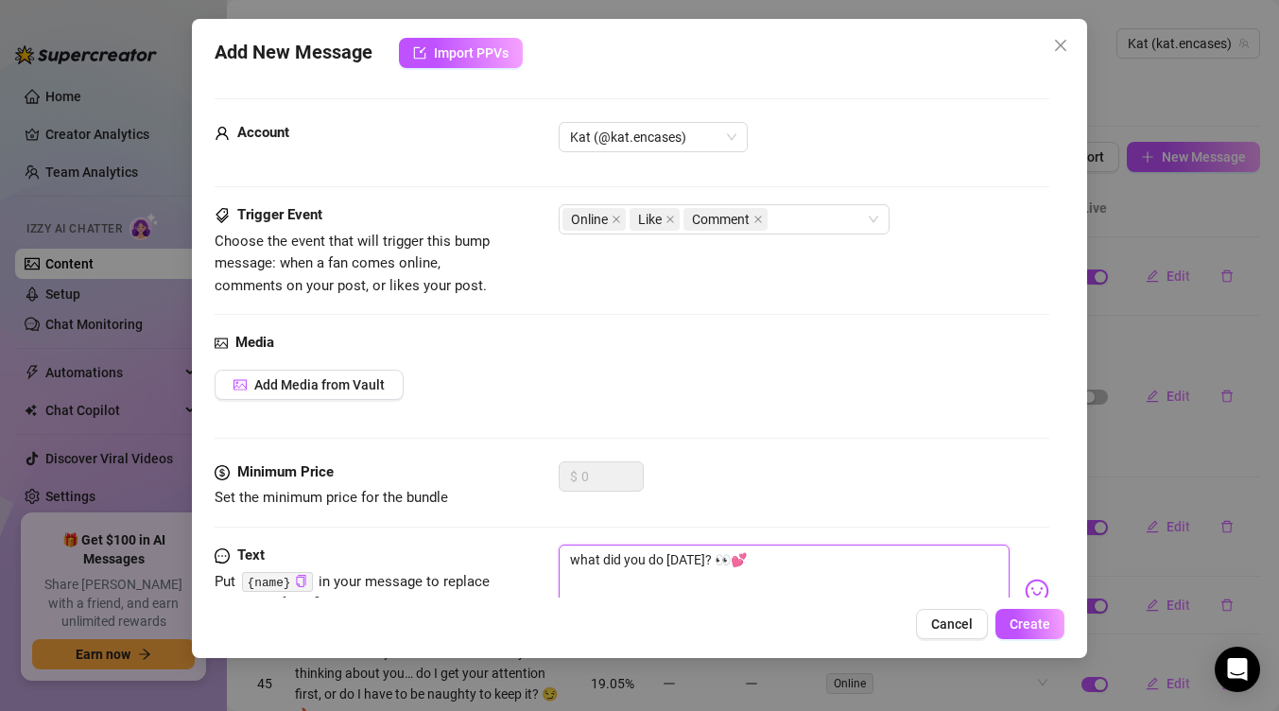
click at [653, 561] on textarea "what did you do [DATE]? 👀💕" at bounding box center [784, 582] width 451 height 76
click at [1032, 622] on span "Create" at bounding box center [1029, 623] width 41 height 15
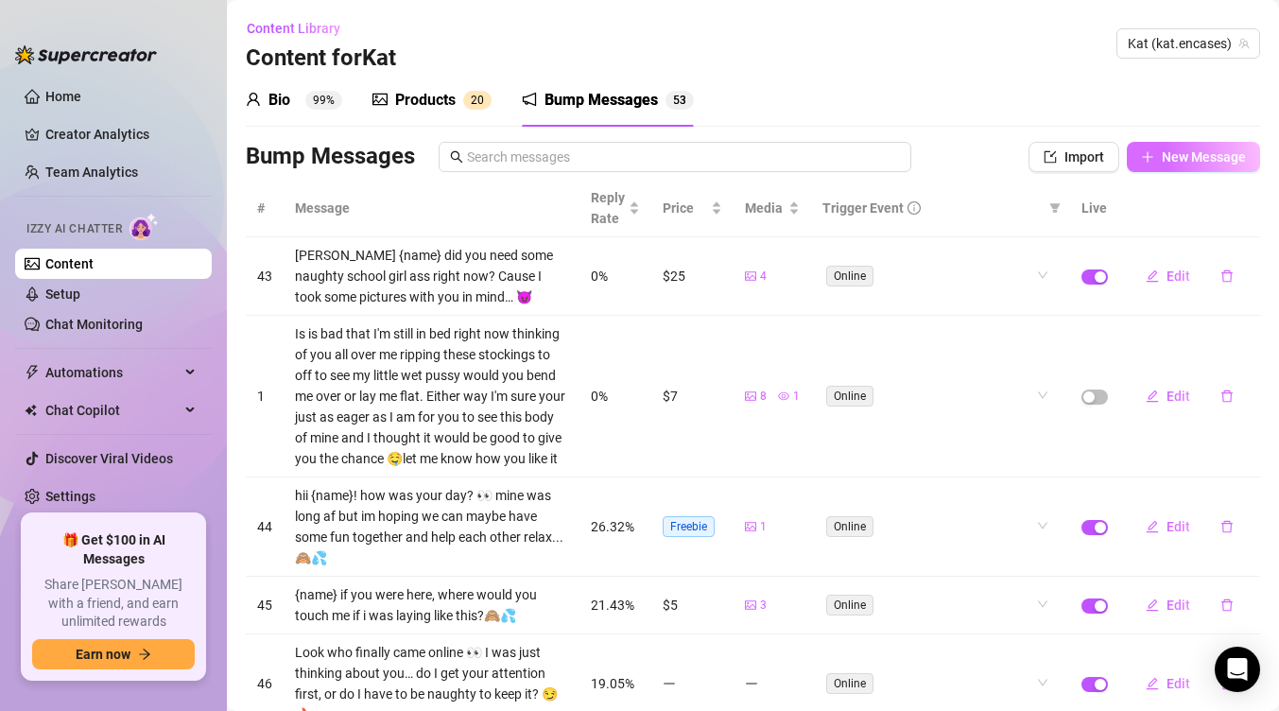
click at [1183, 162] on span "New Message" at bounding box center [1204, 156] width 84 height 15
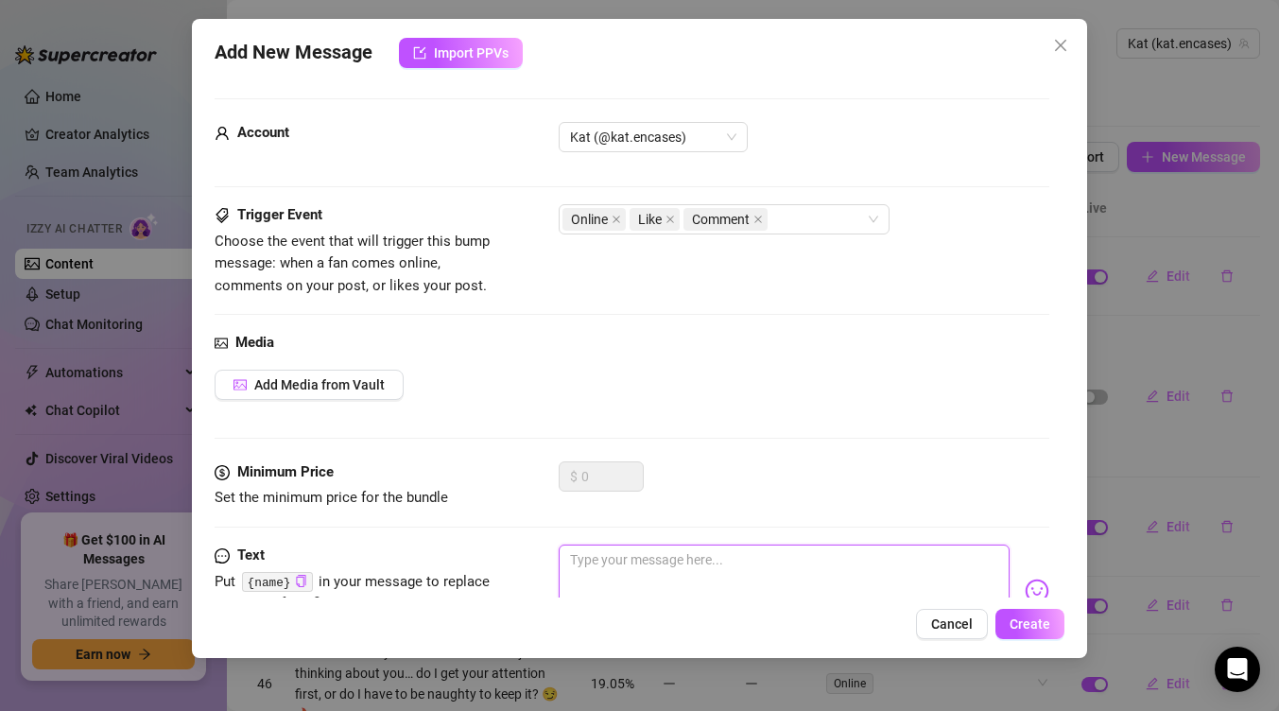
click at [673, 561] on textarea at bounding box center [784, 582] width 451 height 76
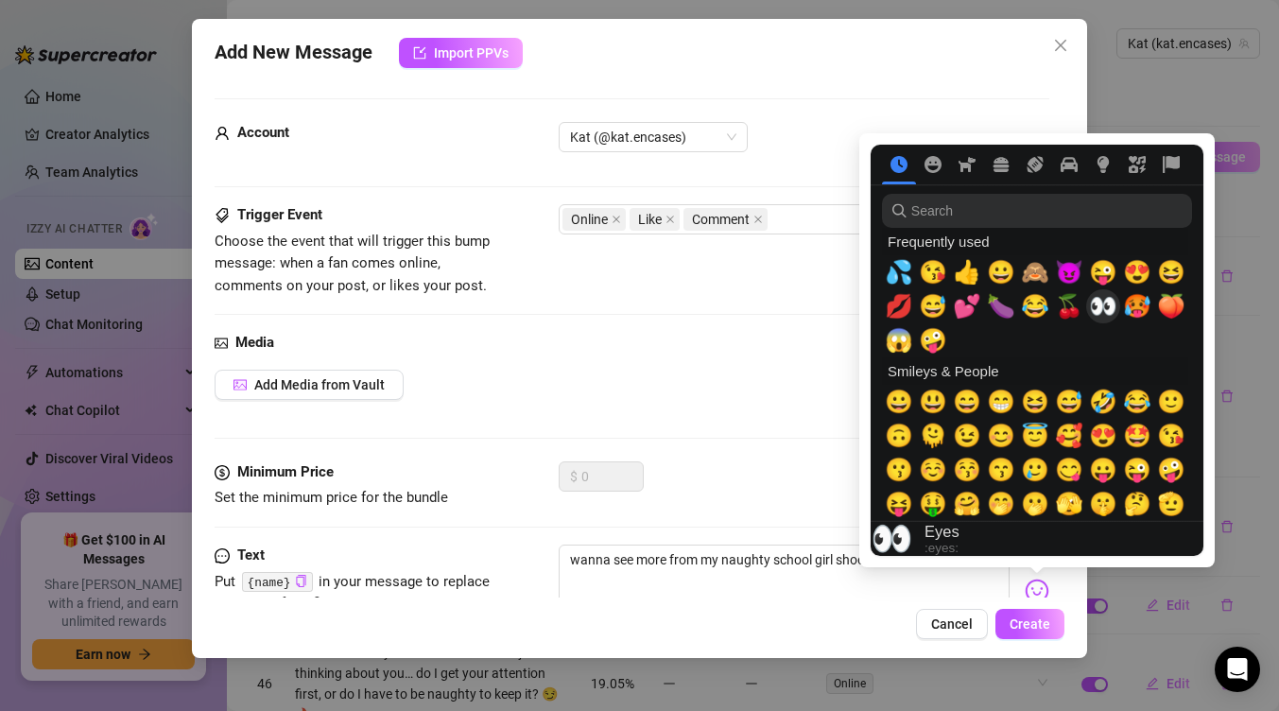
click at [1111, 309] on span "👀" at bounding box center [1103, 306] width 28 height 26
click at [907, 269] on span "💦" at bounding box center [899, 272] width 28 height 26
click at [1061, 278] on span "😈" at bounding box center [1069, 272] width 28 height 26
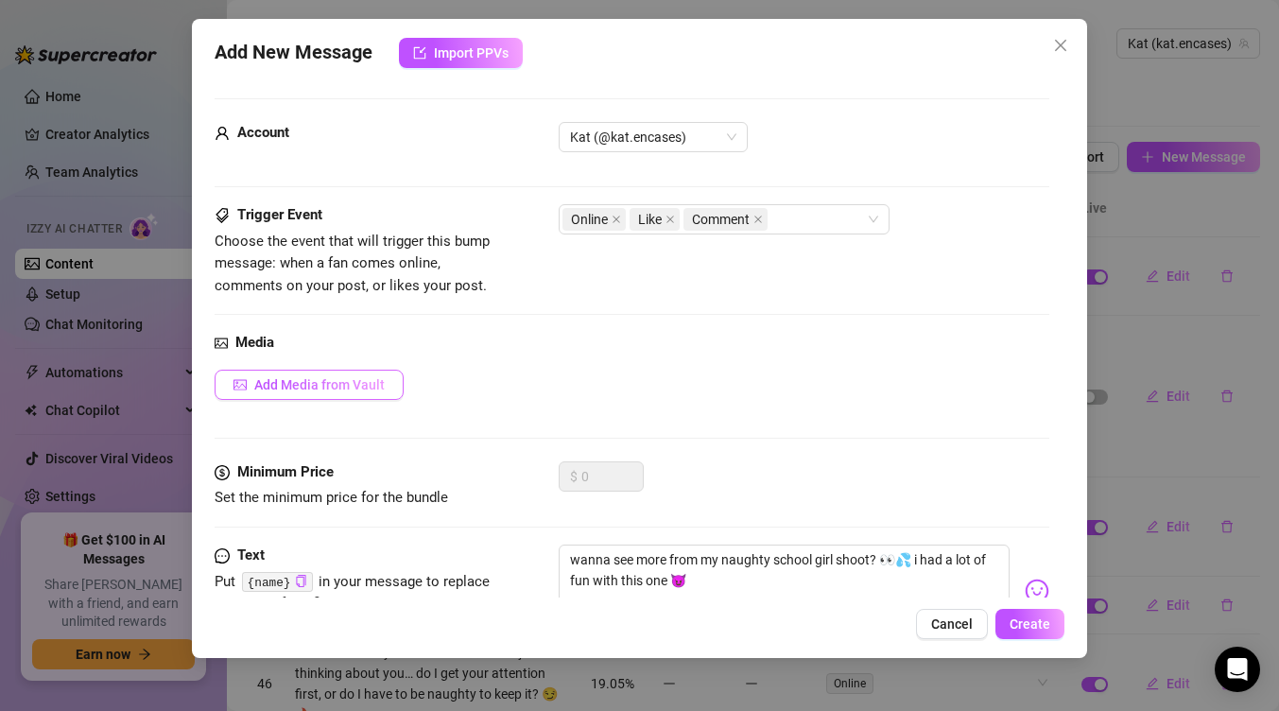
click at [395, 379] on button "Add Media from Vault" at bounding box center [309, 385] width 189 height 30
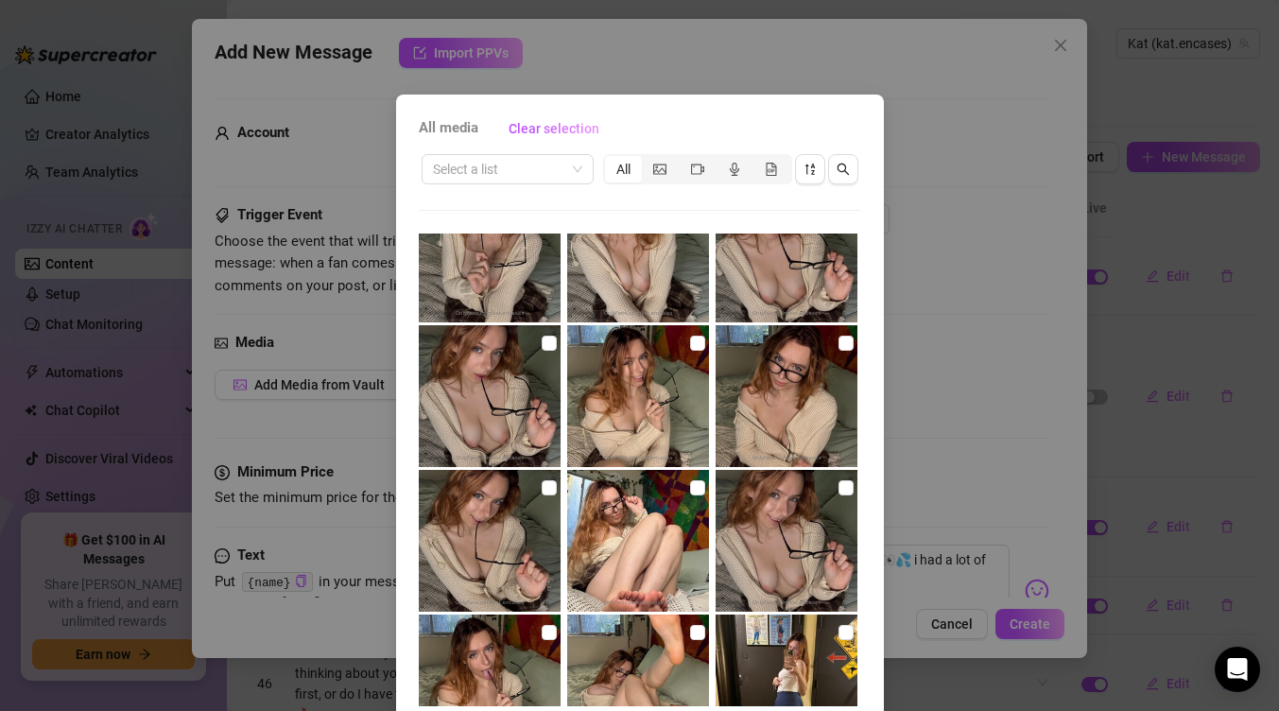
scroll to position [201, 0]
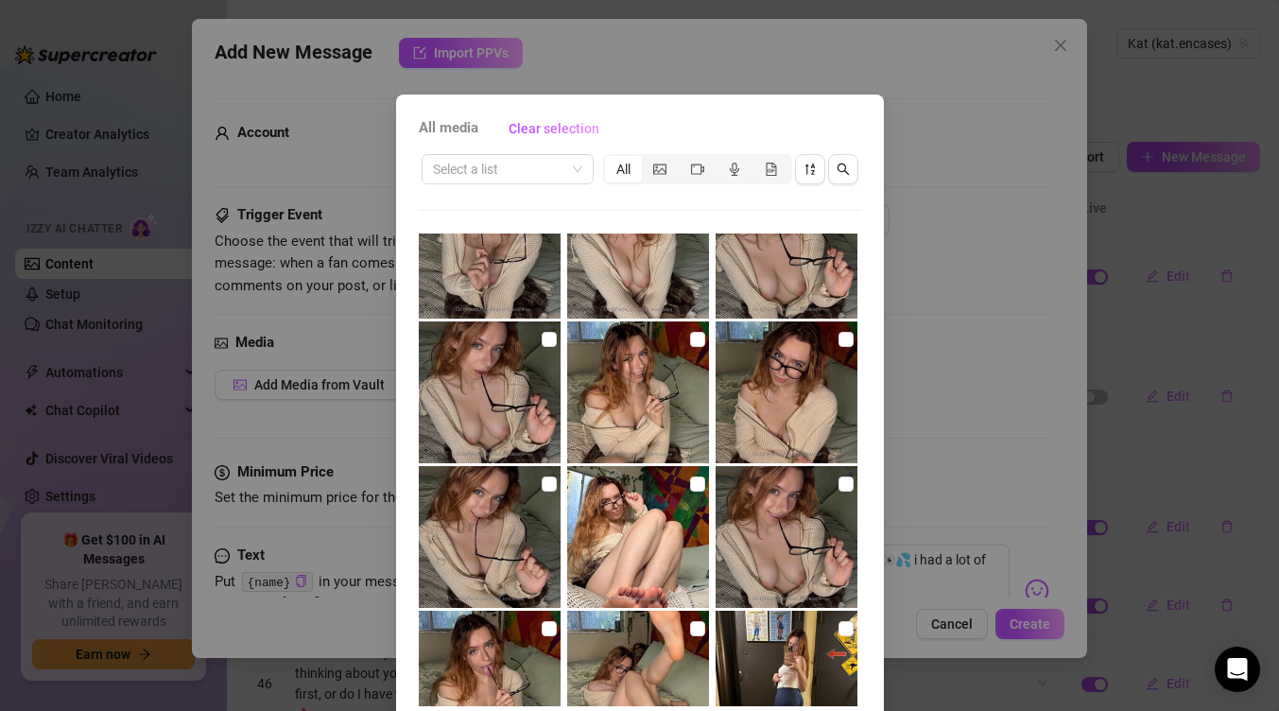
click at [688, 342] on img at bounding box center [638, 392] width 142 height 142
click at [846, 336] on input "checkbox" at bounding box center [845, 339] width 15 height 15
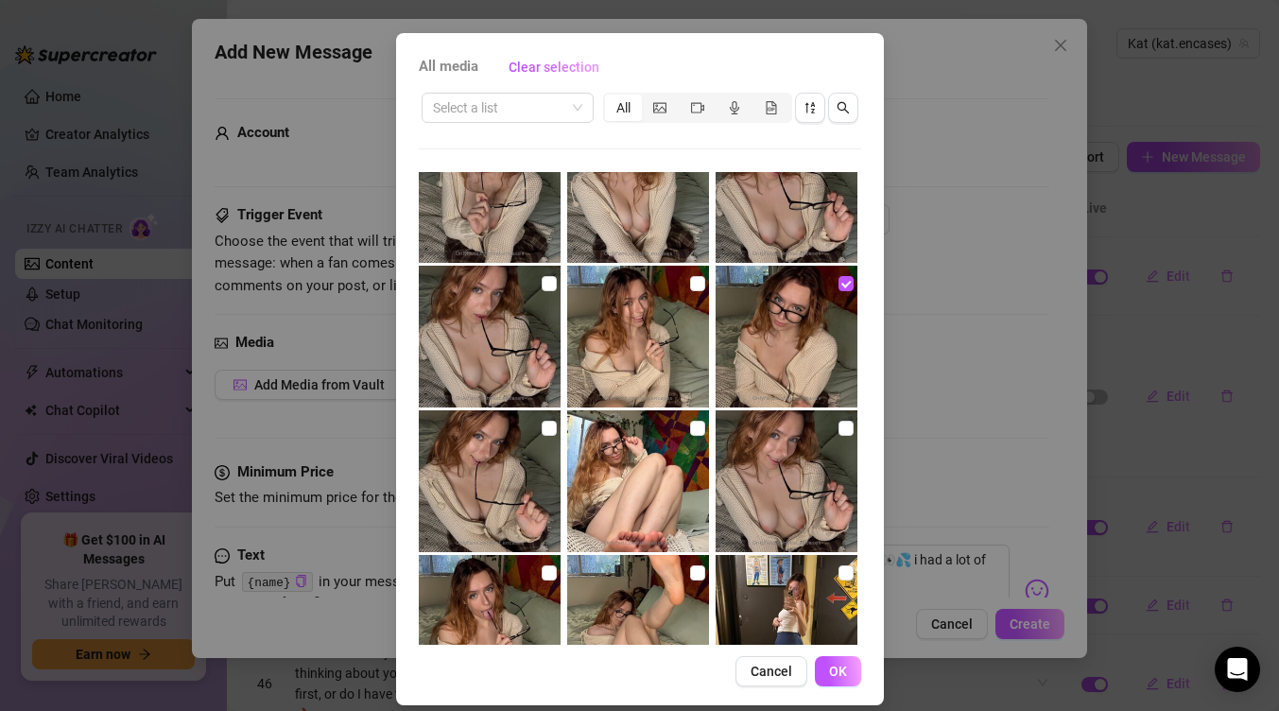
scroll to position [78, 0]
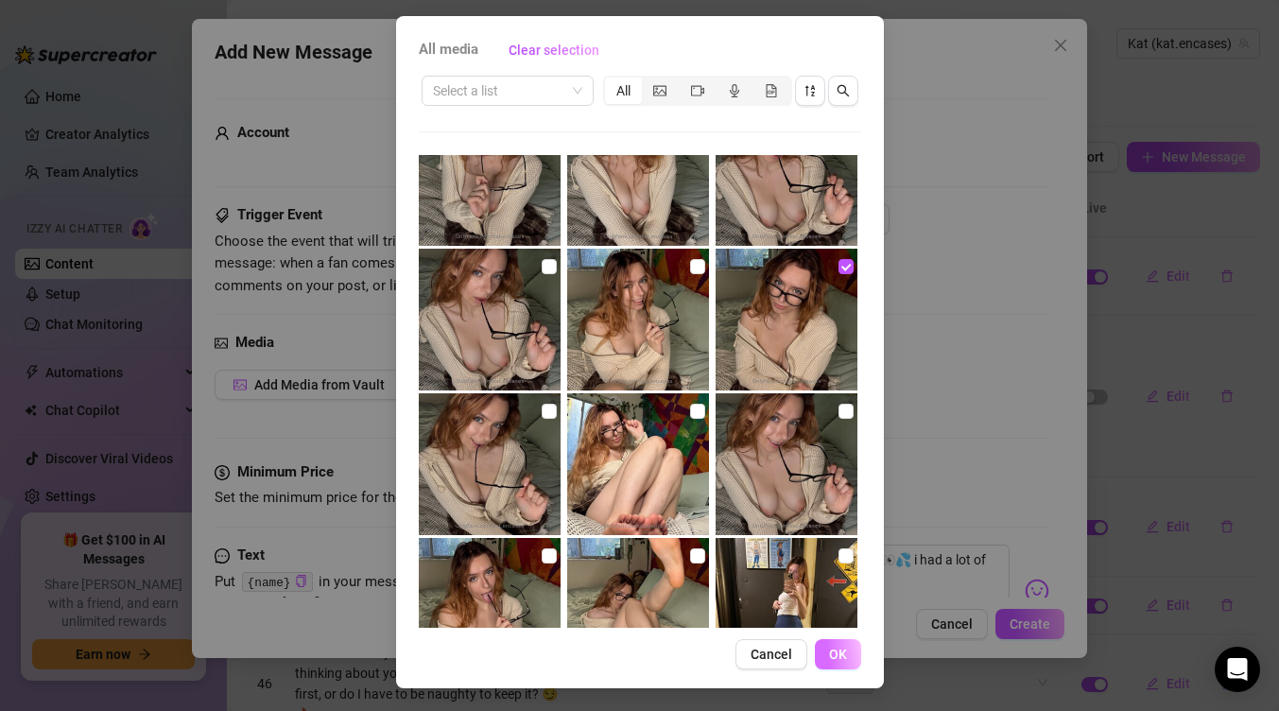
click at [829, 660] on span "OK" at bounding box center [838, 654] width 18 height 15
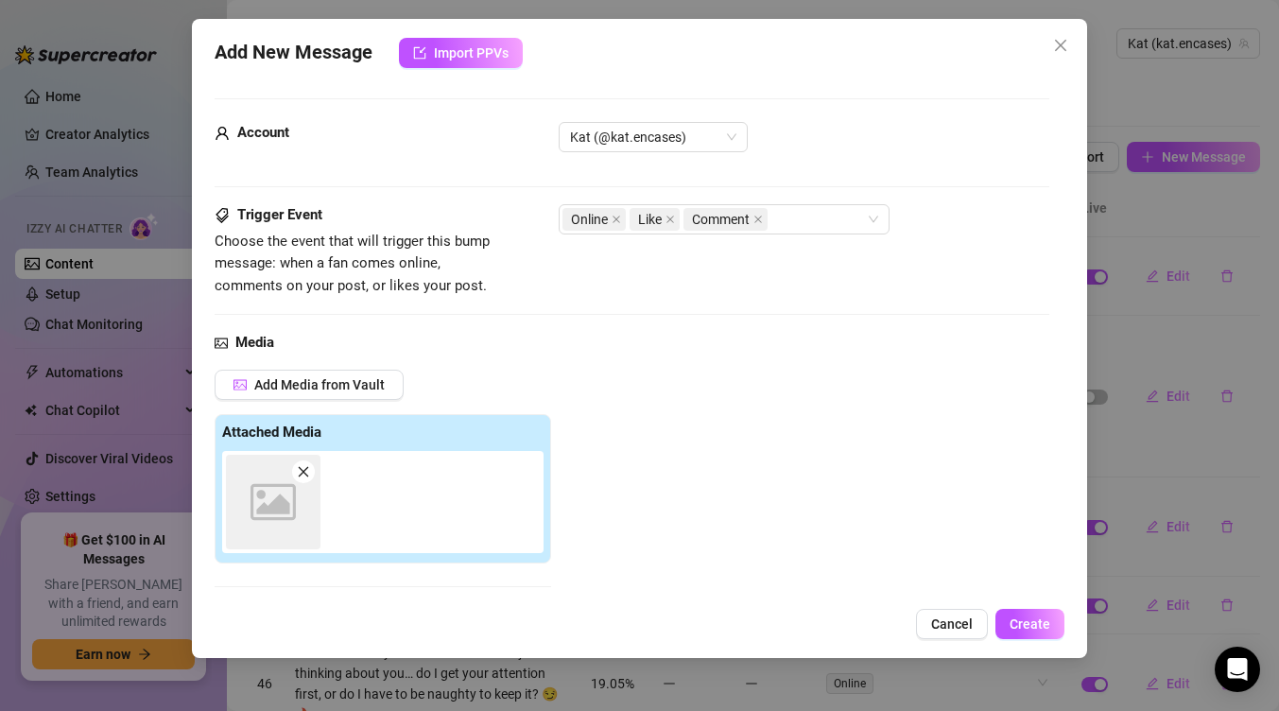
scroll to position [303, 0]
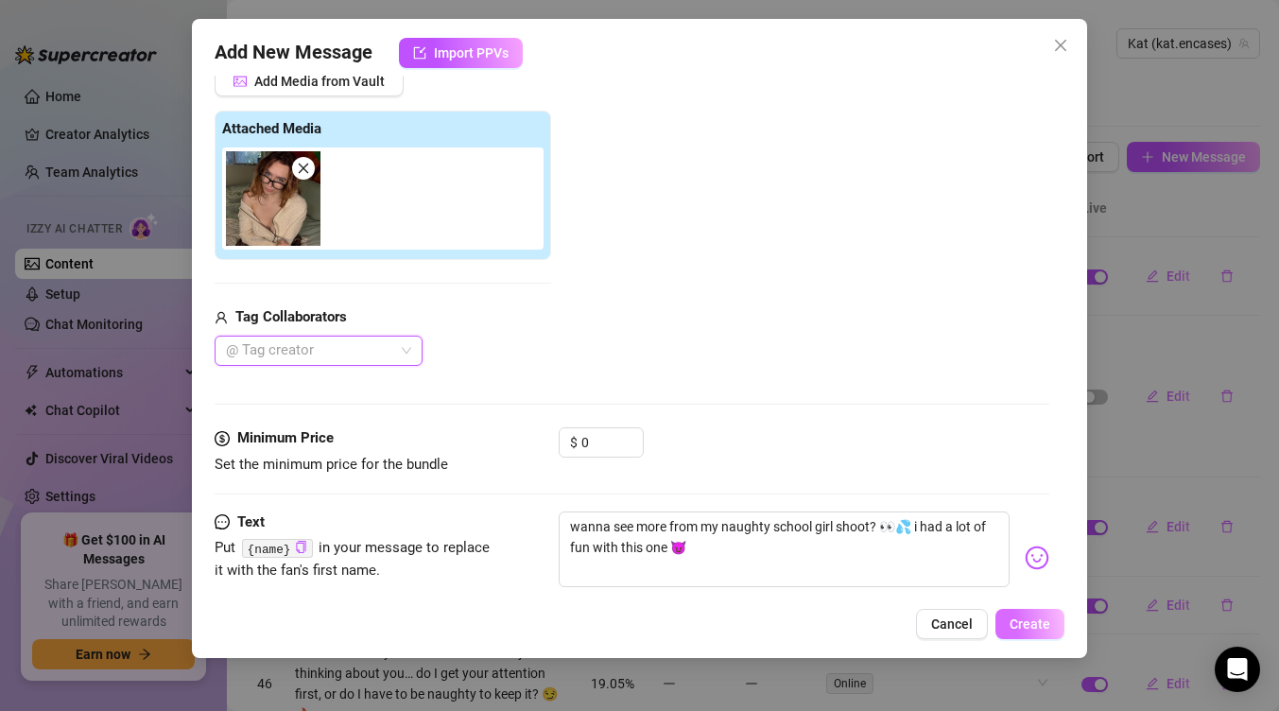
click at [1036, 630] on span "Create" at bounding box center [1029, 623] width 41 height 15
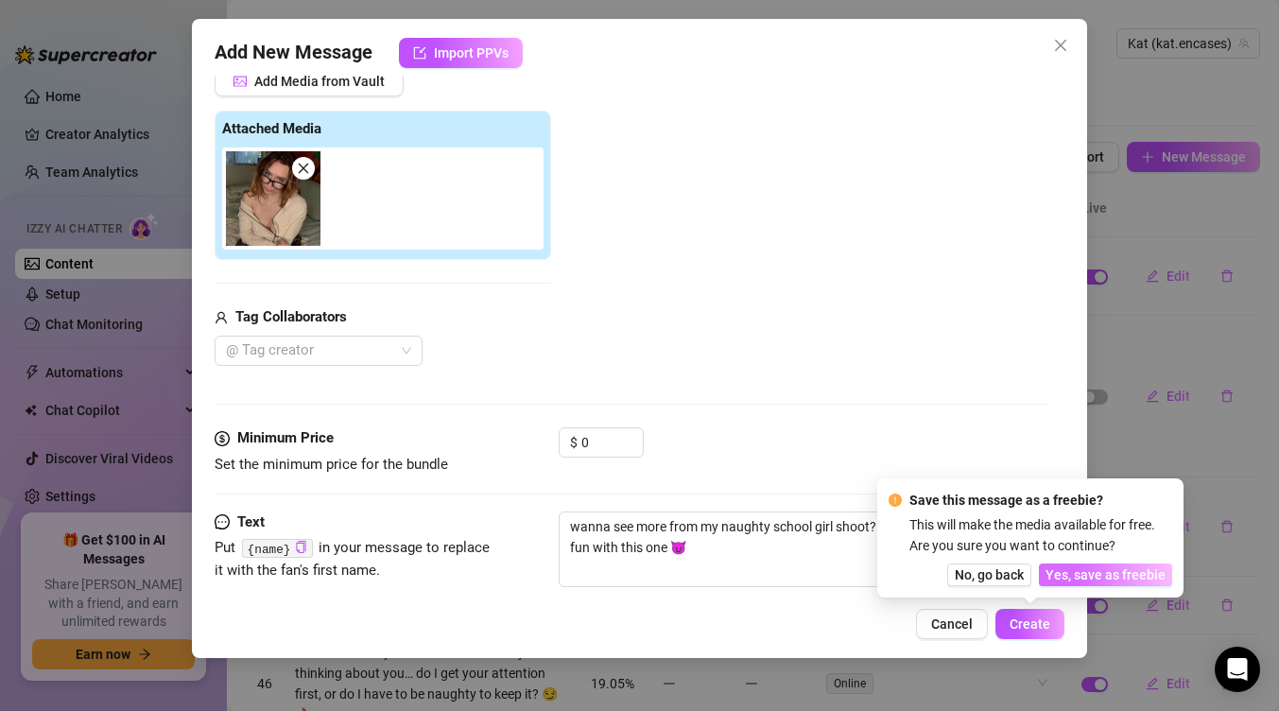
click at [1093, 567] on span "Yes, save as freebie" at bounding box center [1105, 574] width 120 height 15
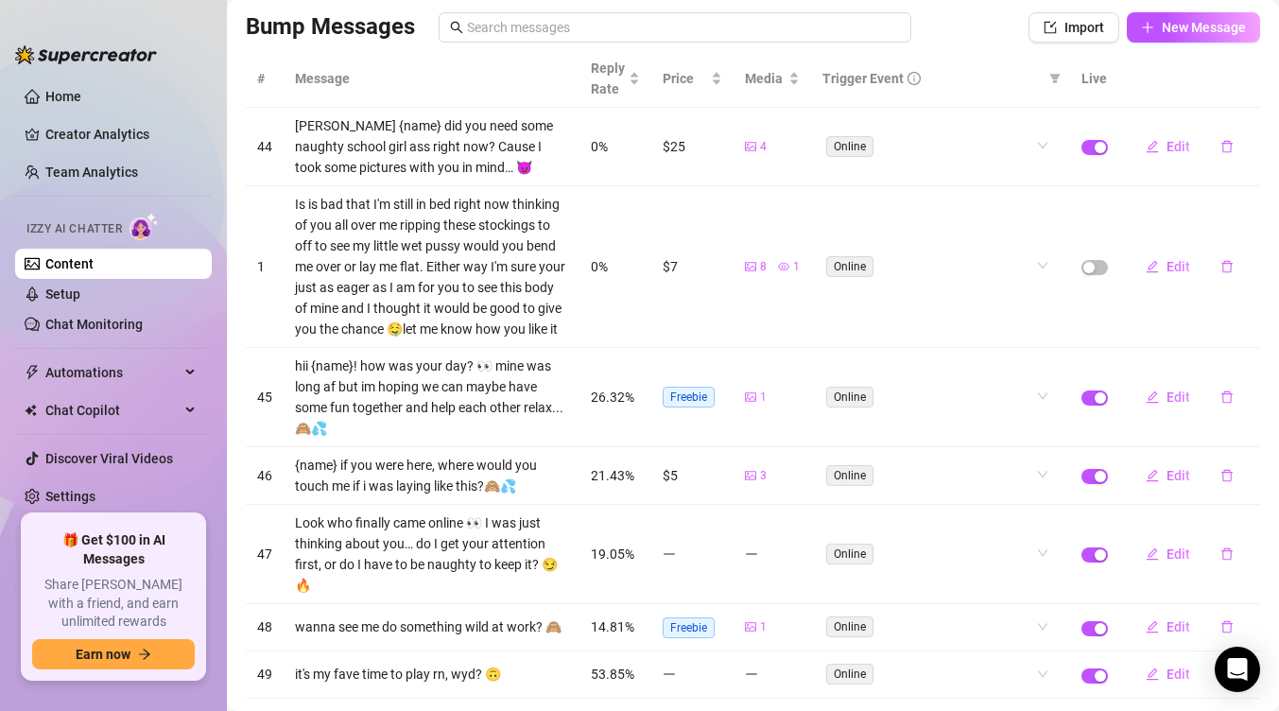
scroll to position [0, 0]
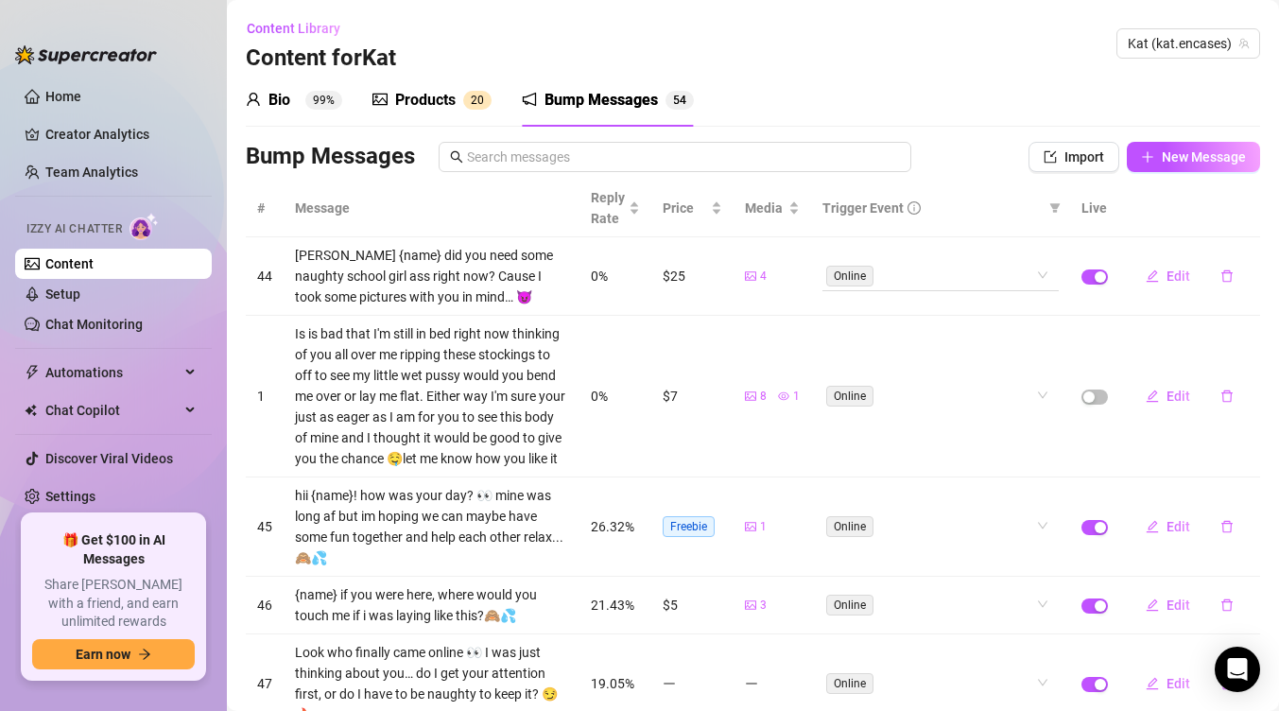
click at [1042, 275] on div "Online" at bounding box center [940, 275] width 236 height 30
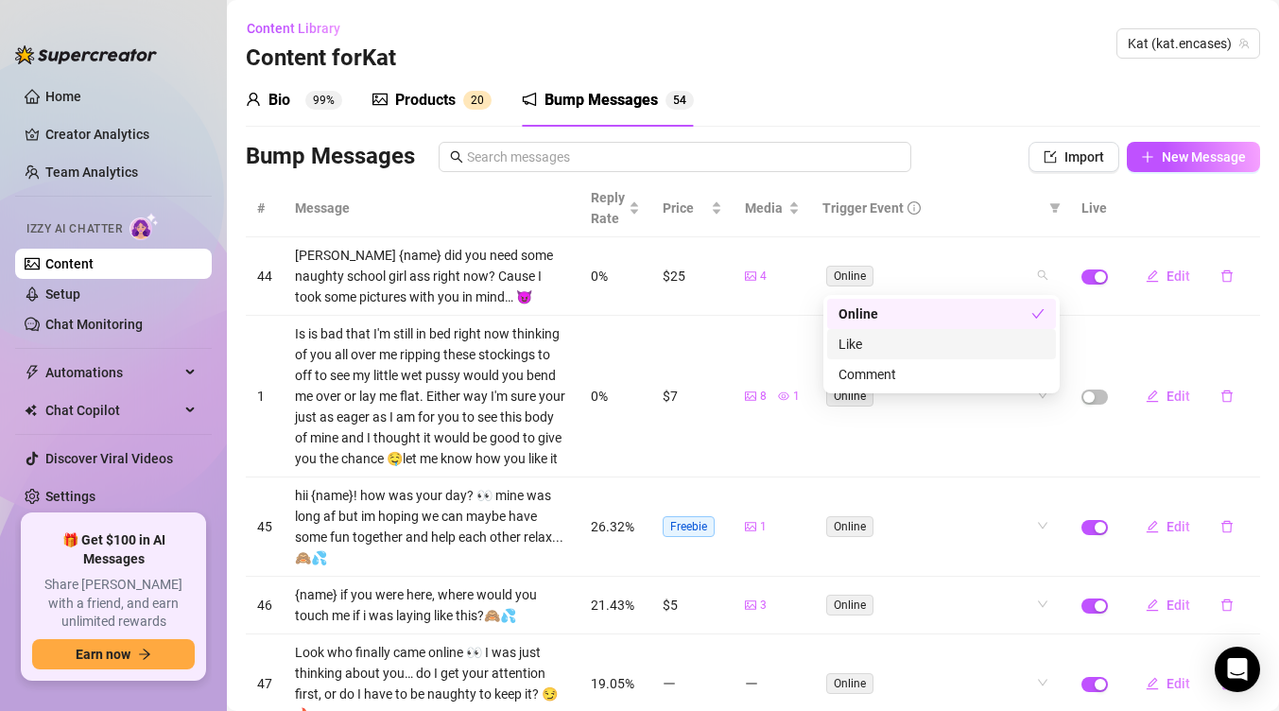
click at [935, 348] on div "Like" at bounding box center [941, 344] width 206 height 21
click at [976, 390] on div "bump-post-like bump-post-comment Online Like Comment" at bounding box center [941, 344] width 236 height 98
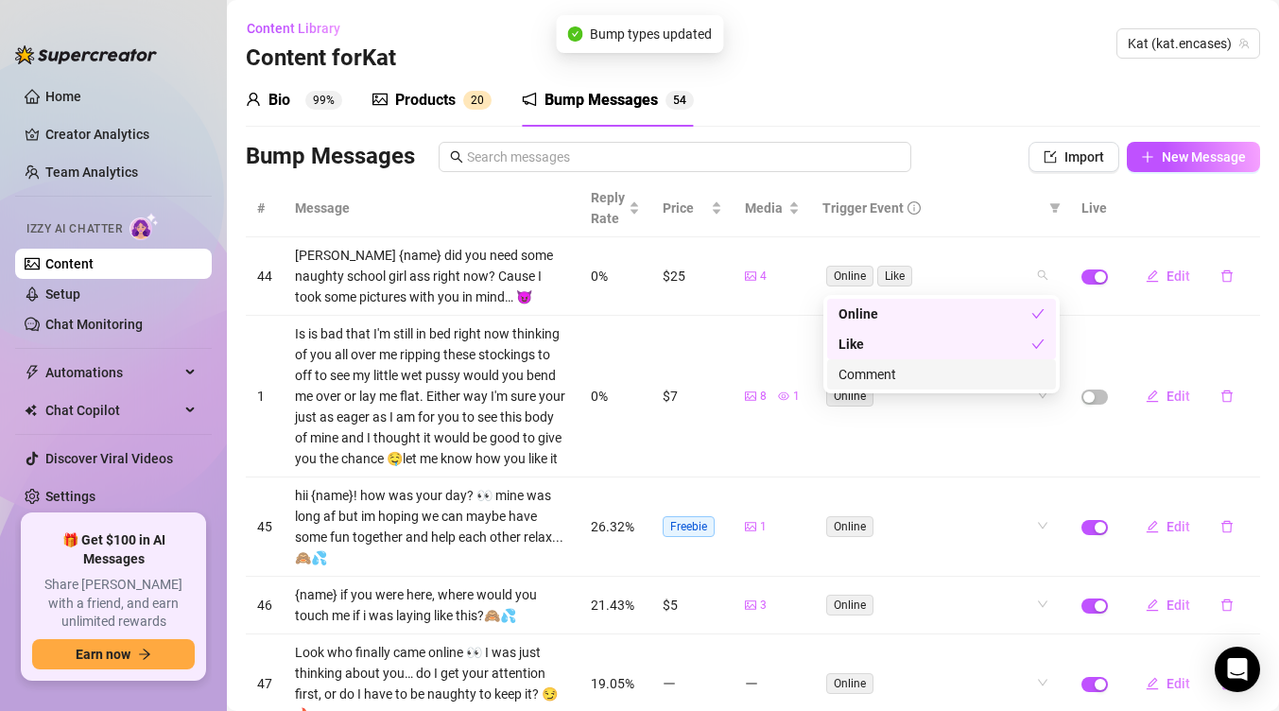
click at [954, 373] on div "Comment" at bounding box center [941, 374] width 206 height 21
click at [954, 426] on div "# Message Reply Rate Price Media Trigger Event Live 44 Heheheh {name} did you n…" at bounding box center [753, 609] width 1014 height 859
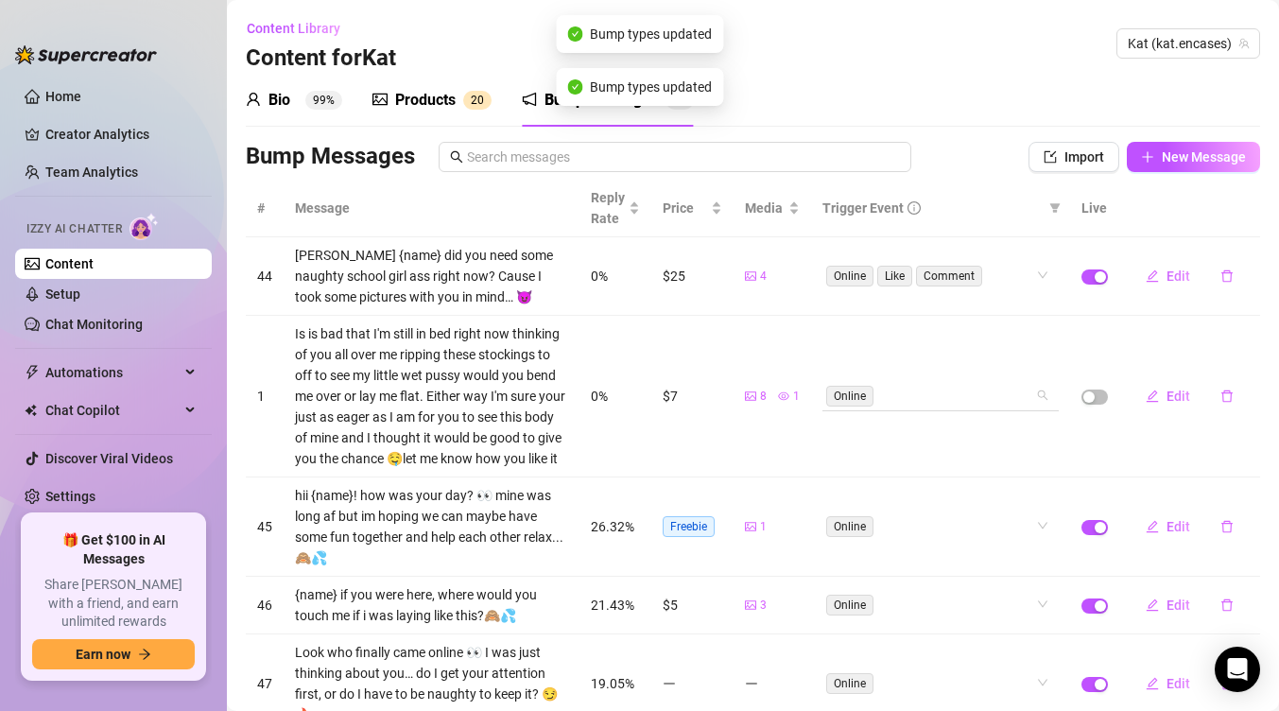
click at [1044, 395] on div "Online" at bounding box center [940, 395] width 236 height 30
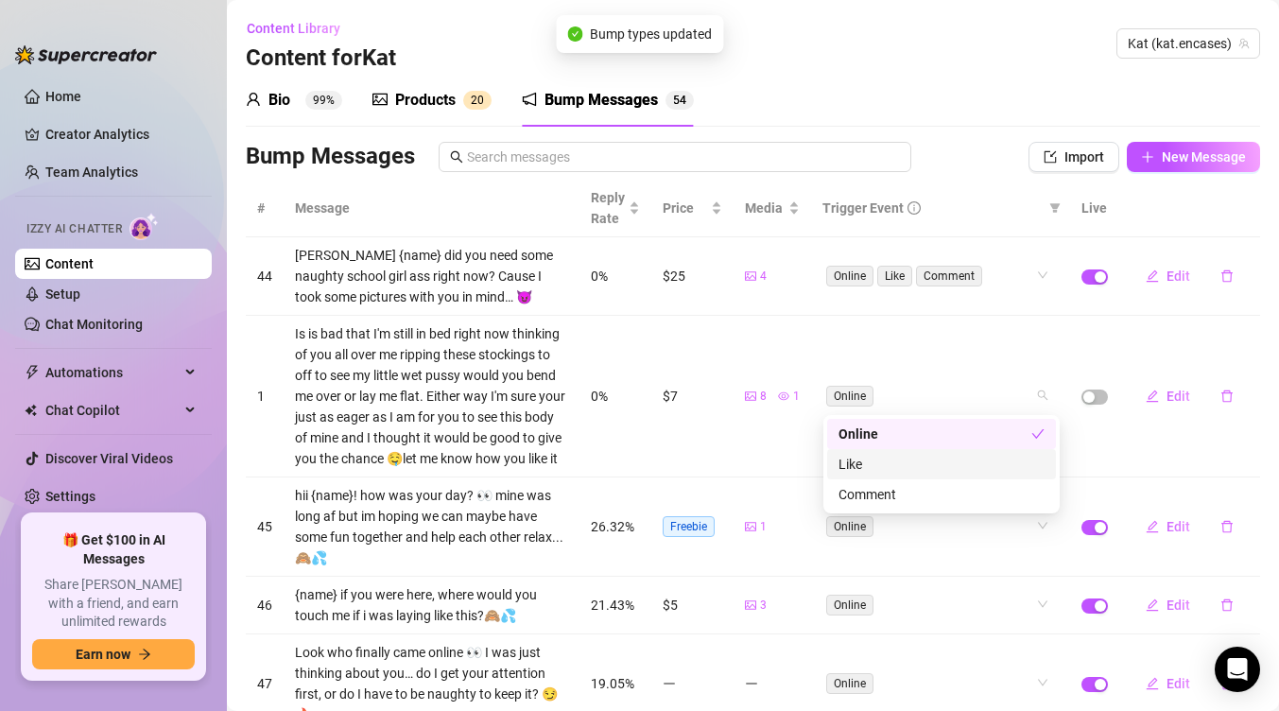
click at [958, 465] on div "Like" at bounding box center [941, 464] width 206 height 21
click at [932, 487] on div "Comment" at bounding box center [941, 494] width 206 height 21
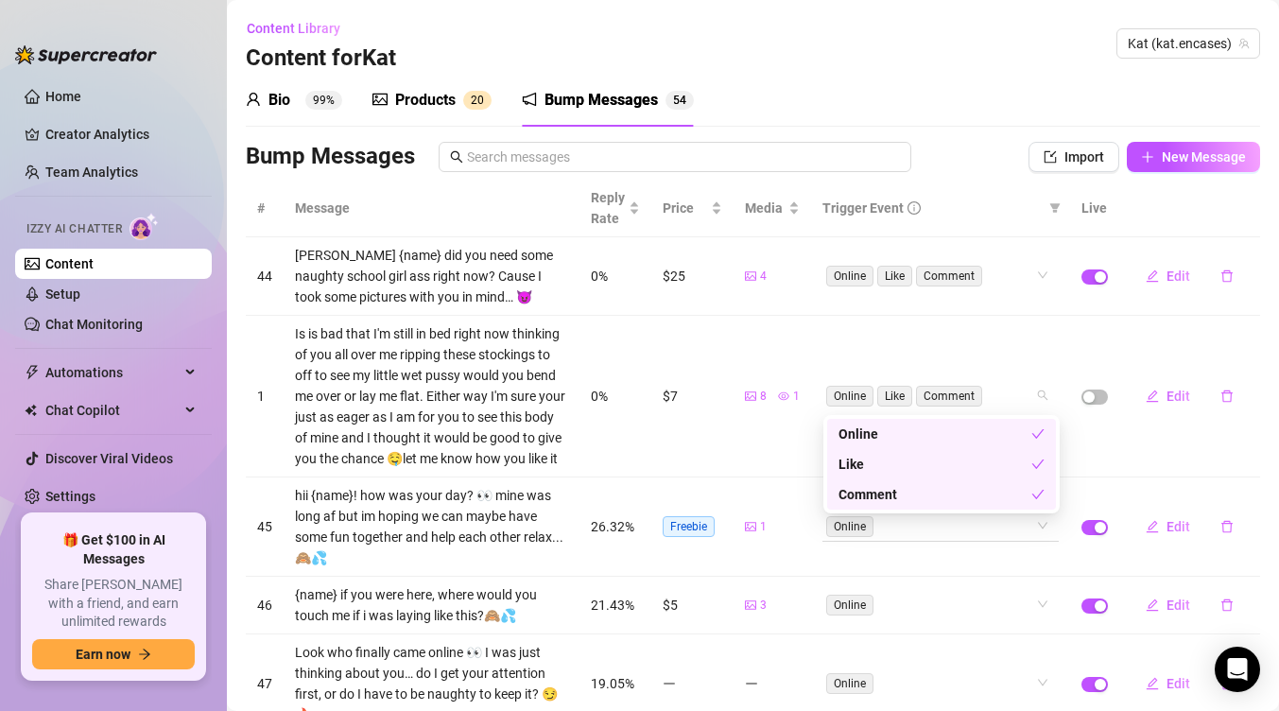
click at [955, 540] on div "# Message Reply Rate Price Media Trigger Event Live 44 Heheheh {name} did you n…" at bounding box center [753, 609] width 1014 height 859
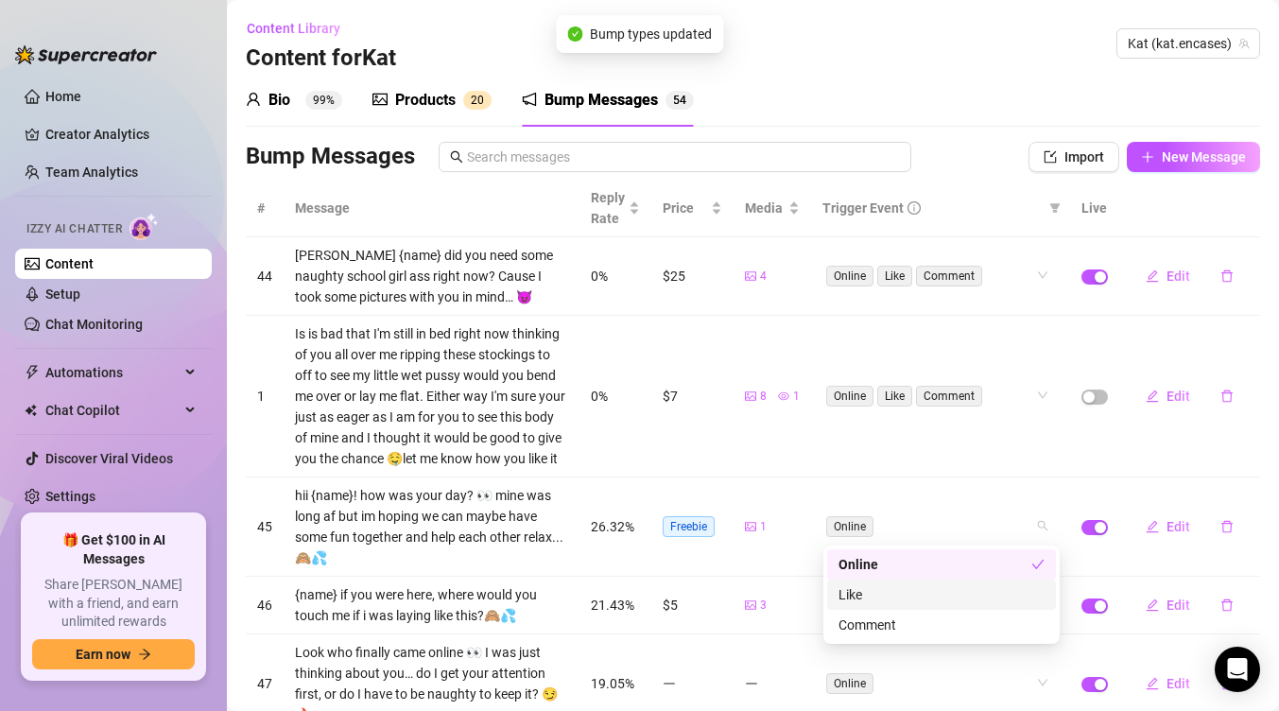
click at [932, 593] on div "Like" at bounding box center [941, 594] width 206 height 21
click at [935, 631] on div "Comment" at bounding box center [941, 624] width 206 height 21
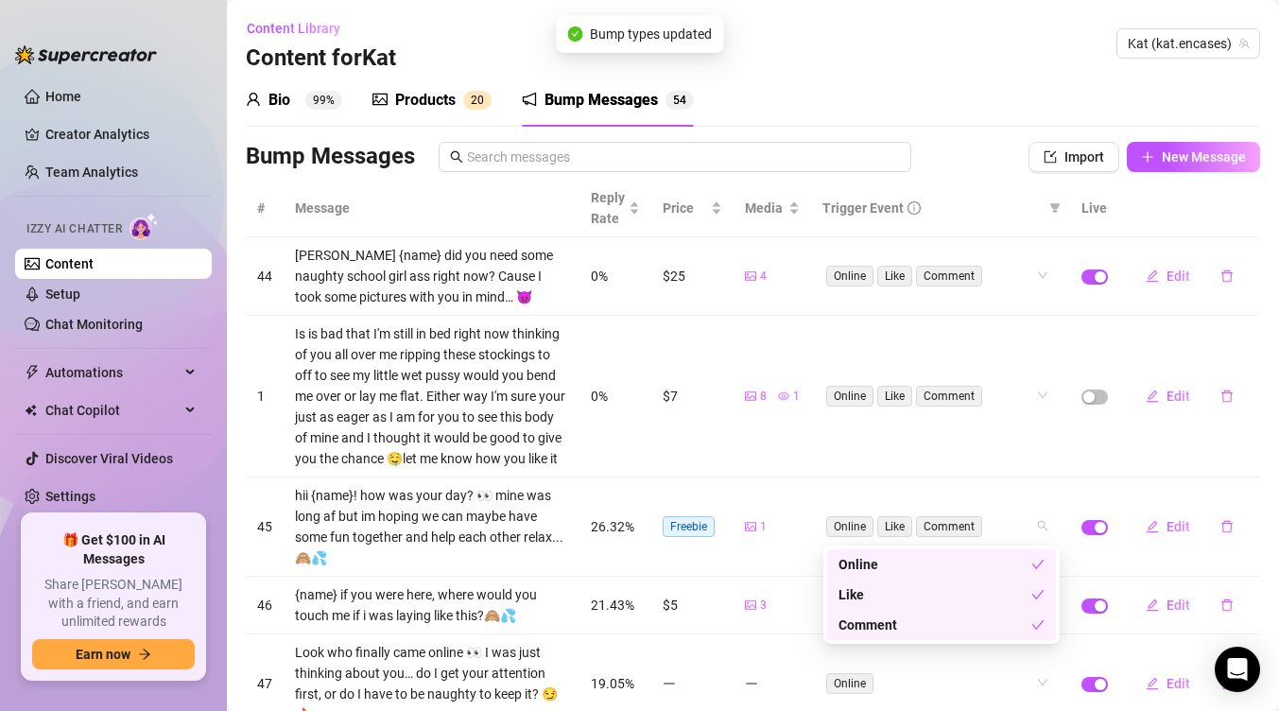
click at [921, 460] on div "# Message Reply Rate Price Media Trigger Event Live 44 Heheheh {name} did you n…" at bounding box center [753, 609] width 1014 height 859
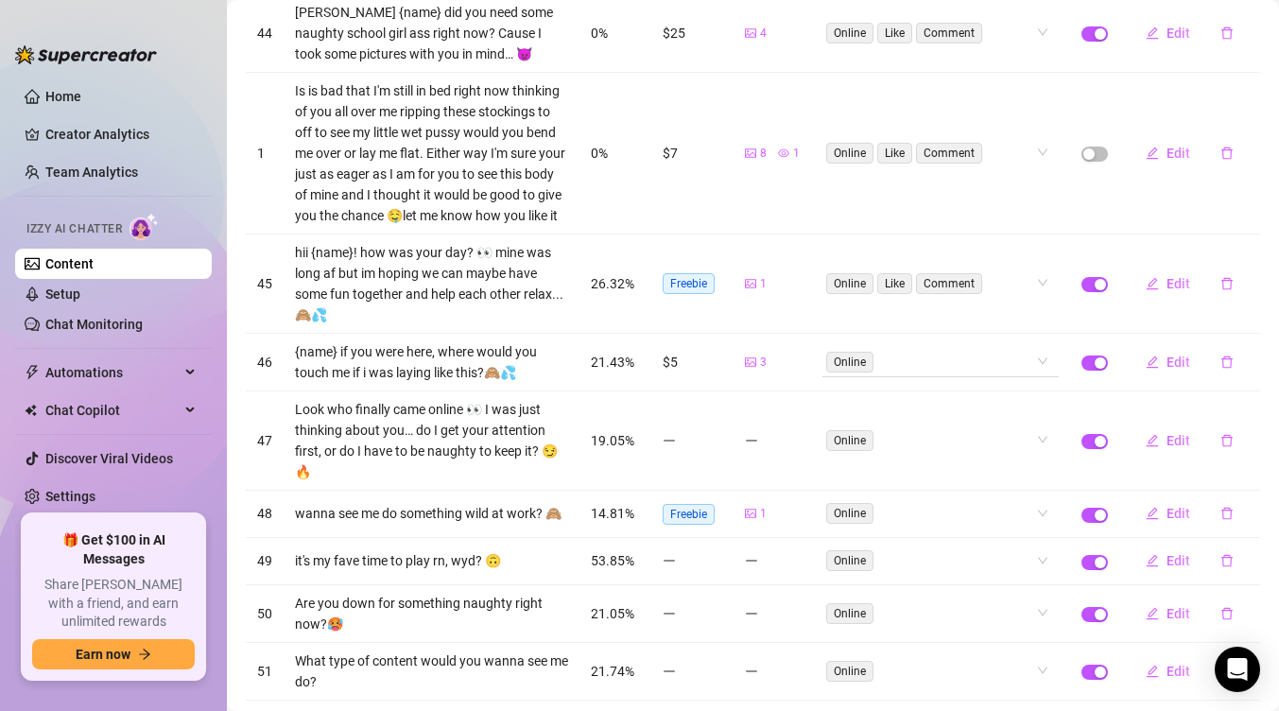
scroll to position [245, 0]
click at [932, 362] on div "Online" at bounding box center [930, 359] width 209 height 26
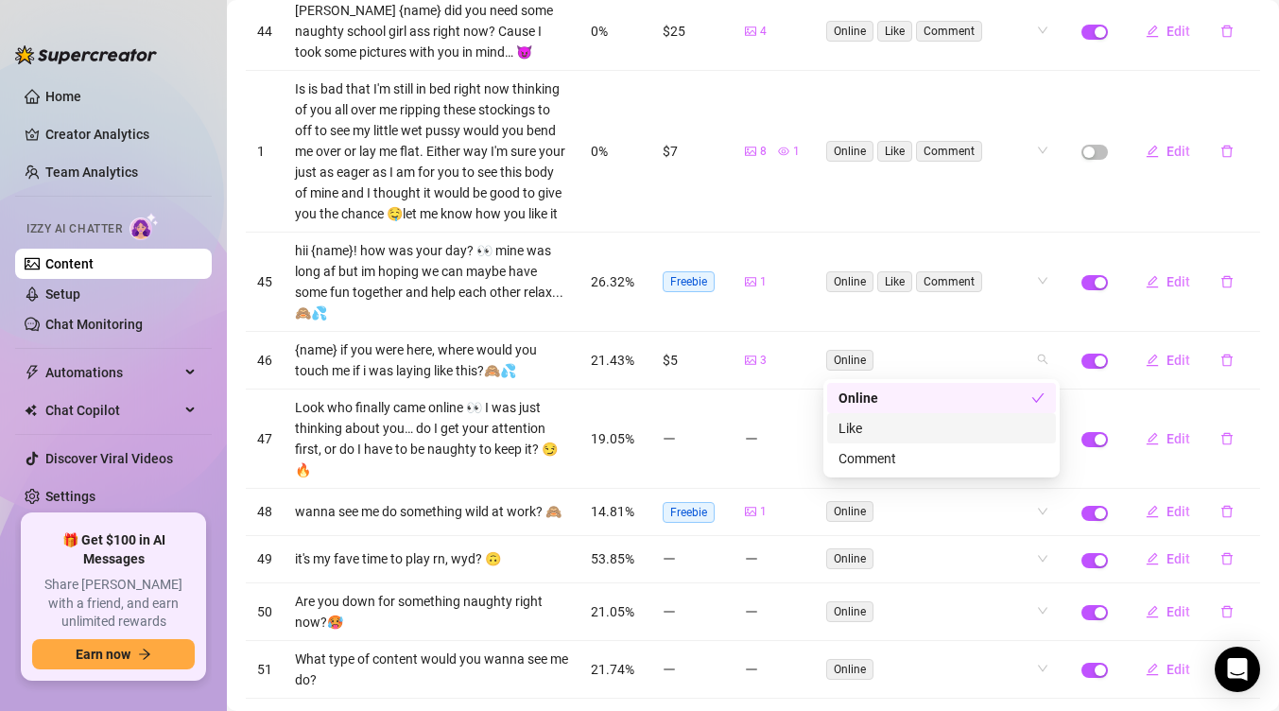
click at [886, 441] on div "Like" at bounding box center [941, 428] width 229 height 30
click at [885, 464] on div "Comment" at bounding box center [941, 458] width 206 height 21
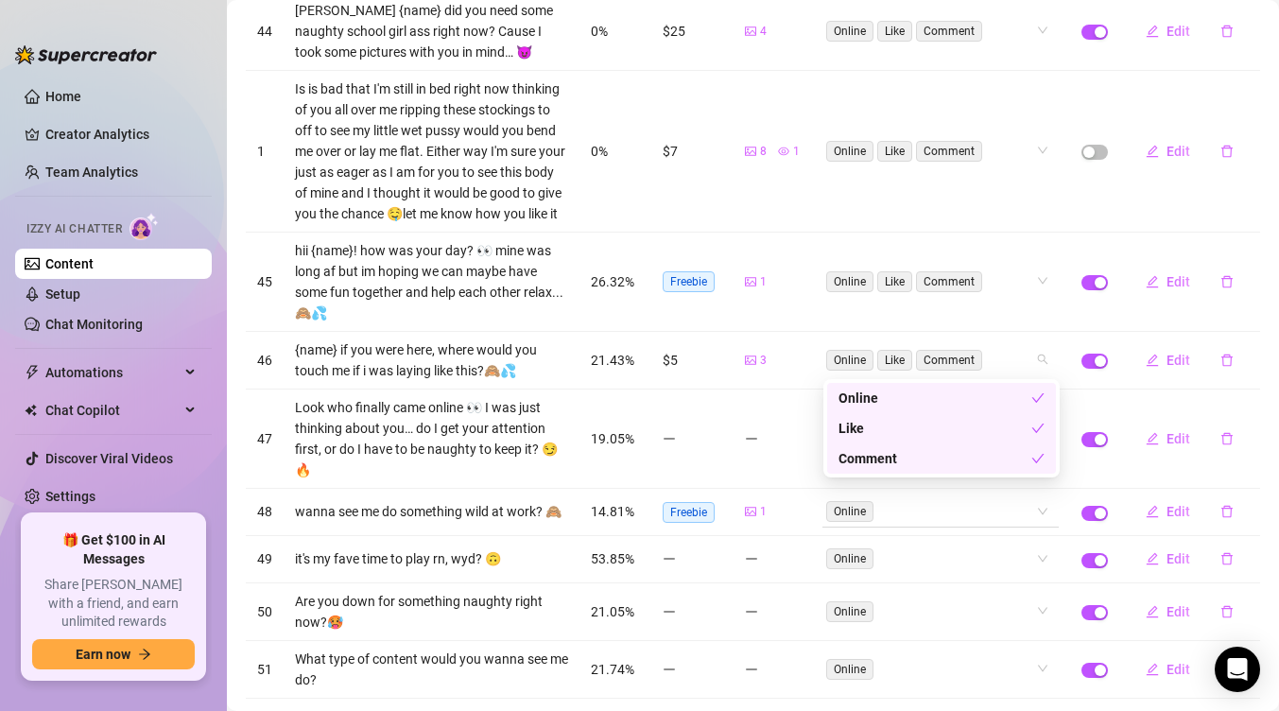
click at [892, 494] on div "# Message Reply Rate Price Media Trigger Event Live 44 Heheheh {name} did you n…" at bounding box center [753, 364] width 1014 height 859
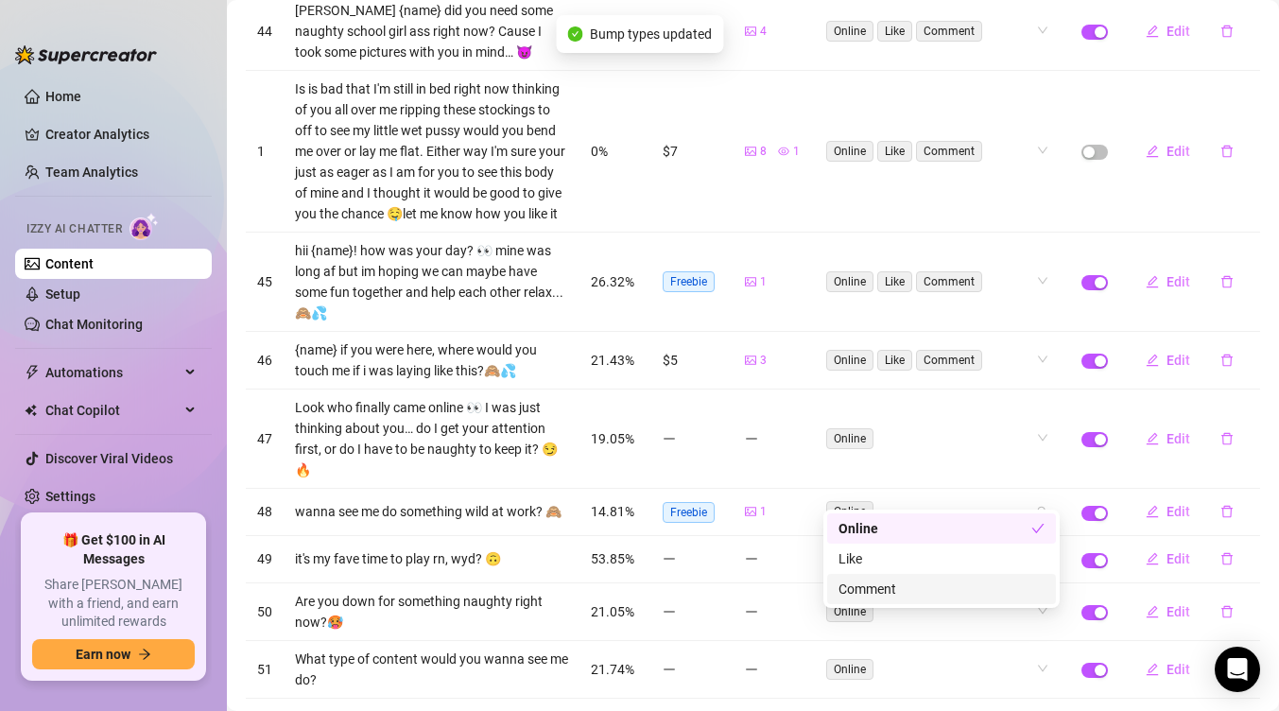
click at [891, 581] on div "Comment" at bounding box center [941, 588] width 206 height 21
click at [889, 566] on div "Like" at bounding box center [941, 558] width 206 height 21
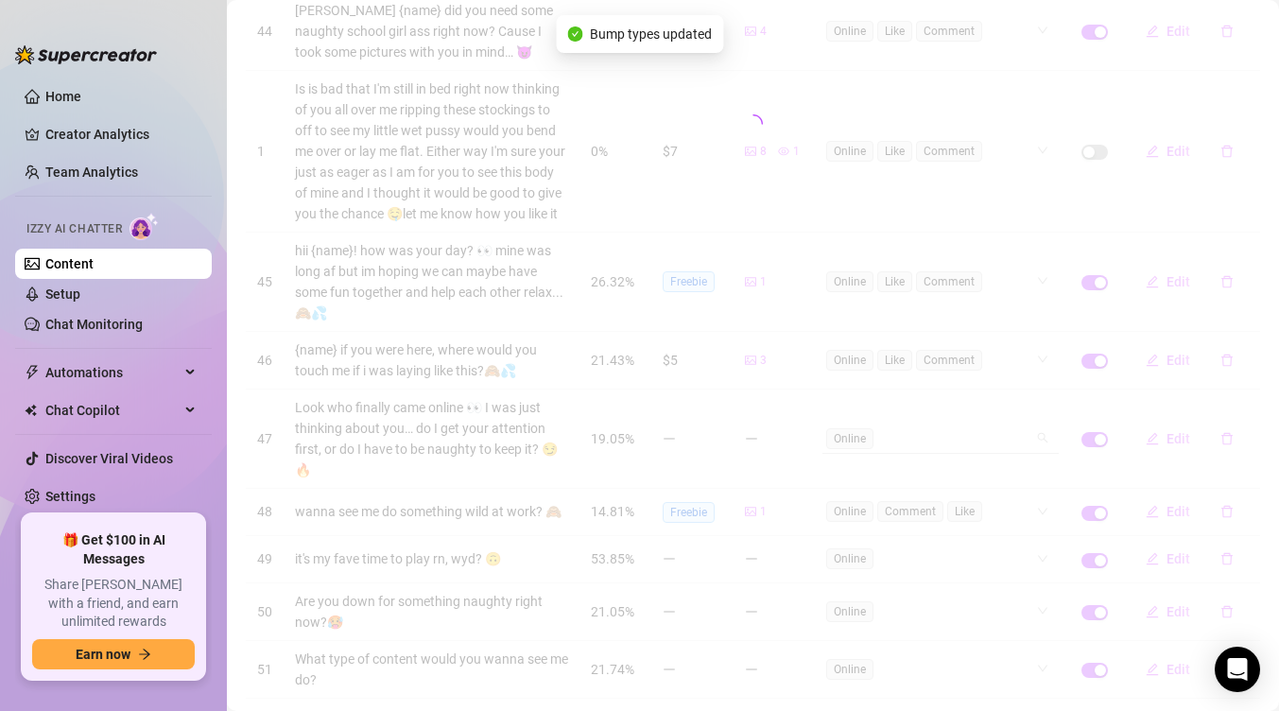
click at [920, 440] on div "# Message Reply Rate Price Media Trigger Event Live 44 Heheheh {name} did you n…" at bounding box center [753, 364] width 1014 height 859
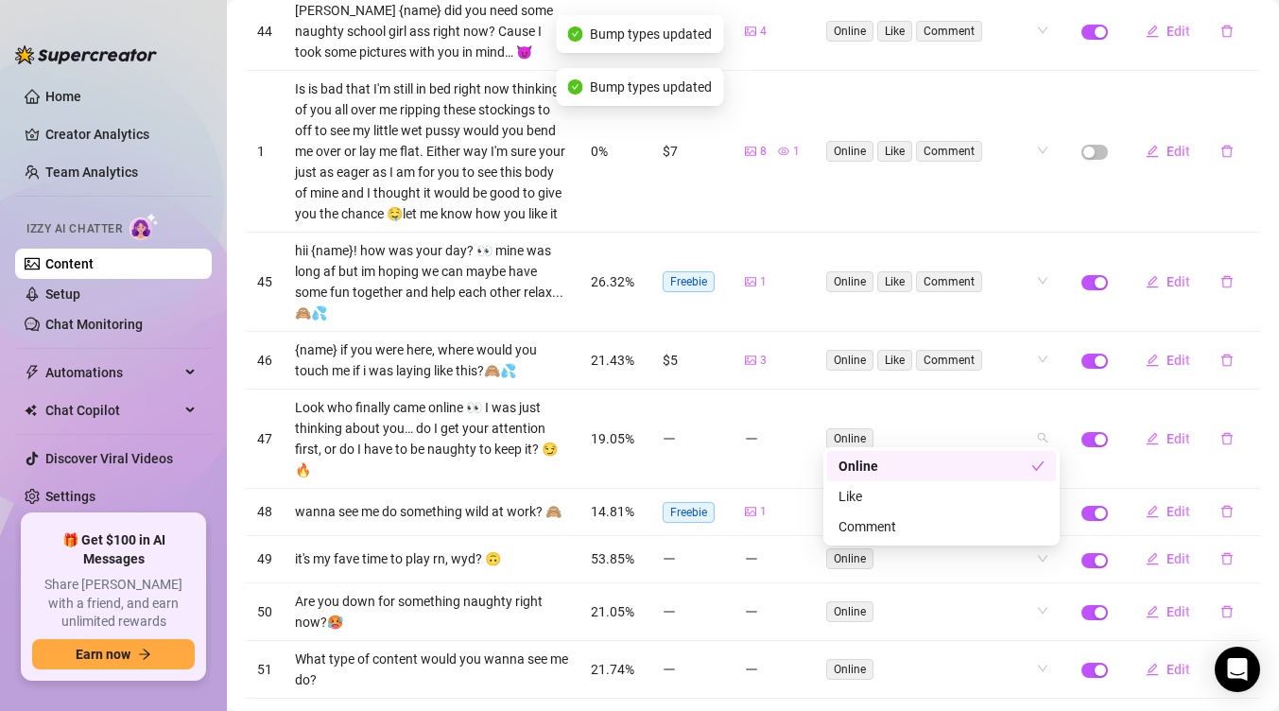
click at [877, 512] on div "Comment" at bounding box center [941, 526] width 229 height 30
click at [876, 530] on div "Comment" at bounding box center [934, 526] width 193 height 21
click at [871, 500] on div "Like" at bounding box center [941, 496] width 206 height 21
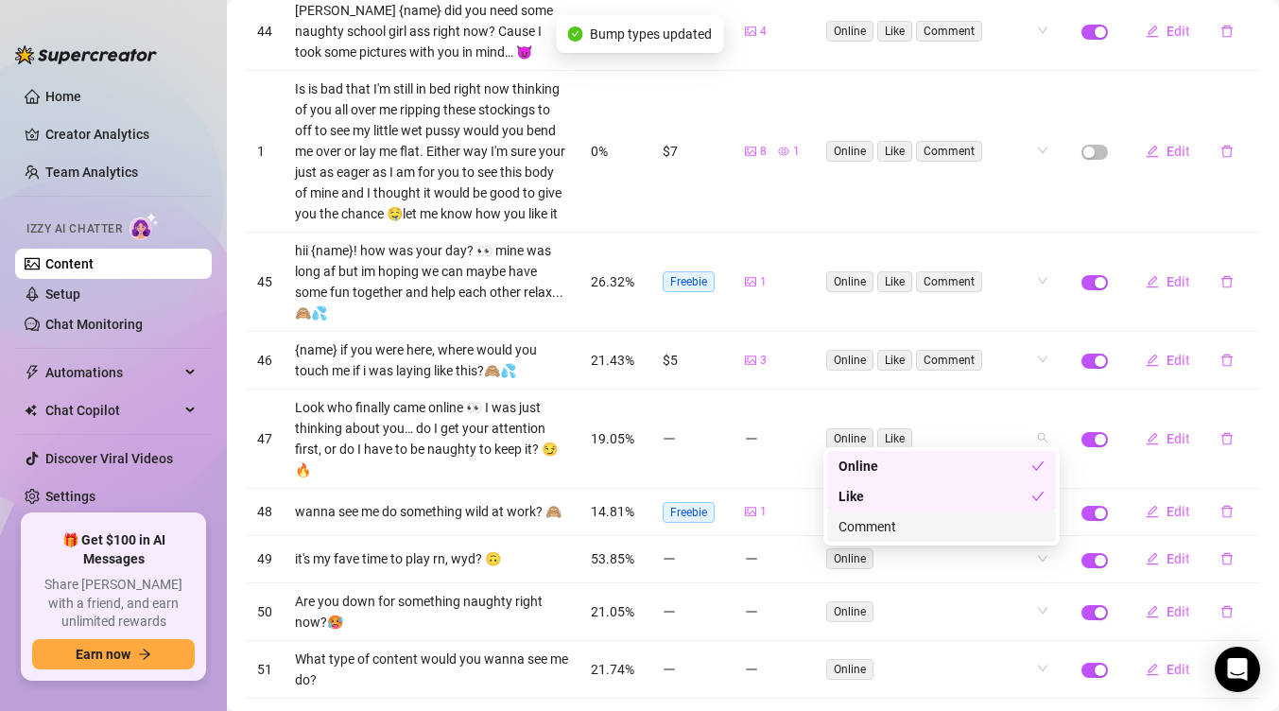
click at [871, 525] on div "Comment" at bounding box center [941, 526] width 206 height 21
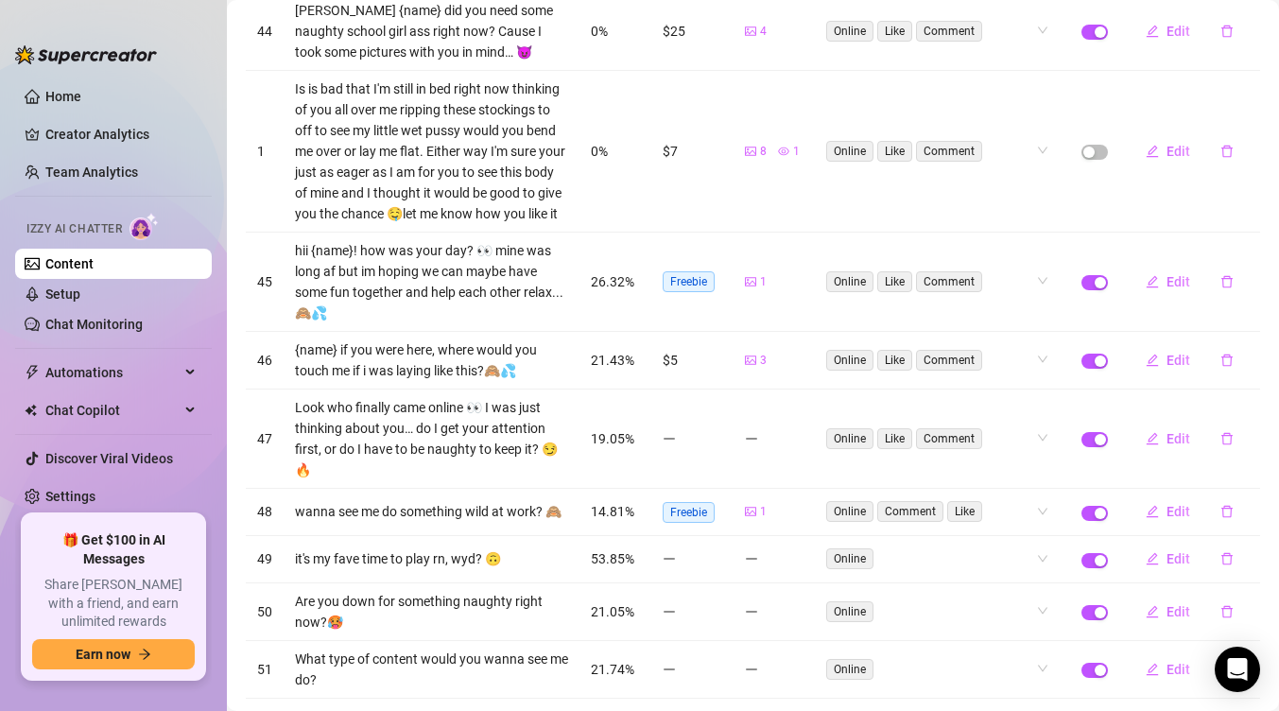
click at [741, 186] on div "# Message Reply Rate Price Media Trigger Event Live 44 Heheheh {name} did you n…" at bounding box center [753, 364] width 1014 height 859
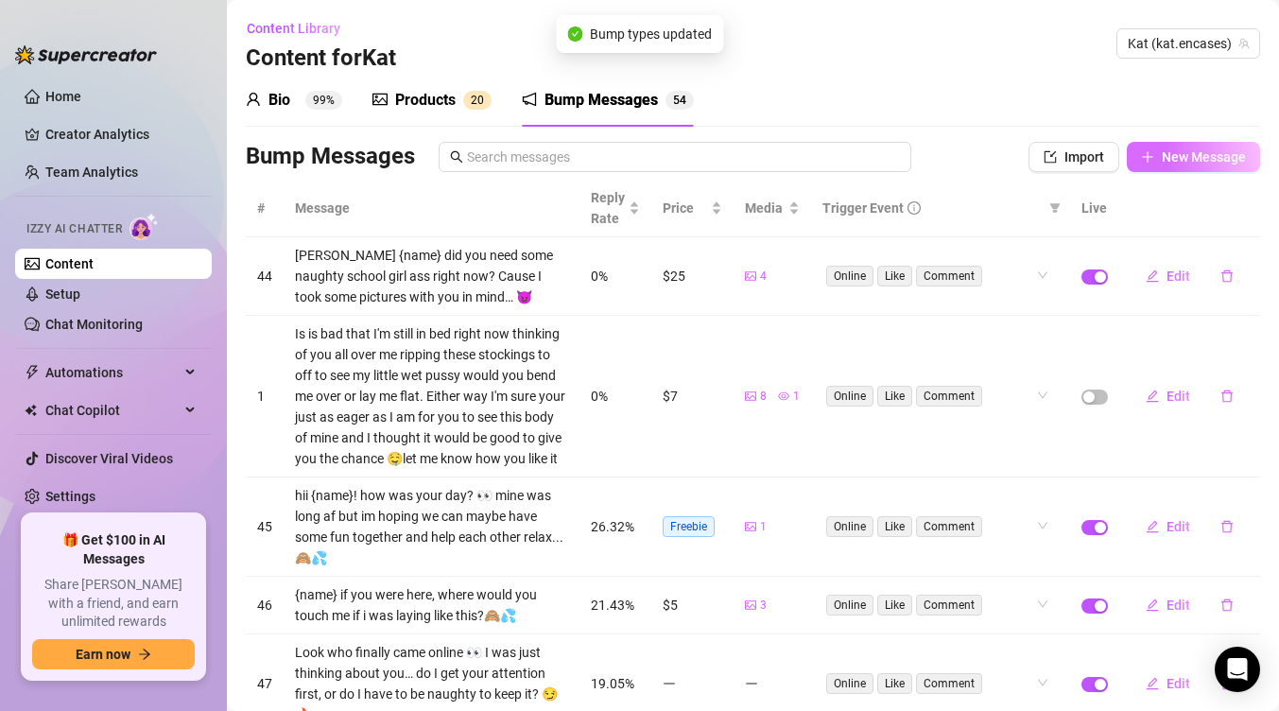
click at [1218, 150] on span "New Message" at bounding box center [1204, 156] width 84 height 15
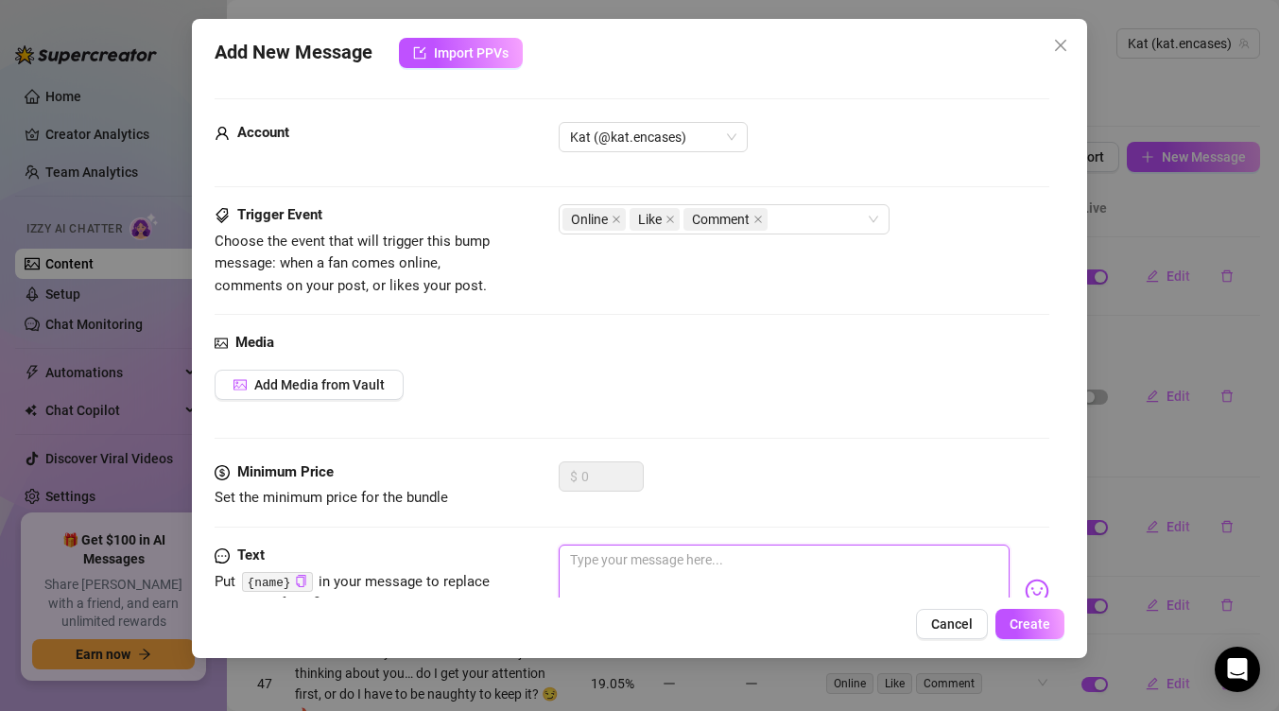
click at [791, 547] on textarea at bounding box center [784, 582] width 451 height 76
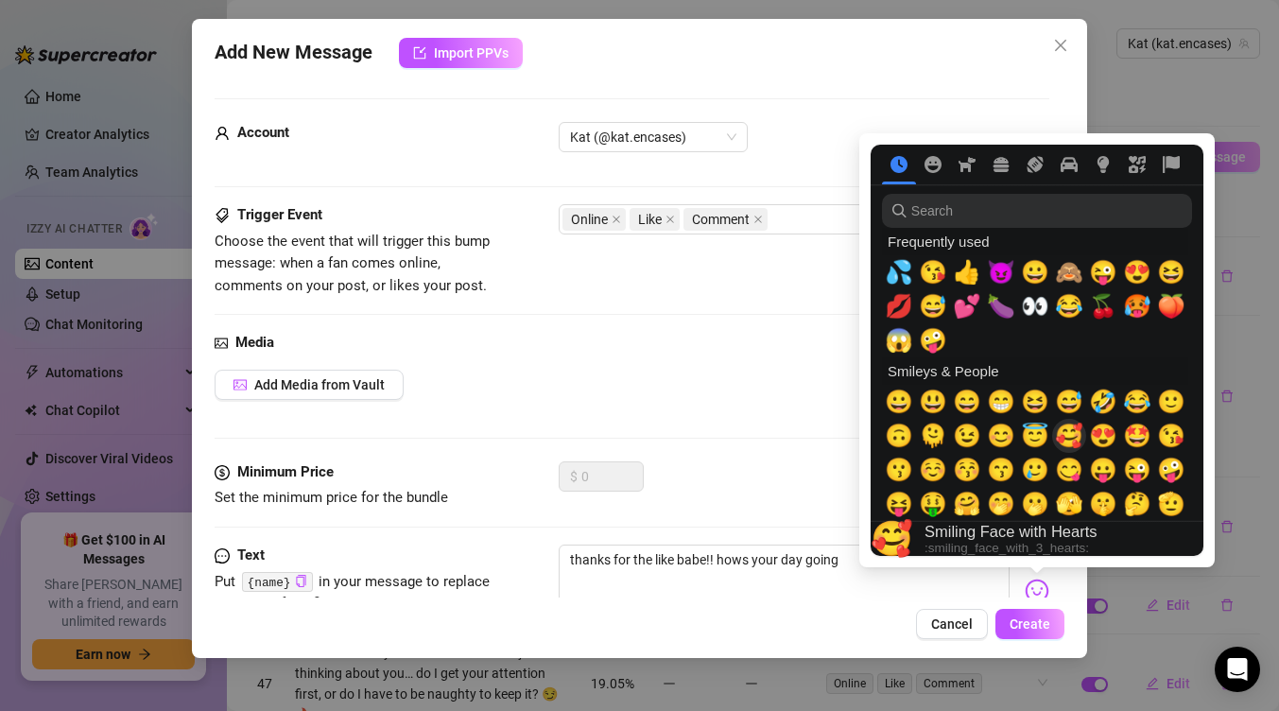
click at [1062, 434] on span "🥰" at bounding box center [1069, 436] width 28 height 26
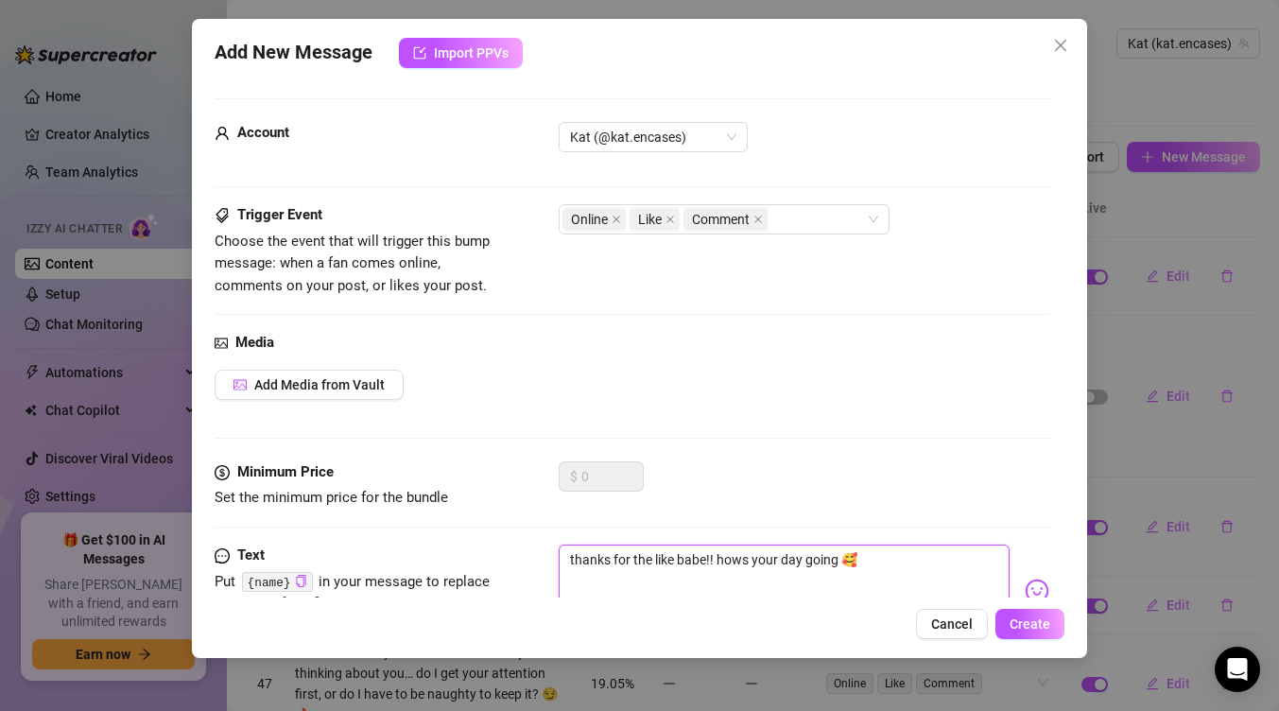
click at [837, 558] on textarea "thanks for the like babe!! hows your day going 🥰" at bounding box center [784, 582] width 451 height 76
click at [613, 215] on icon "close" at bounding box center [616, 219] width 9 height 9
click at [692, 224] on span at bounding box center [690, 219] width 9 height 21
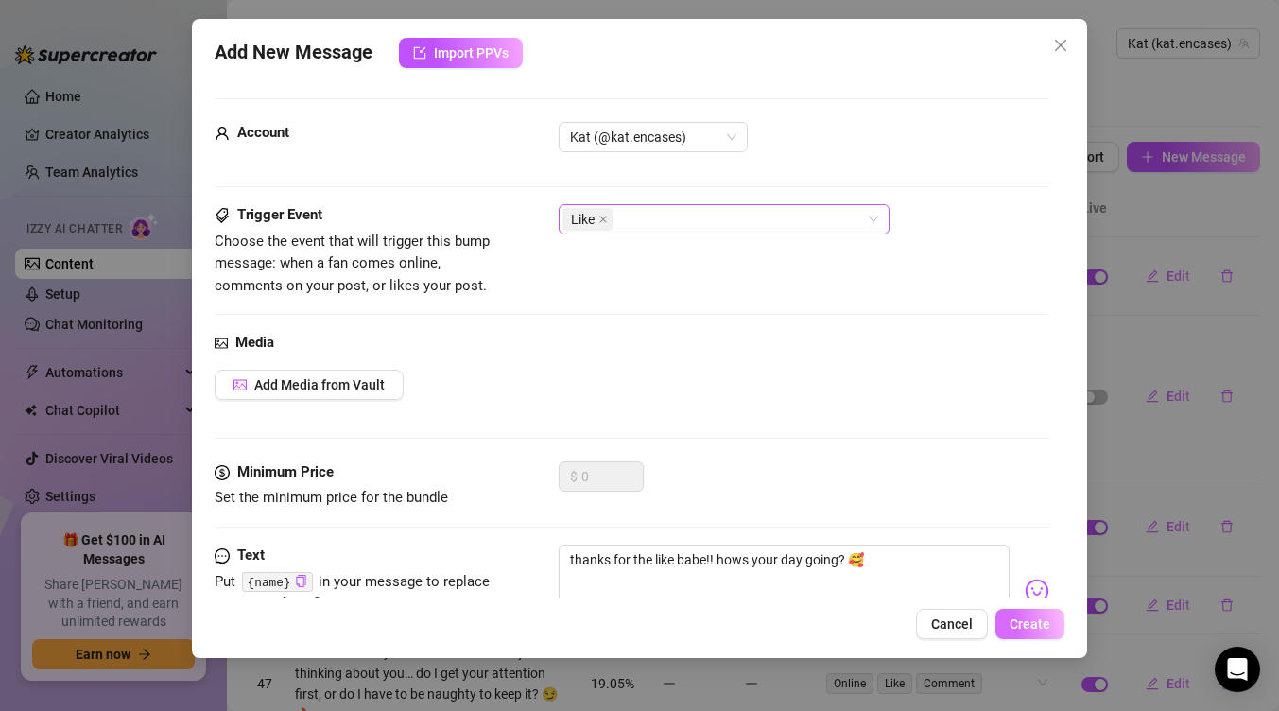
click at [1038, 617] on span "Create" at bounding box center [1029, 623] width 41 height 15
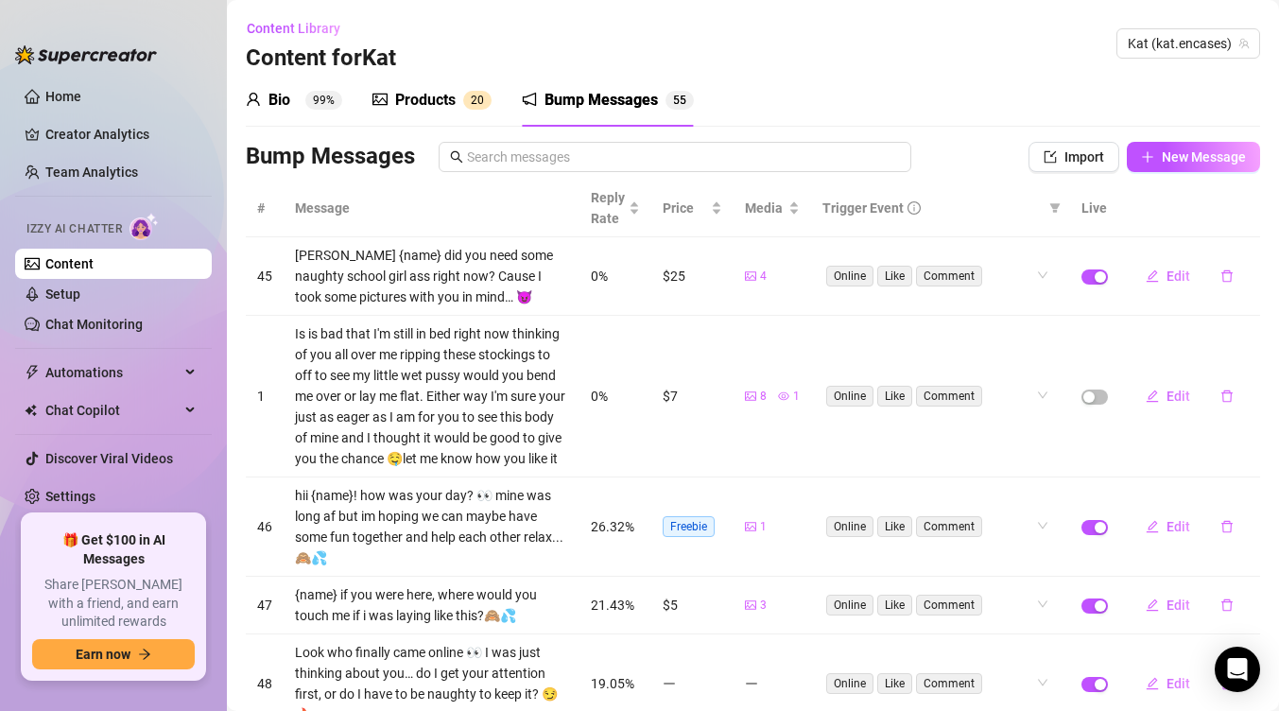
click at [440, 105] on div "Products" at bounding box center [425, 100] width 60 height 23
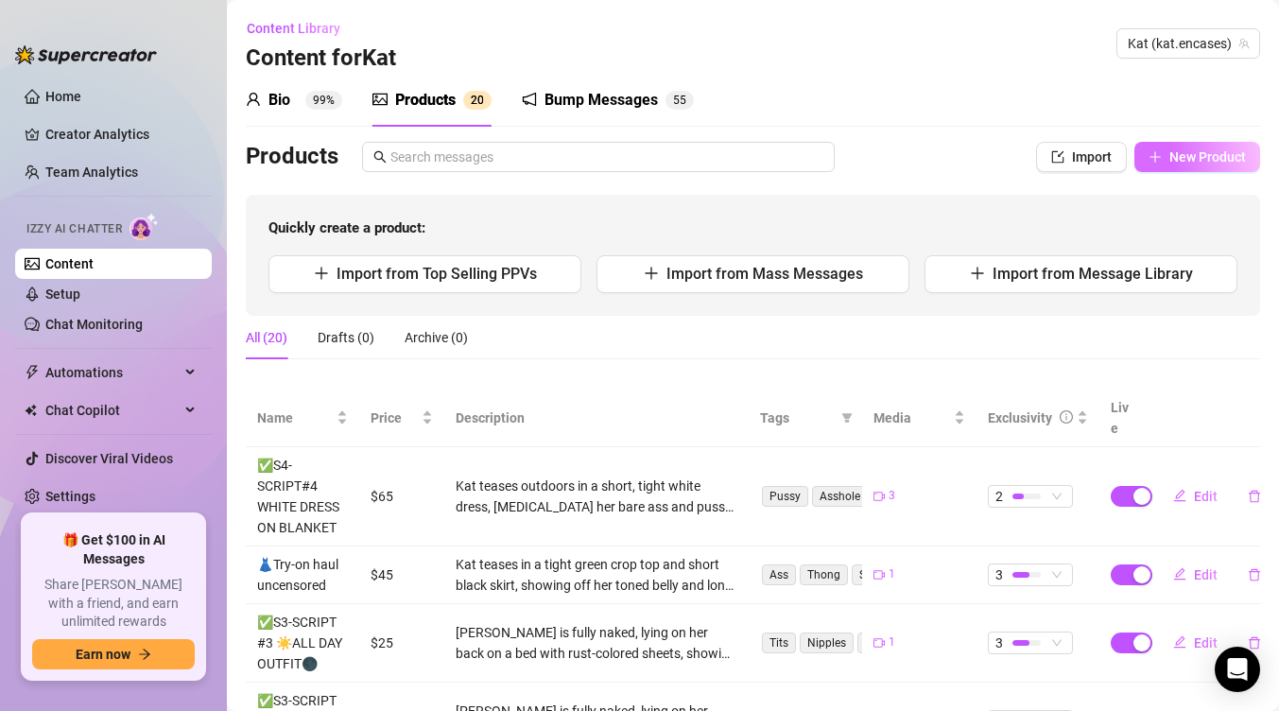
click at [1199, 146] on button "New Product" at bounding box center [1197, 157] width 126 height 30
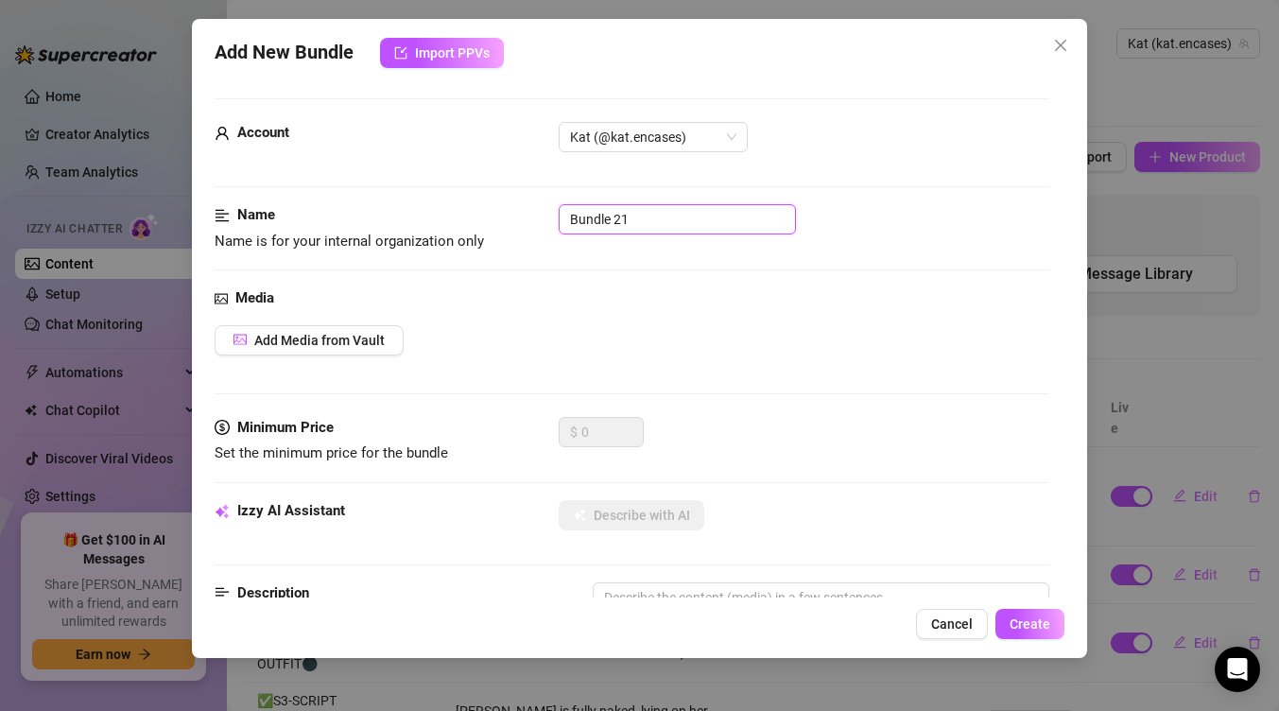
drag, startPoint x: 674, startPoint y: 231, endPoint x: 525, endPoint y: 237, distance: 149.5
click at [525, 237] on div "Name Name is for your internal organization only Bundle 21" at bounding box center [632, 228] width 835 height 48
click at [614, 207] on input "Bundle 21" at bounding box center [677, 219] width 237 height 30
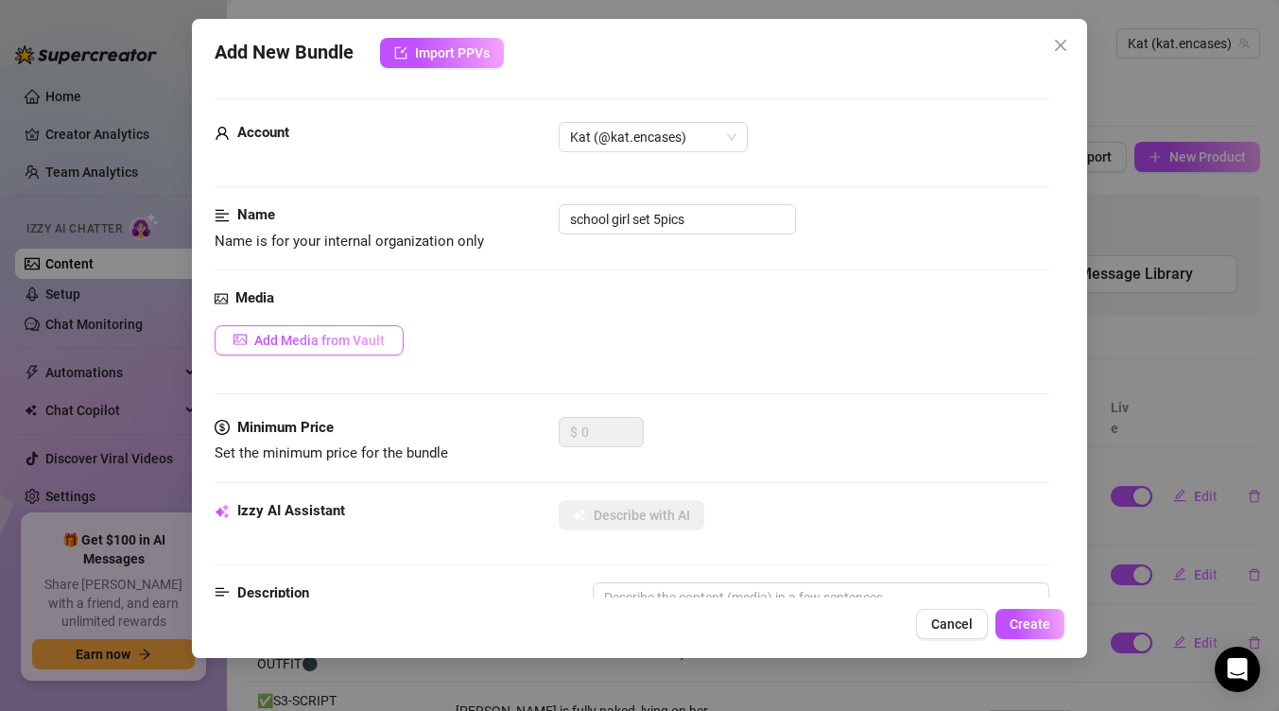
click at [325, 342] on span "Add Media from Vault" at bounding box center [319, 340] width 130 height 15
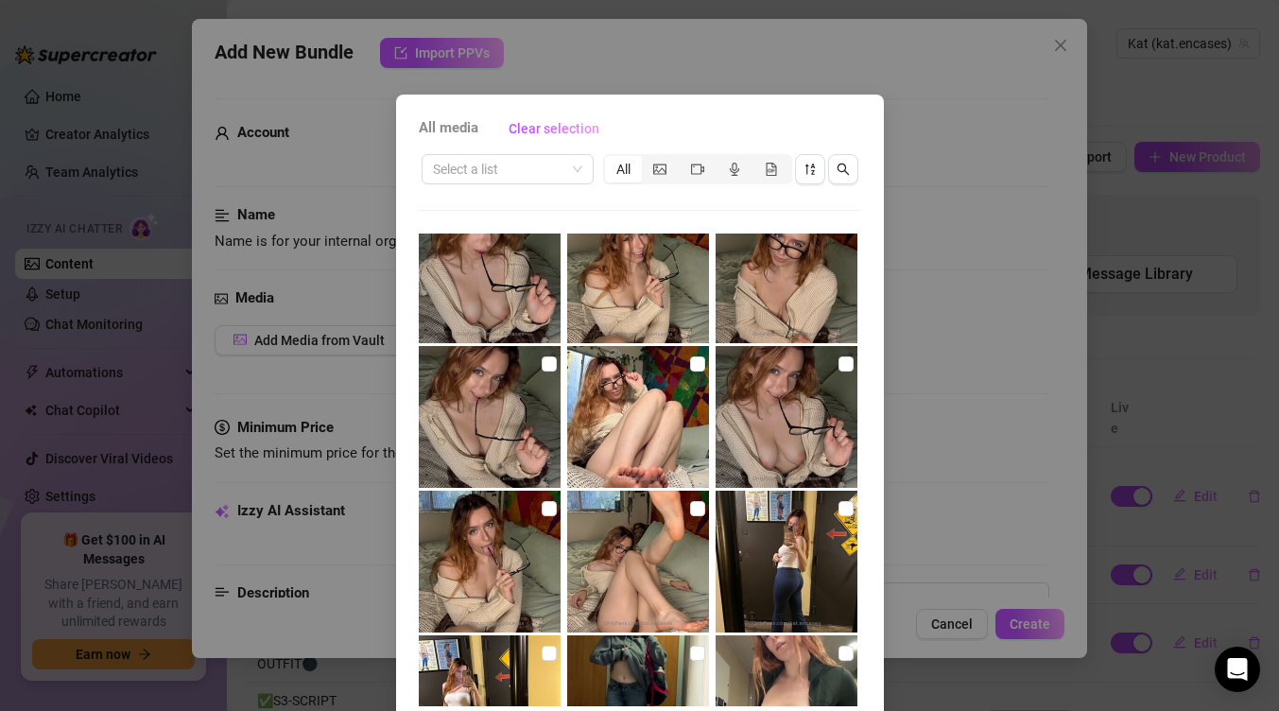
scroll to position [315, 0]
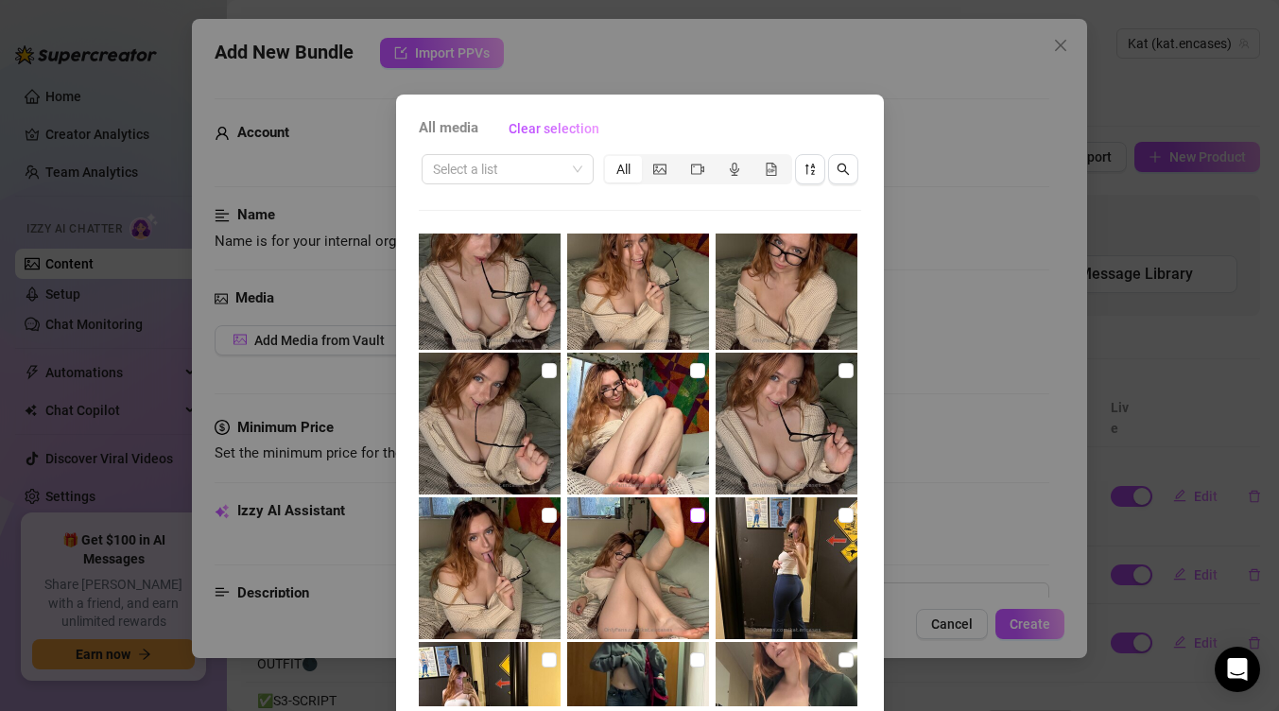
click at [698, 522] on input "checkbox" at bounding box center [697, 515] width 15 height 15
click at [550, 521] on input "checkbox" at bounding box center [549, 515] width 15 height 15
click at [833, 377] on img at bounding box center [787, 424] width 142 height 142
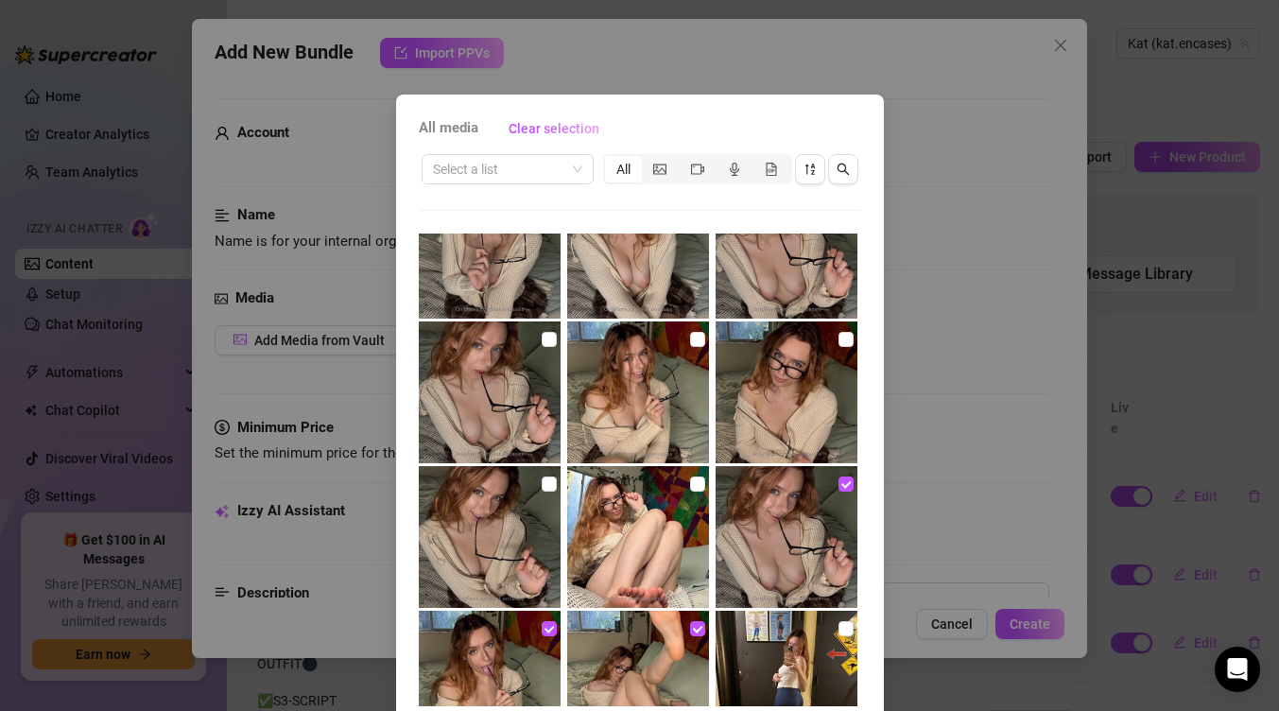
scroll to position [188, 0]
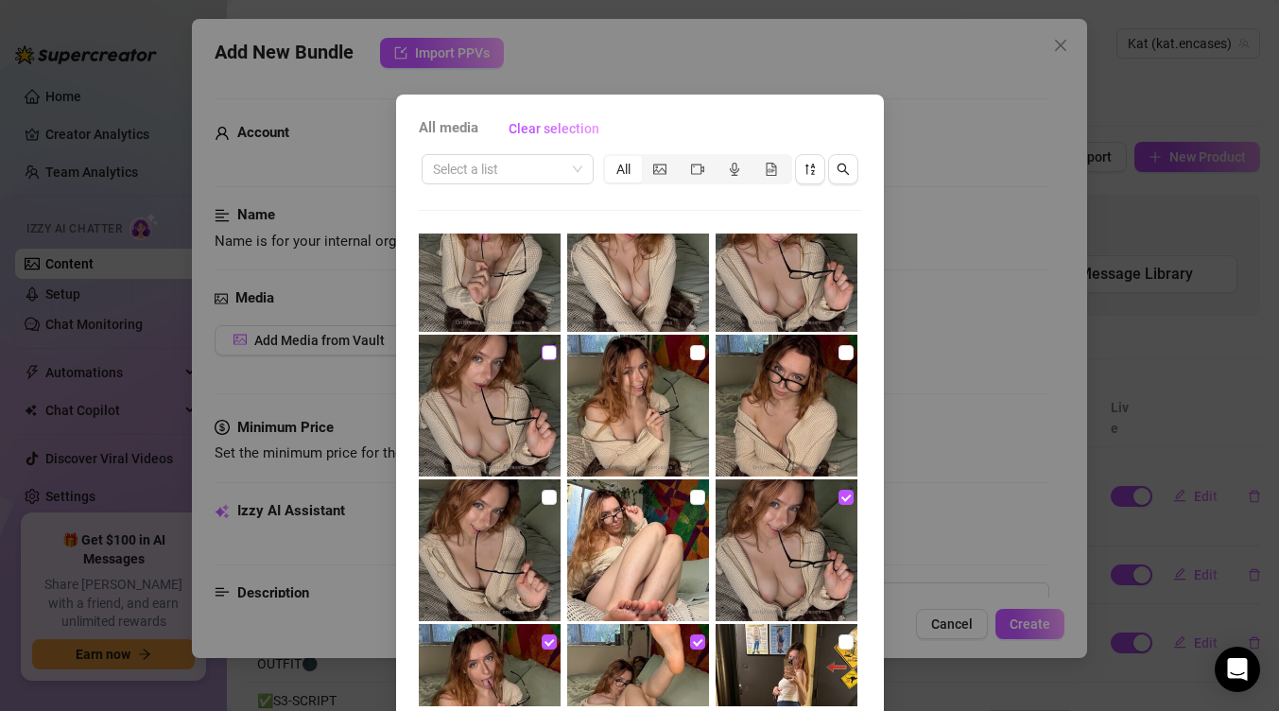
click at [546, 352] on input "checkbox" at bounding box center [549, 352] width 15 height 15
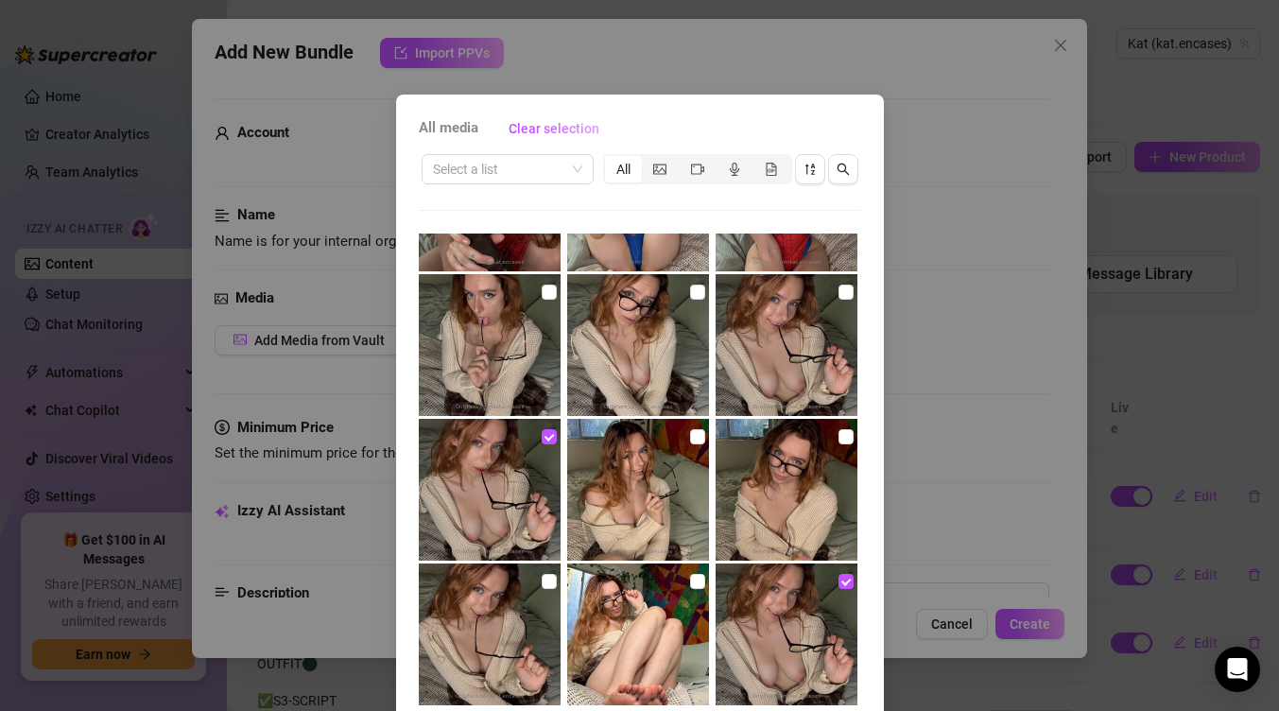
scroll to position [101, 0]
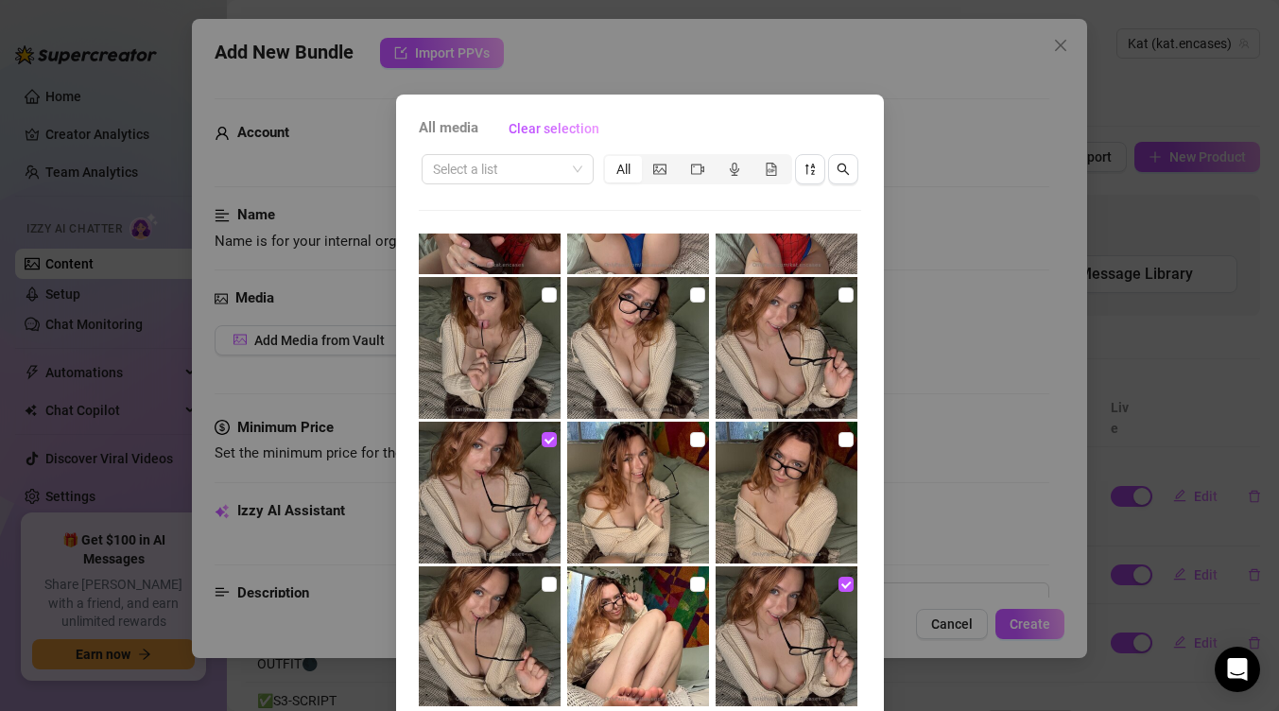
click at [824, 296] on img at bounding box center [787, 348] width 142 height 142
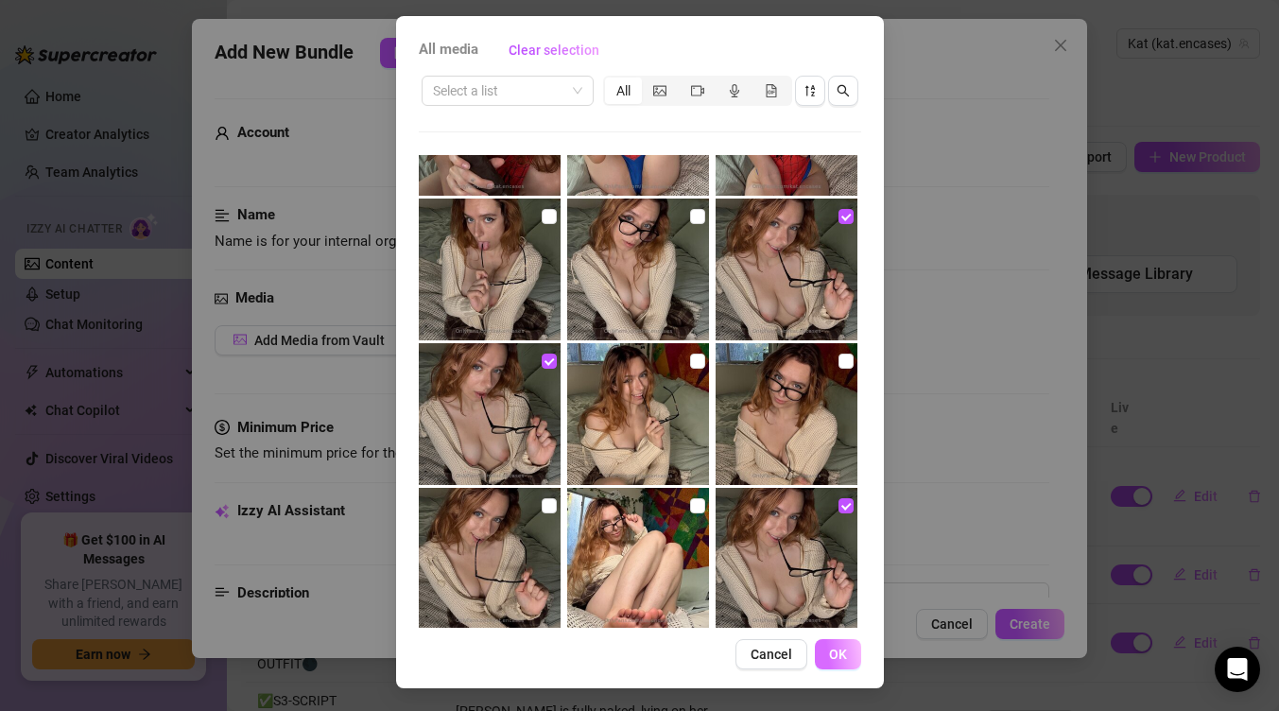
click at [850, 658] on button "OK" at bounding box center [838, 654] width 46 height 30
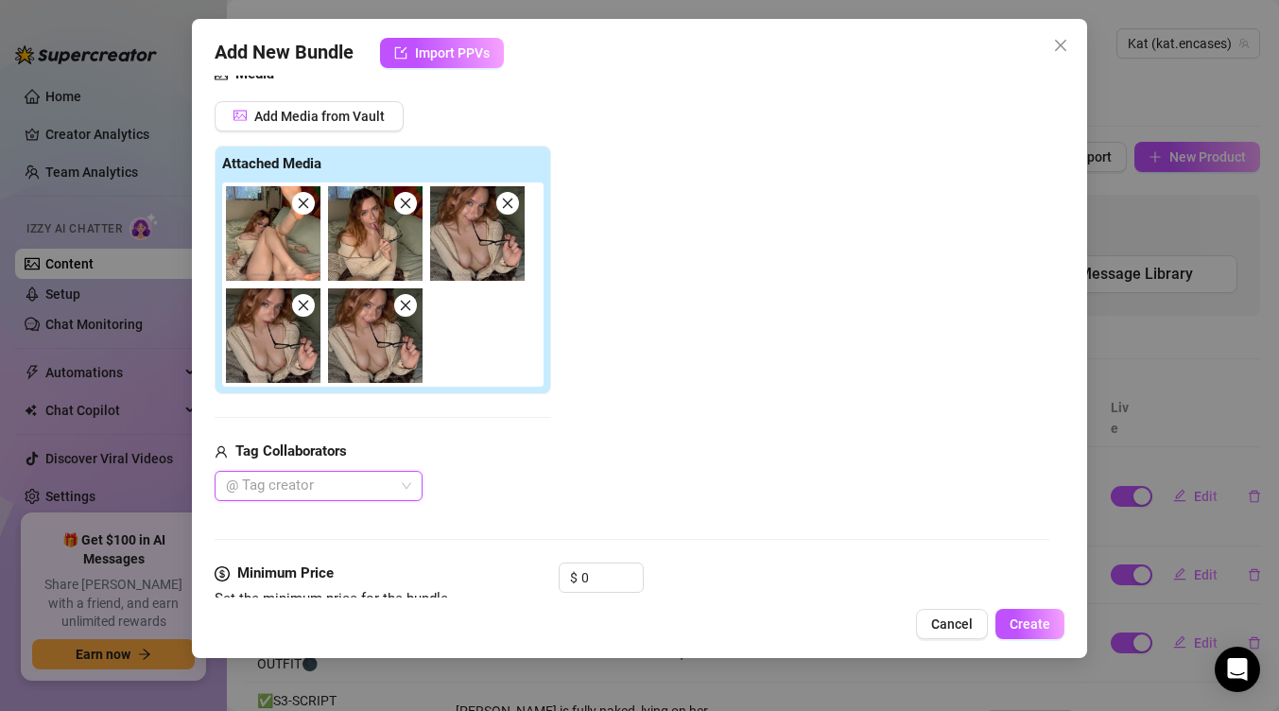
scroll to position [226, 0]
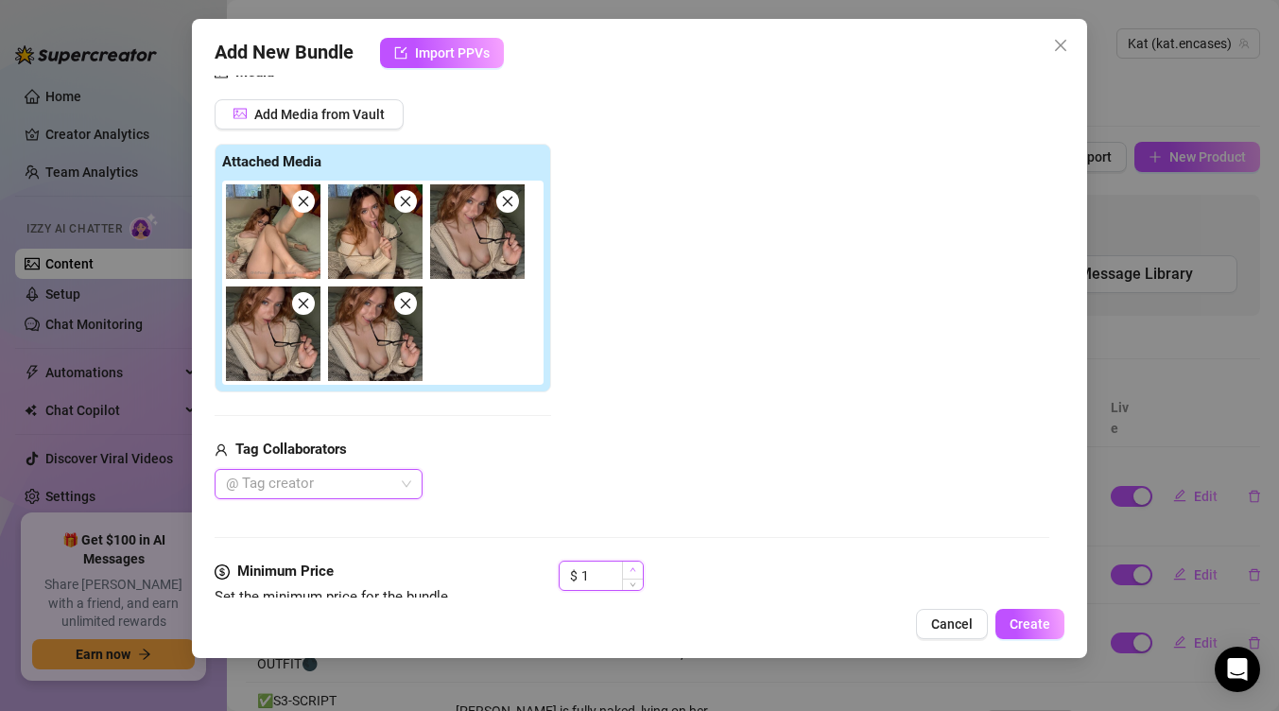
click at [624, 568] on span "Increase Value" at bounding box center [632, 569] width 21 height 17
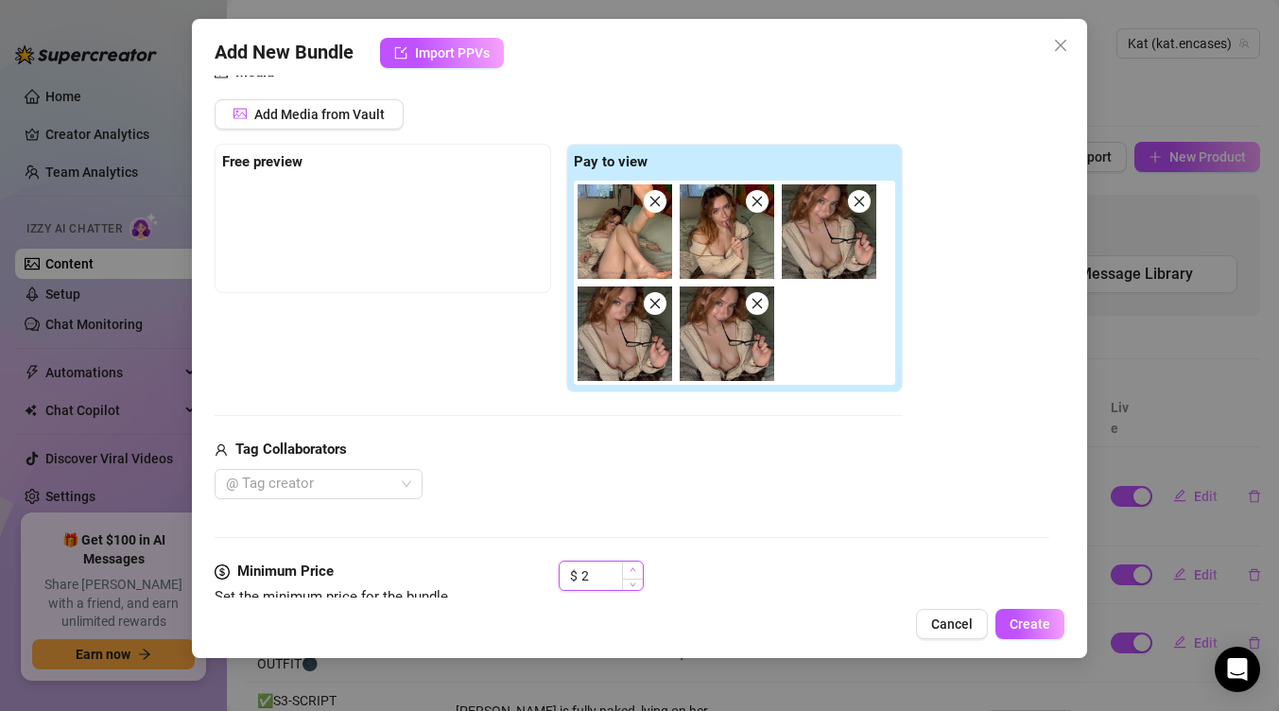
click at [624, 568] on span "Increase Value" at bounding box center [632, 569] width 21 height 17
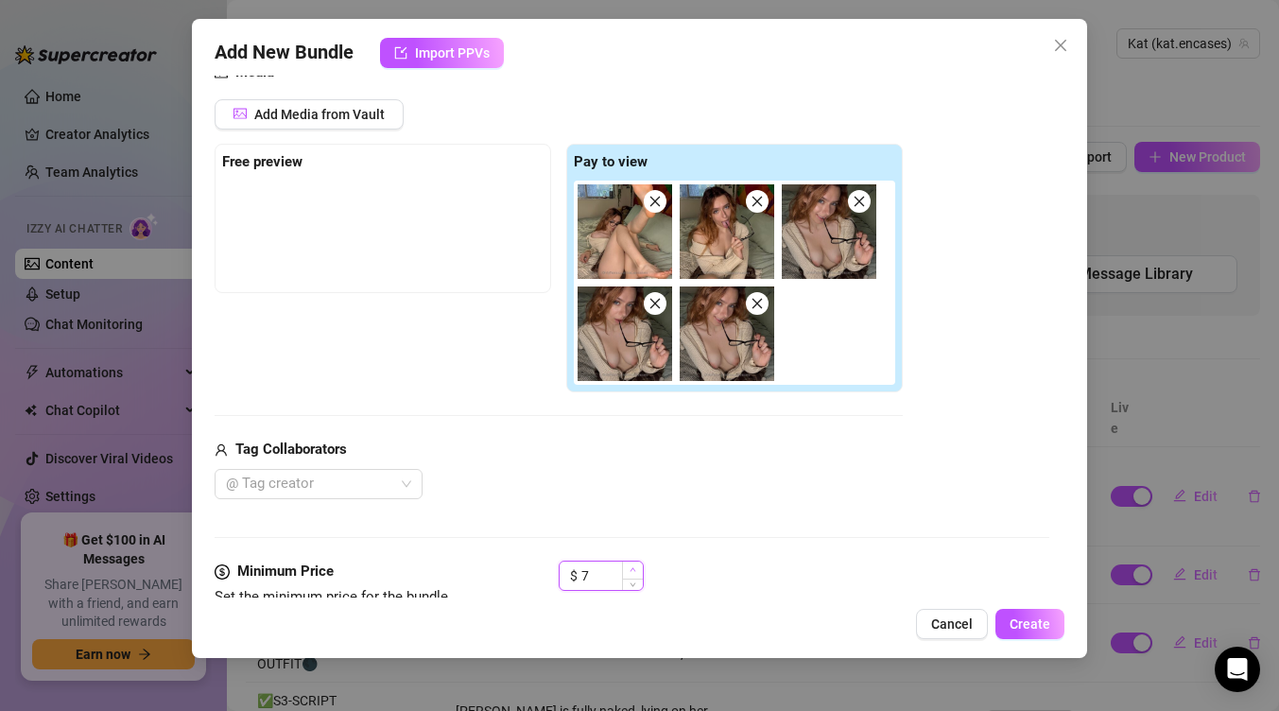
click at [624, 568] on span "Increase Value" at bounding box center [632, 569] width 21 height 17
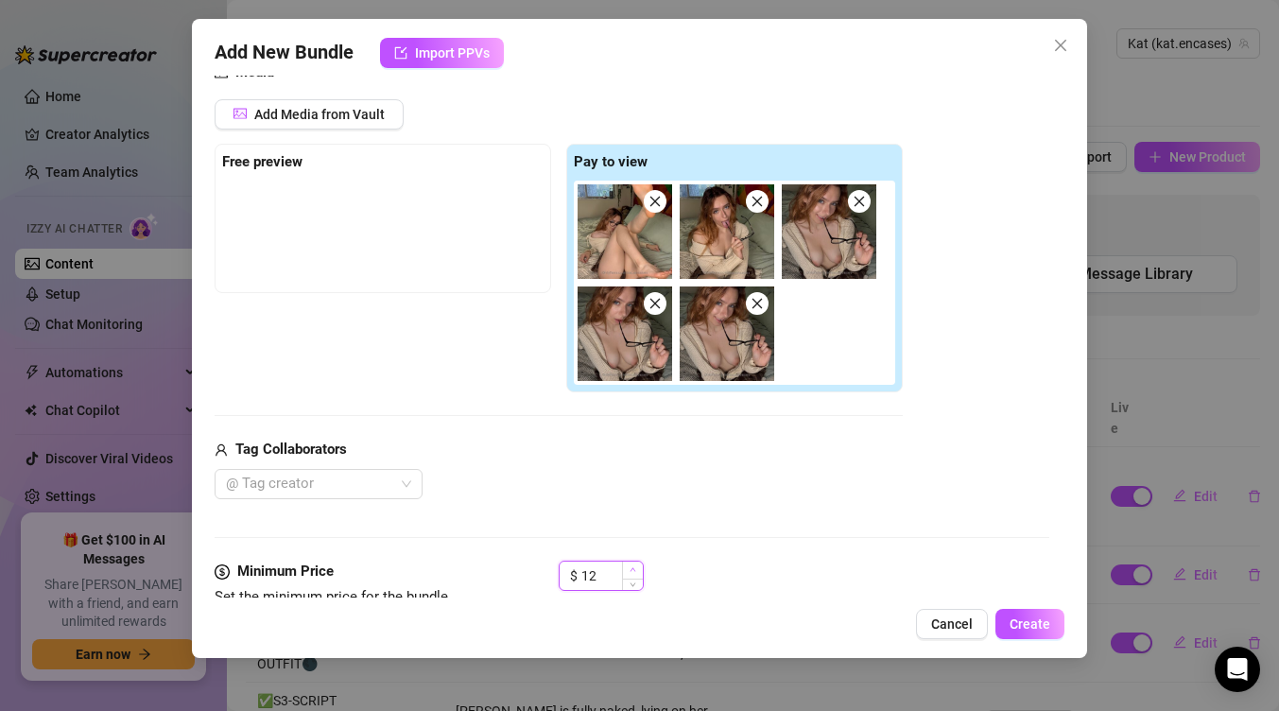
click at [624, 568] on span "Increase Value" at bounding box center [632, 569] width 21 height 17
click at [620, 568] on input "15" at bounding box center [611, 575] width 61 height 28
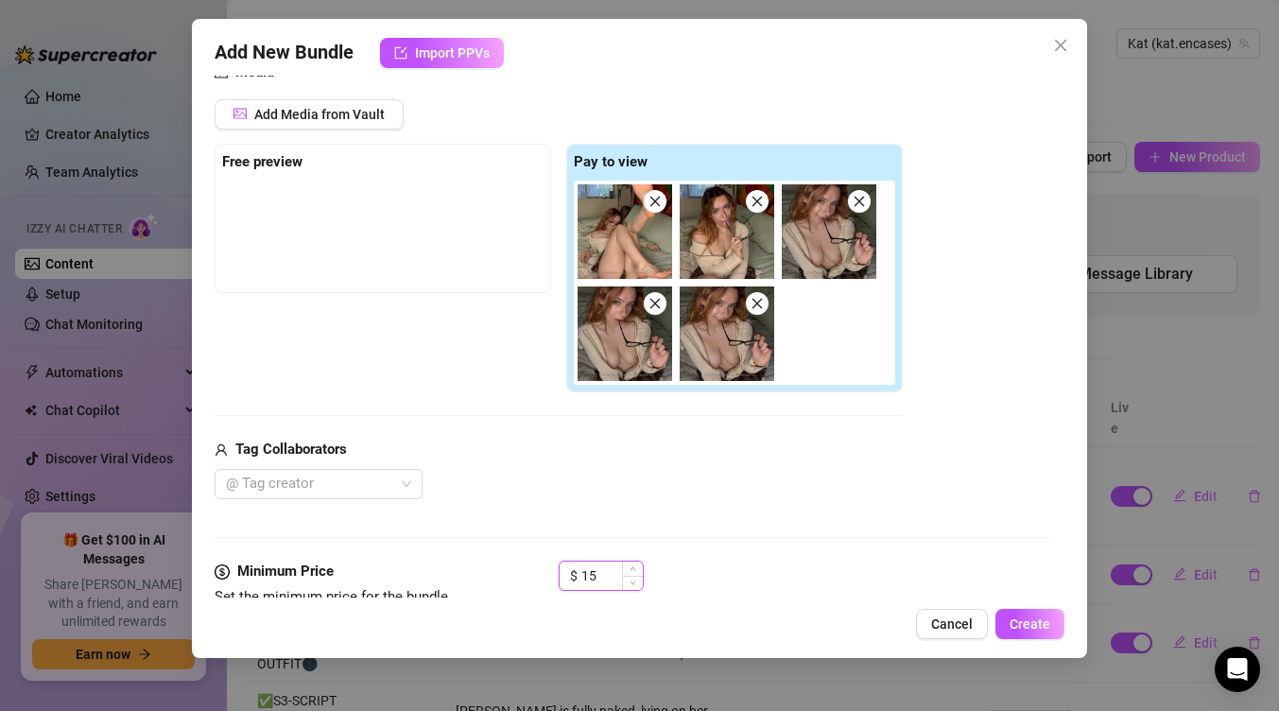
click at [620, 568] on input "15" at bounding box center [611, 575] width 61 height 28
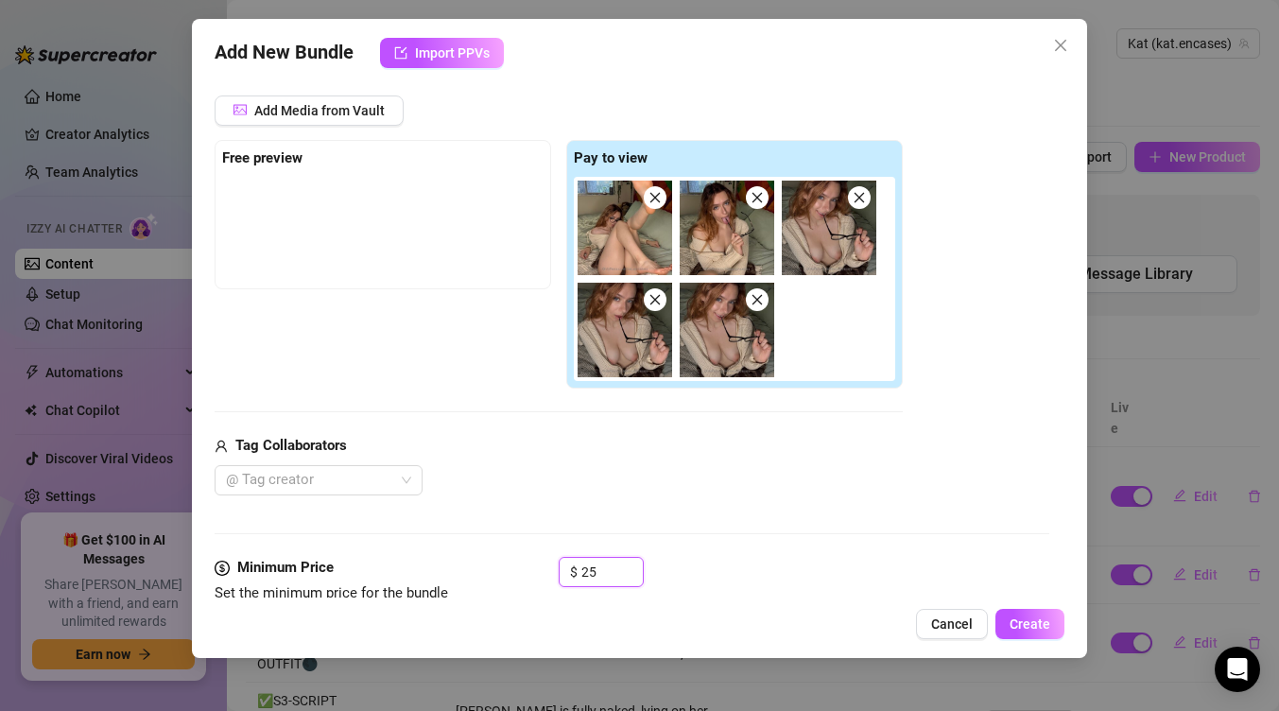
scroll to position [227, 0]
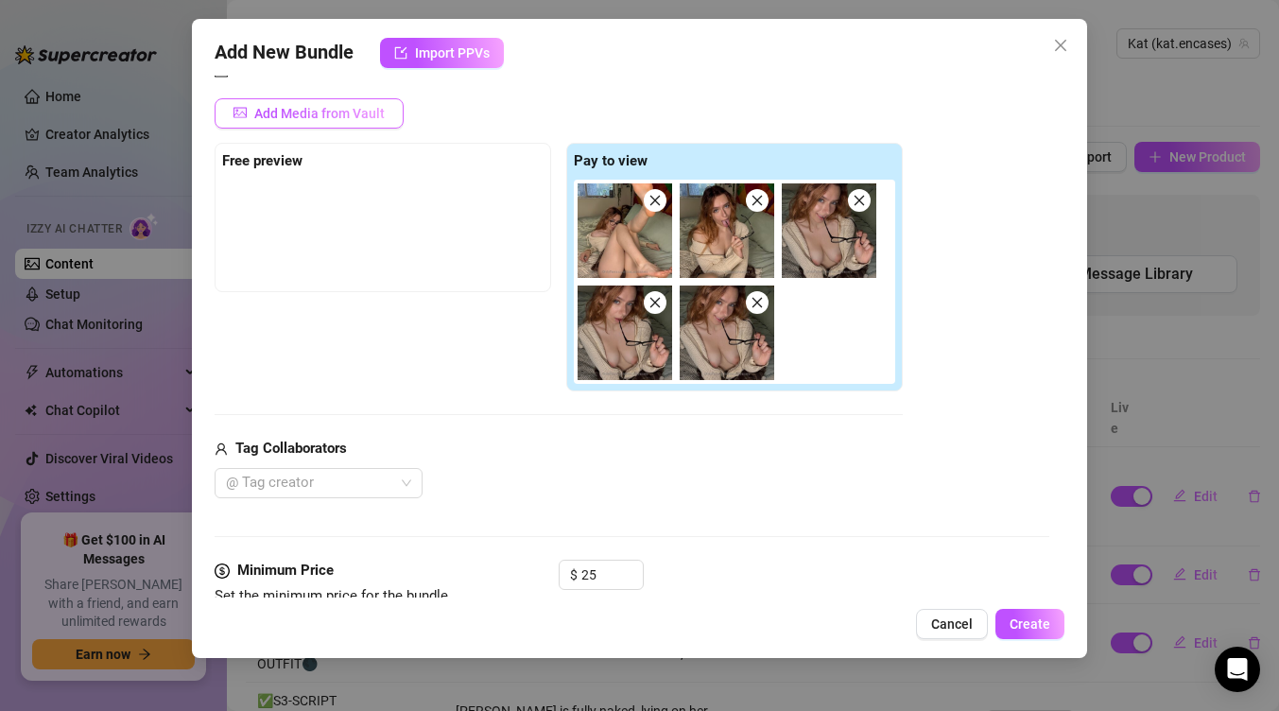
click at [344, 108] on span "Add Media from Vault" at bounding box center [319, 113] width 130 height 15
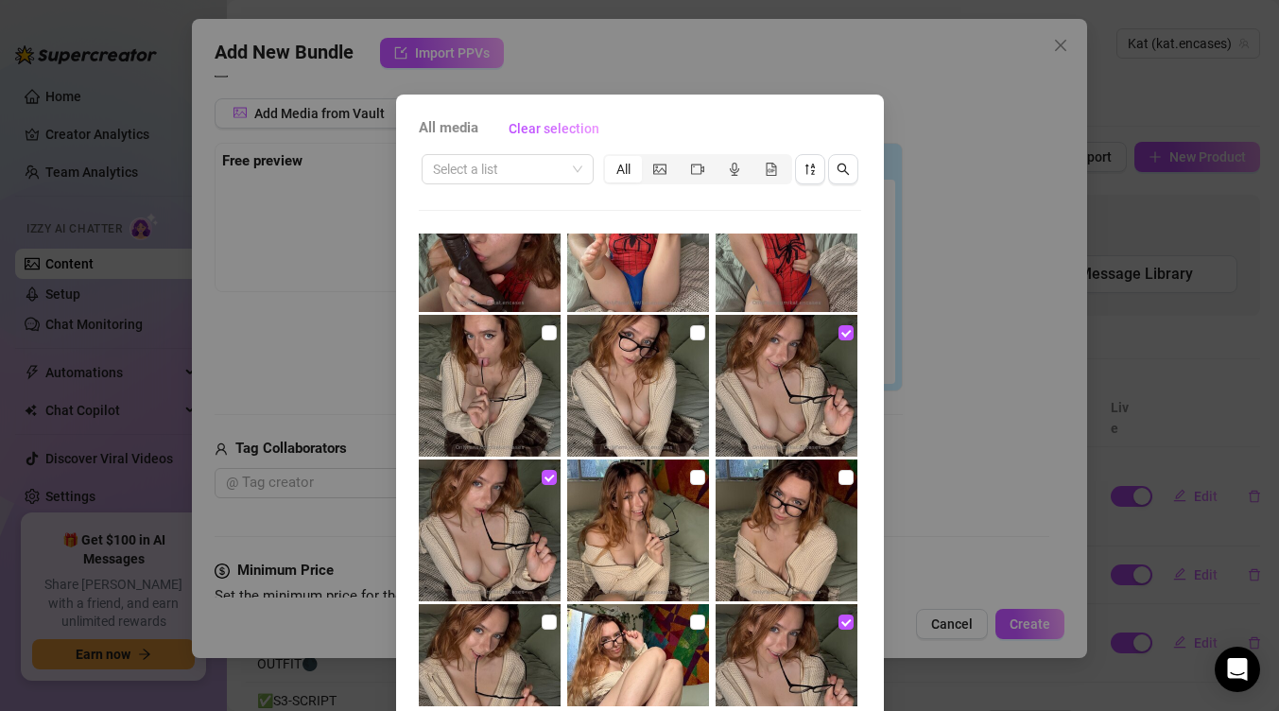
scroll to position [62, 0]
click at [692, 486] on label at bounding box center [697, 478] width 15 height 21
click at [692, 486] on input "checkbox" at bounding box center [697, 478] width 15 height 15
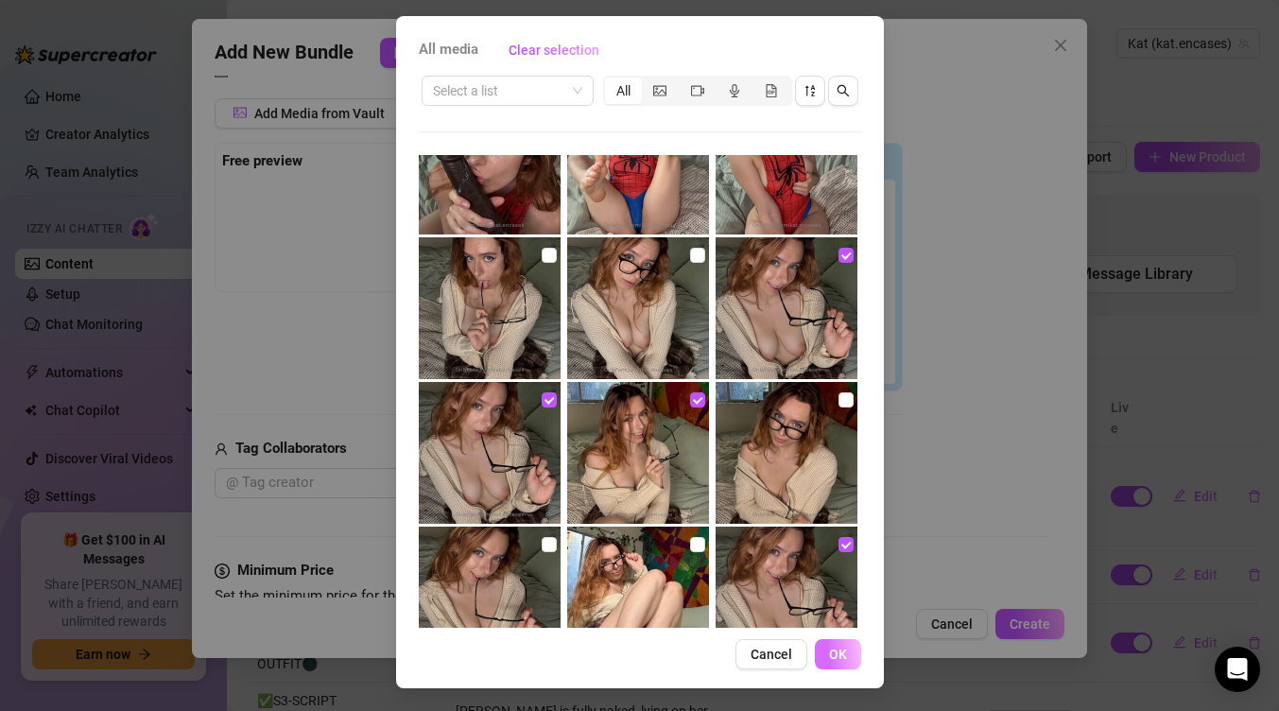
click at [844, 663] on button "OK" at bounding box center [838, 654] width 46 height 30
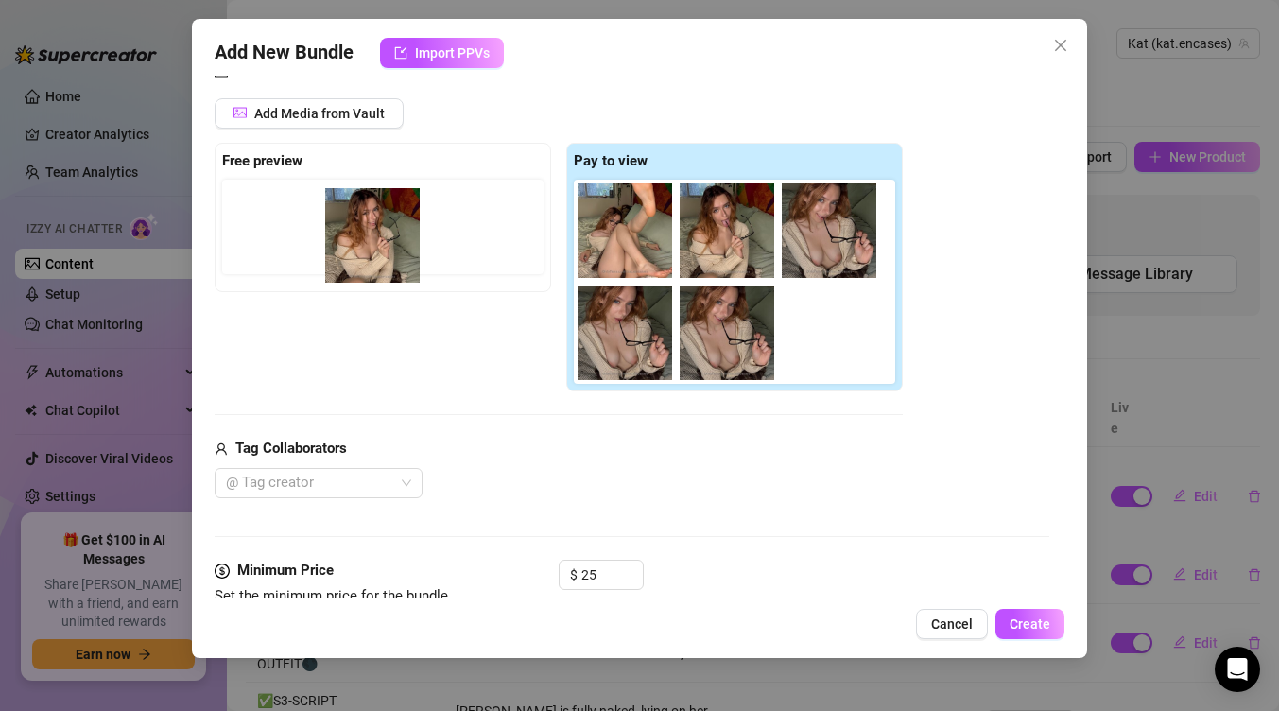
drag, startPoint x: 835, startPoint y: 334, endPoint x: 373, endPoint y: 235, distance: 471.6
click at [373, 235] on div "Free preview Pay to view" at bounding box center [559, 268] width 688 height 250
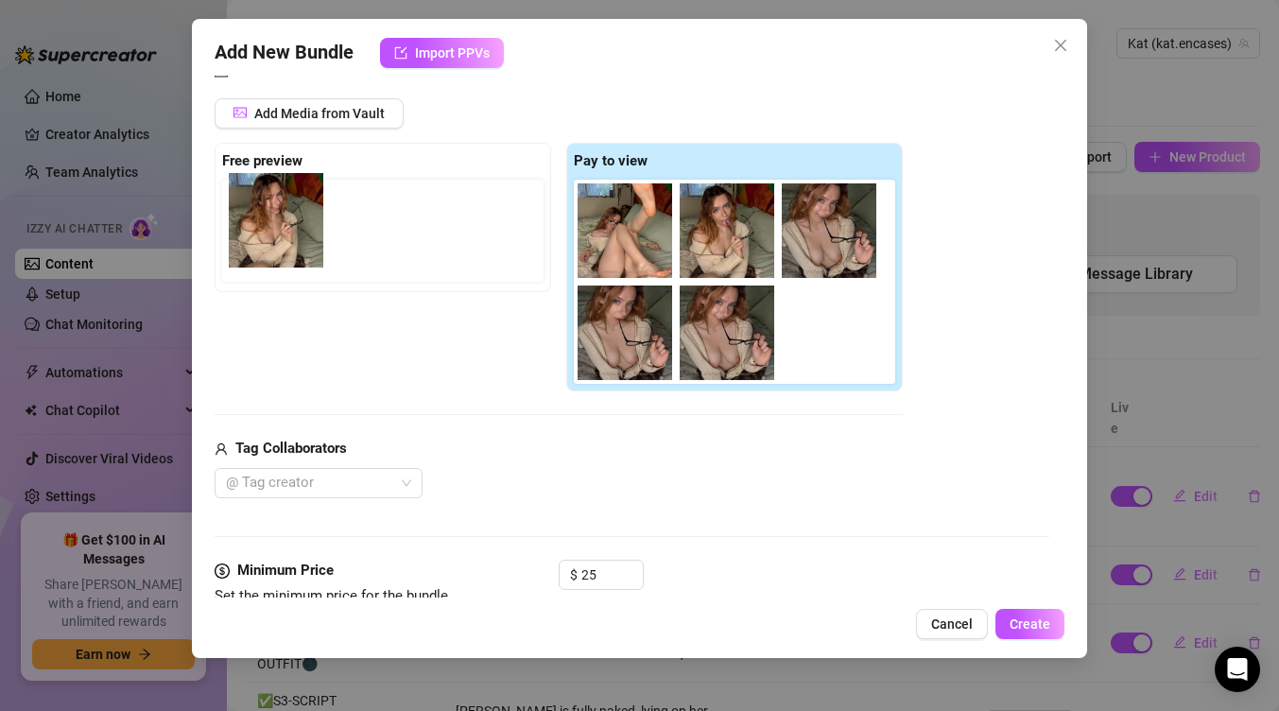
drag, startPoint x: 820, startPoint y: 340, endPoint x: 255, endPoint y: 227, distance: 575.6
click at [255, 226] on div "Free preview Pay to view" at bounding box center [559, 268] width 688 height 250
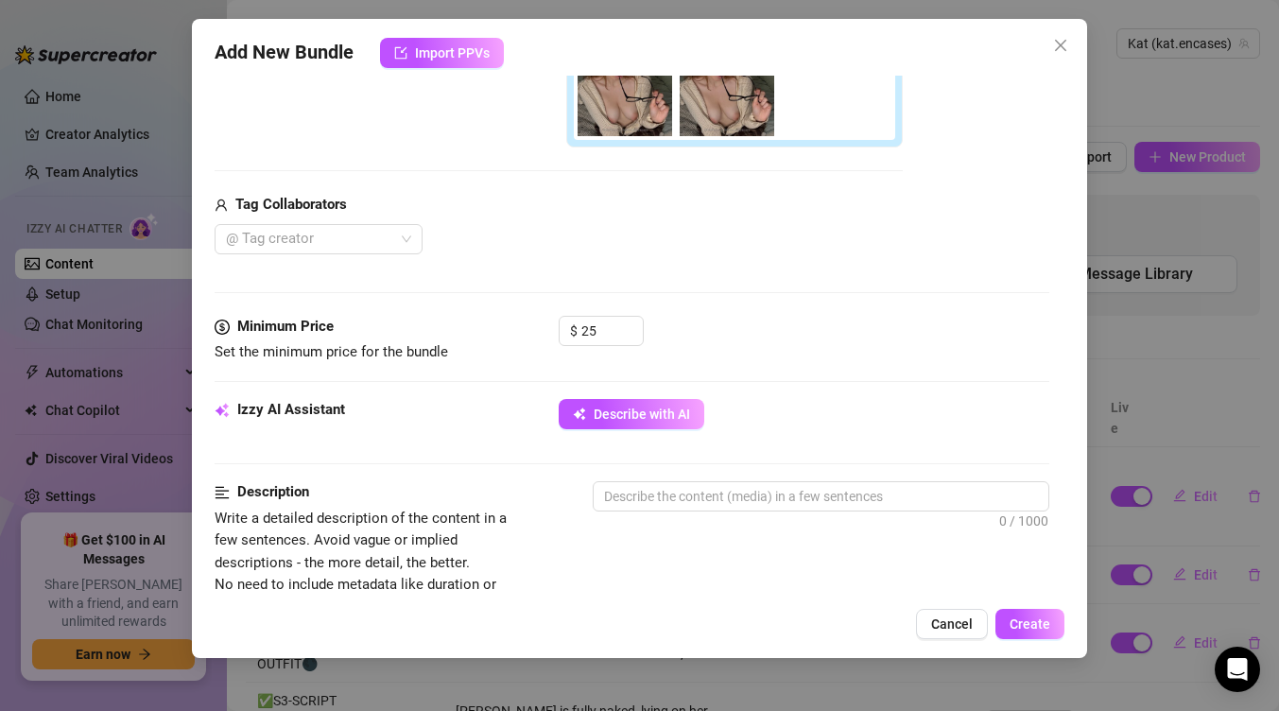
scroll to position [475, 0]
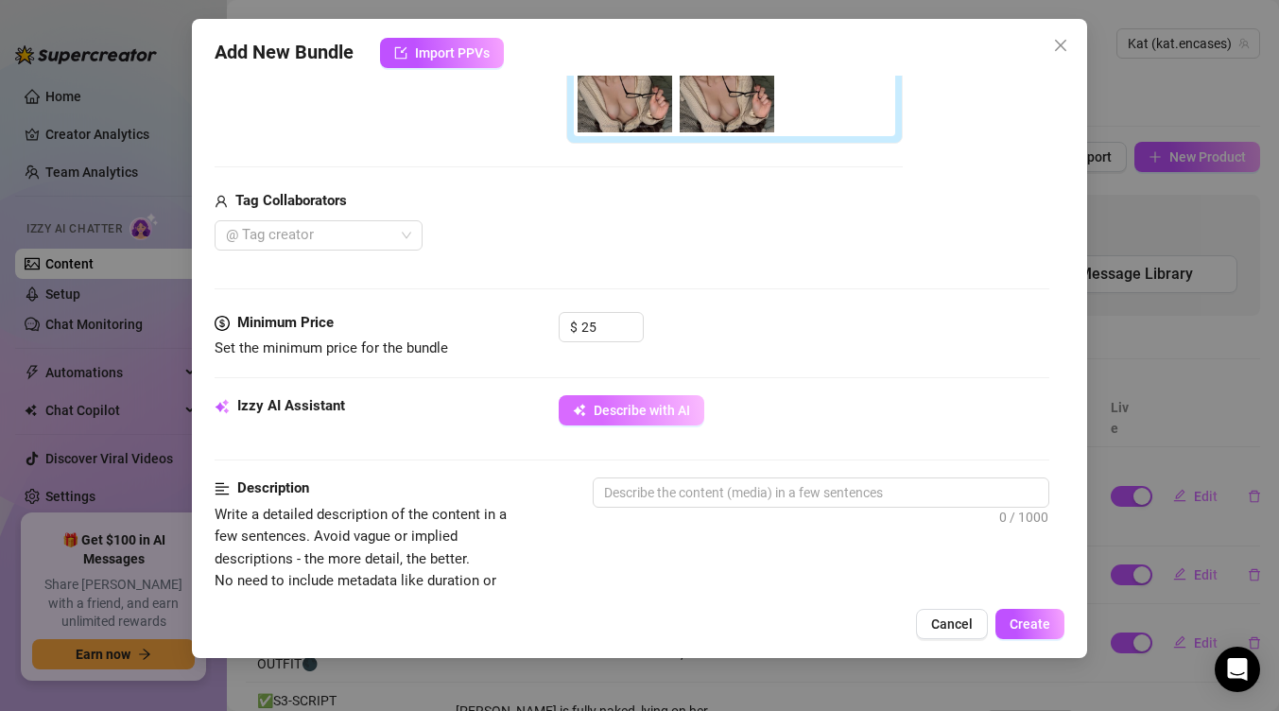
click at [645, 414] on span "Describe with AI" at bounding box center [642, 410] width 96 height 15
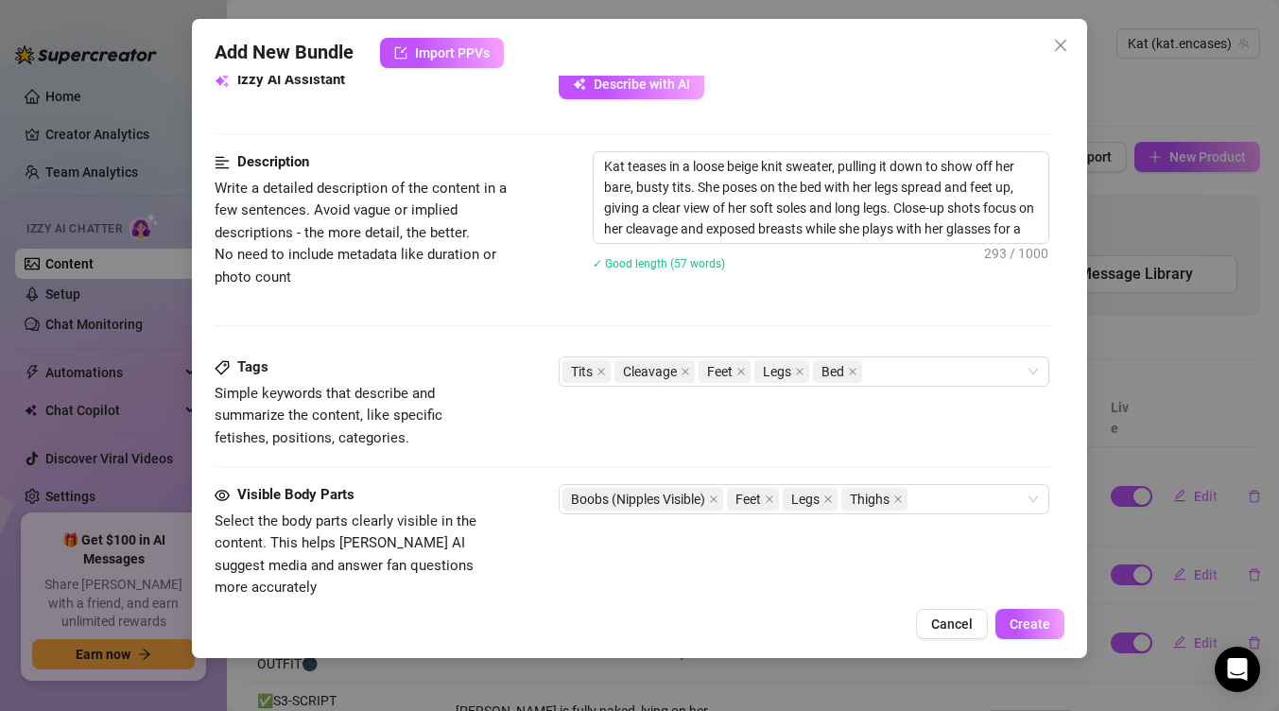
scroll to position [817, 0]
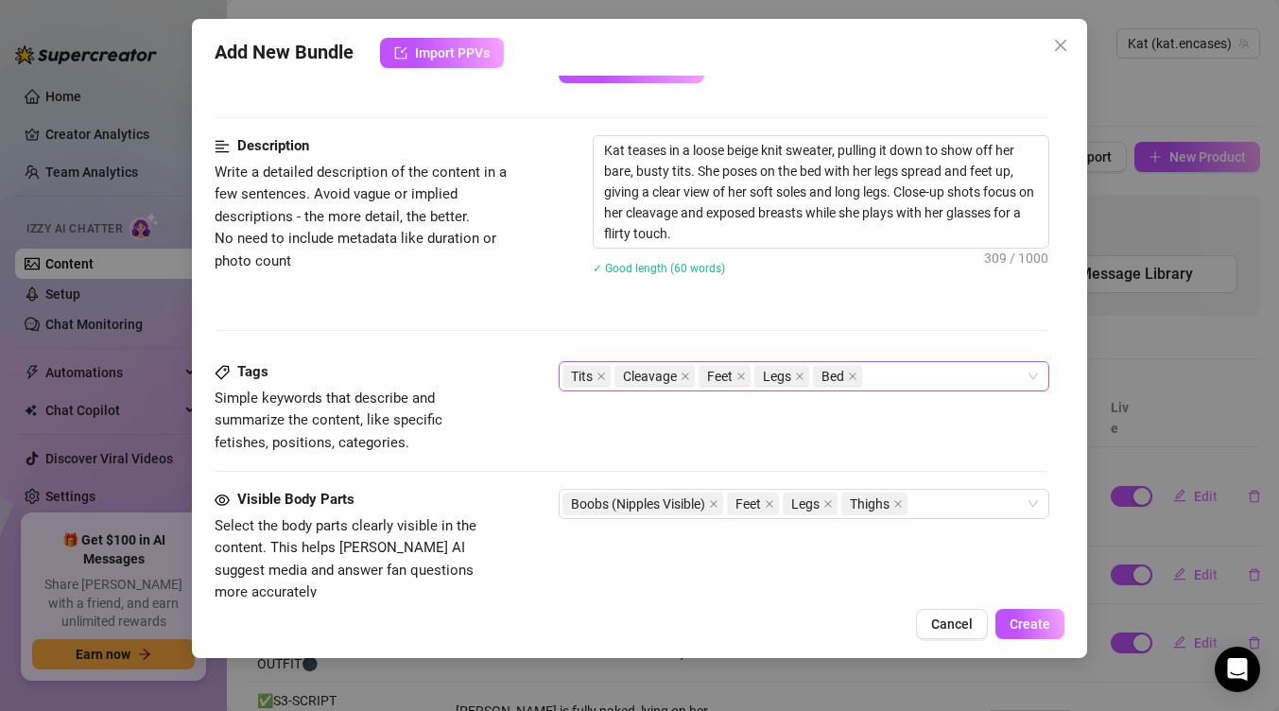
click at [907, 386] on div "Tits Cleavage Feet Legs Bed" at bounding box center [793, 376] width 463 height 26
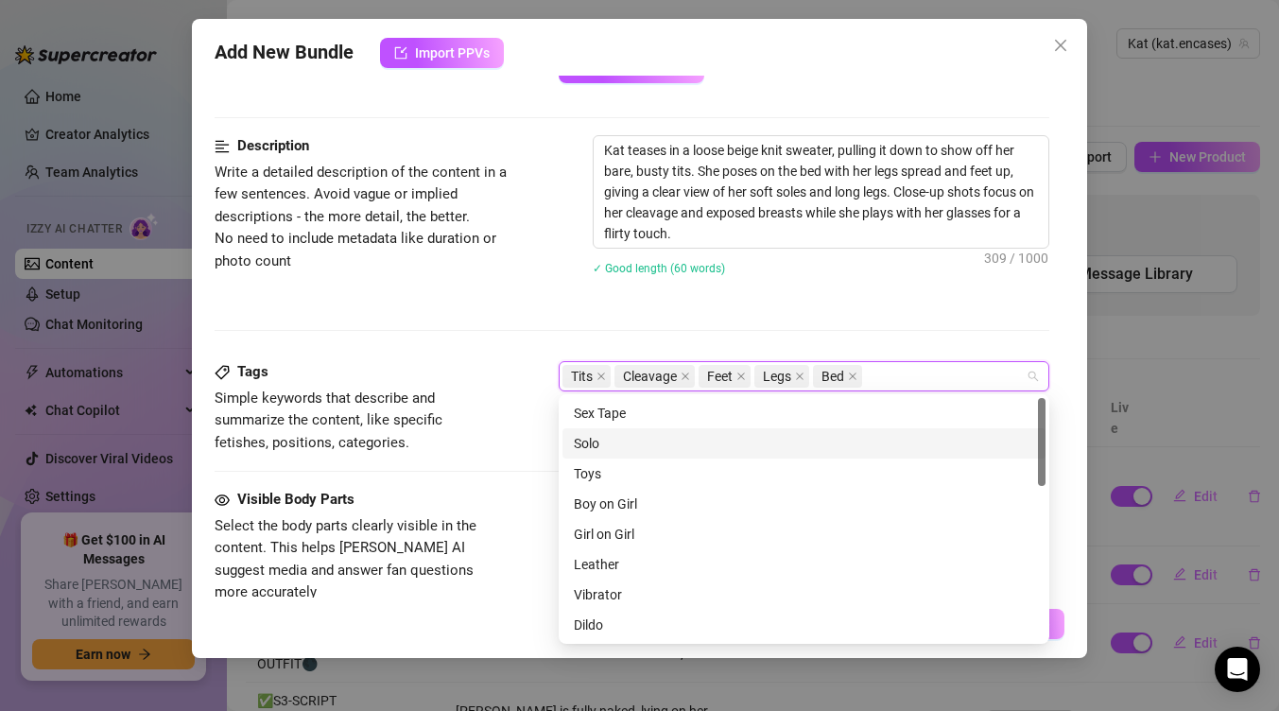
click at [620, 452] on div "Solo" at bounding box center [804, 443] width 460 height 21
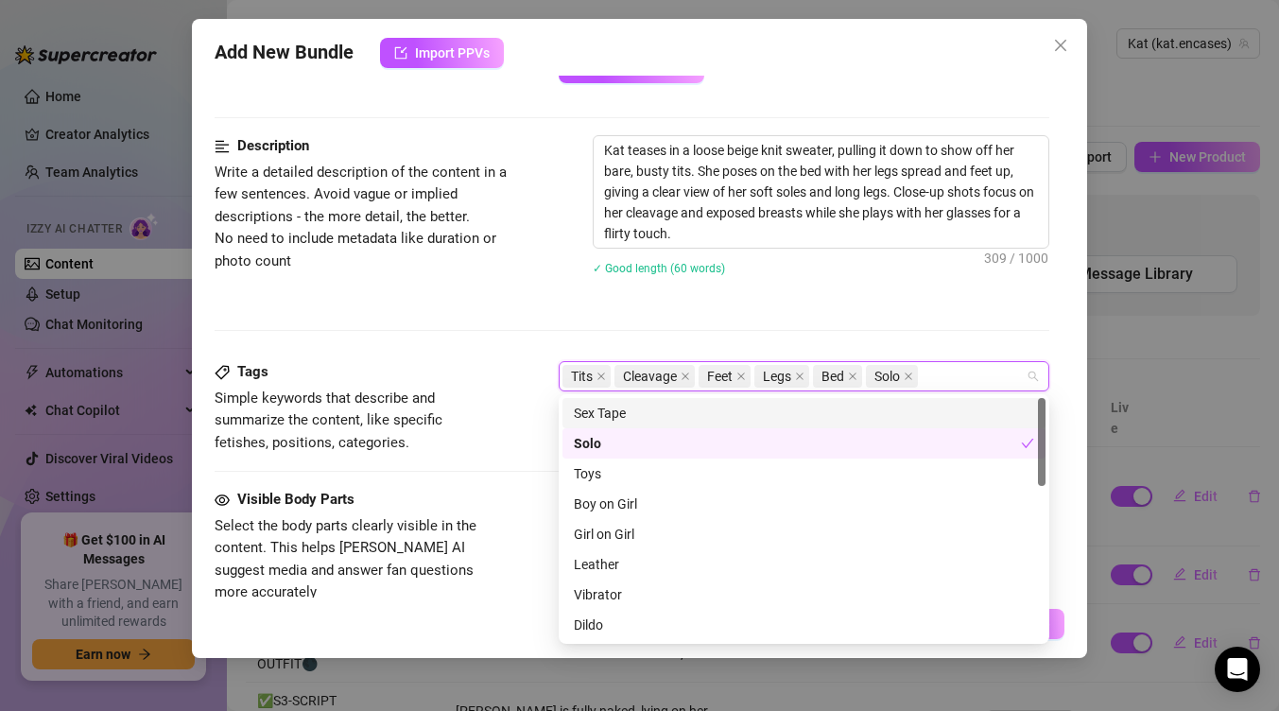
click at [821, 285] on div "Kat teases in a loose beige knit sweater, pulling it down to show off her bare,…" at bounding box center [821, 217] width 457 height 164
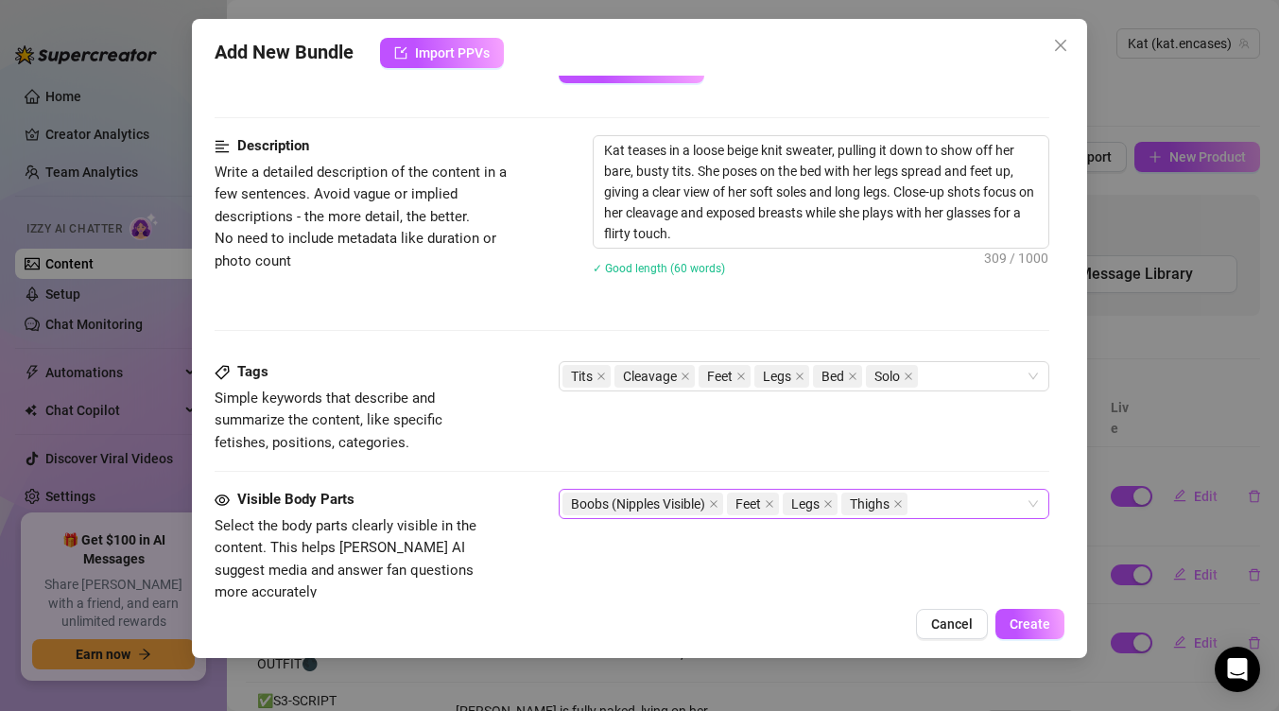
click at [953, 495] on div "Boobs (Nipples Visible) Feet Legs Thighs" at bounding box center [793, 504] width 463 height 26
click at [741, 581] on div "Visible Body Parts Select the body parts clearly visible in the content. This h…" at bounding box center [632, 564] width 835 height 150
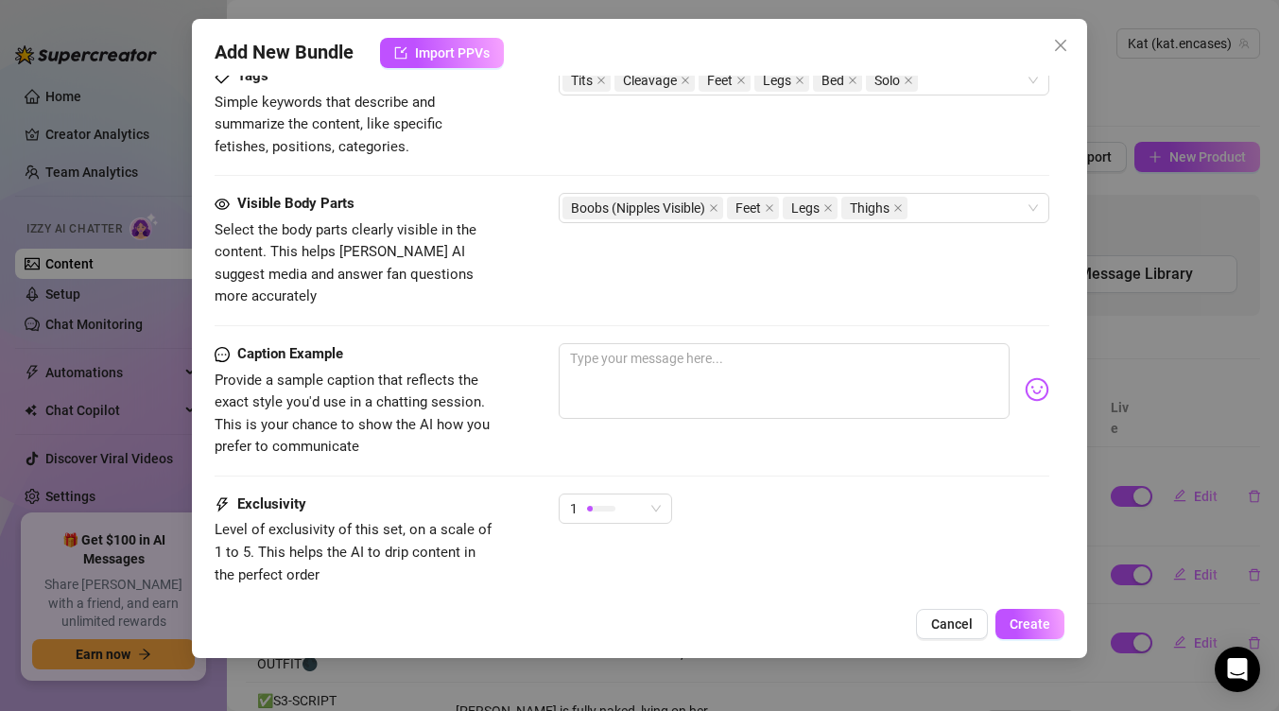
scroll to position [1112, 0]
click at [711, 369] on textarea at bounding box center [784, 382] width 451 height 76
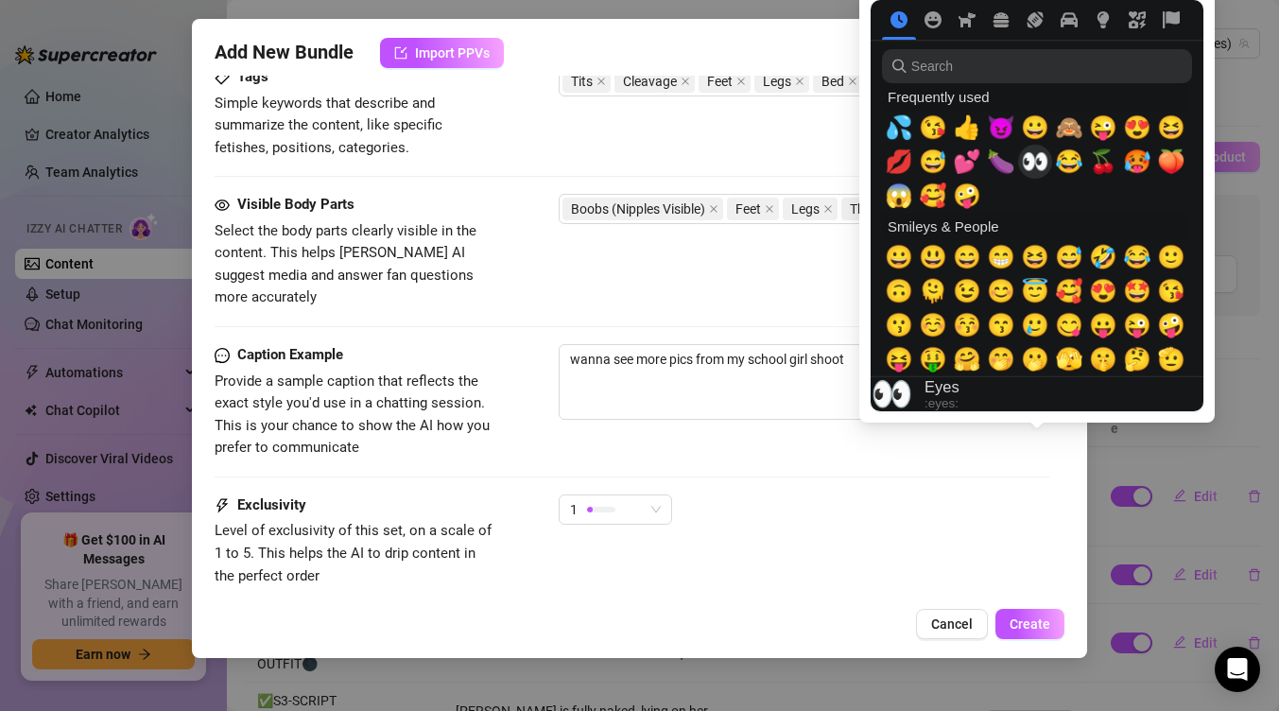
click at [1037, 170] on span "👀" at bounding box center [1035, 161] width 28 height 26
click at [939, 131] on span "😘" at bounding box center [933, 127] width 28 height 26
click at [908, 129] on span "💦" at bounding box center [899, 127] width 28 height 26
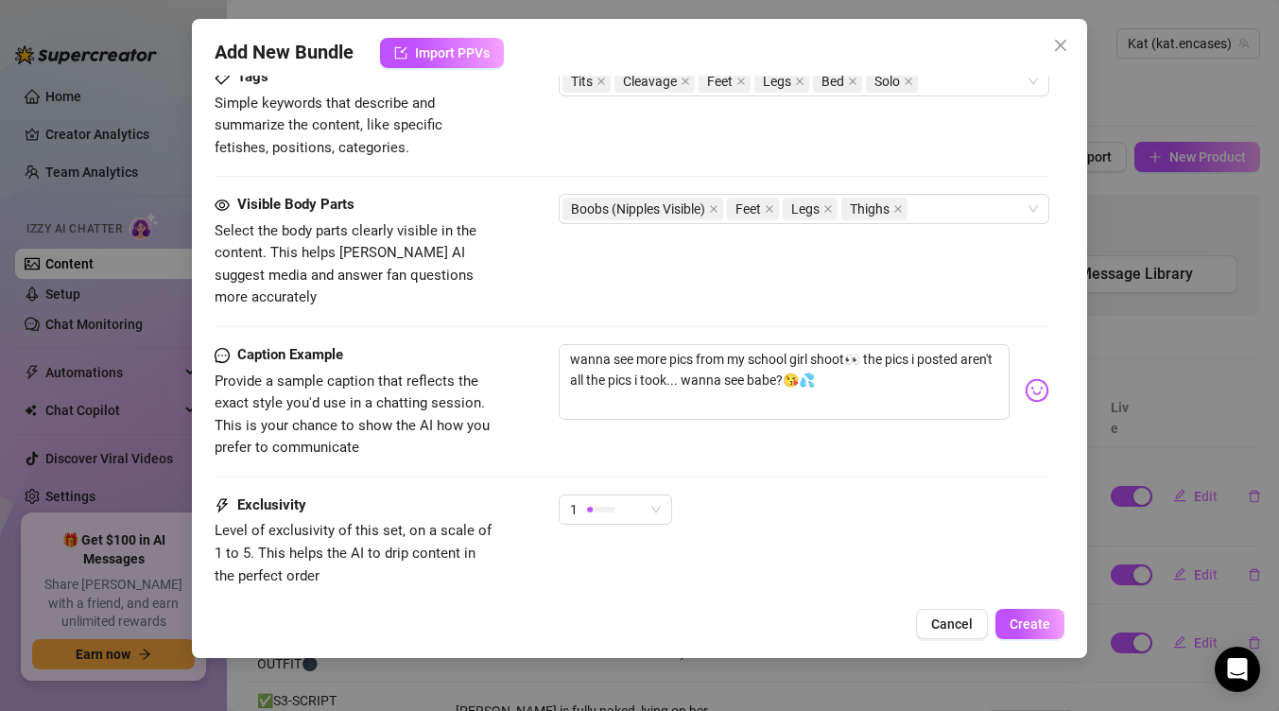
click at [890, 470] on div "Caption Example Provide a sample caption that reflects the exact style you'd us…" at bounding box center [632, 419] width 835 height 150
click at [1035, 622] on span "Create" at bounding box center [1029, 623] width 41 height 15
